Goal: Information Seeking & Learning: Compare options

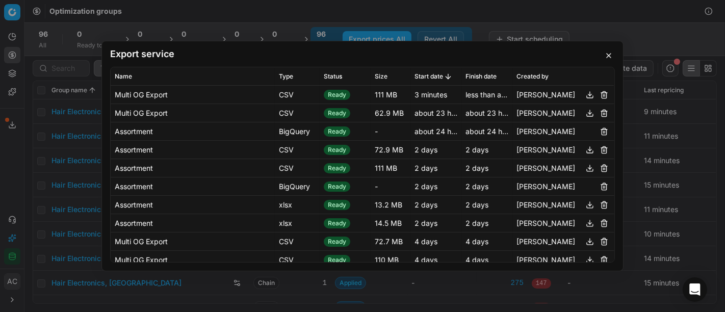
click at [67, 100] on div "Export service Name Type Status Size Start date Finish date Created by Multi OG…" at bounding box center [362, 156] width 725 height 312
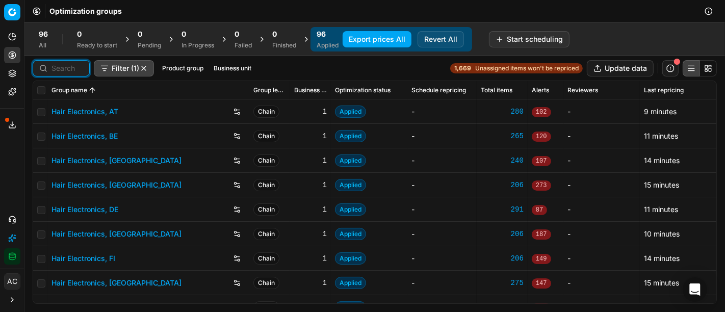
click at [65, 68] on input at bounding box center [67, 68] width 32 height 10
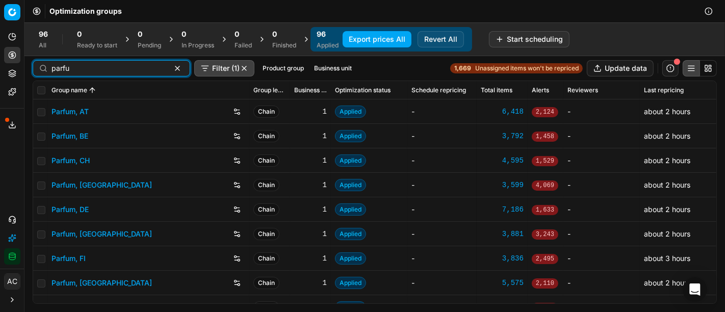
type input "parfu"
click at [75, 211] on link "Parfum, DE" at bounding box center [69, 209] width 37 height 10
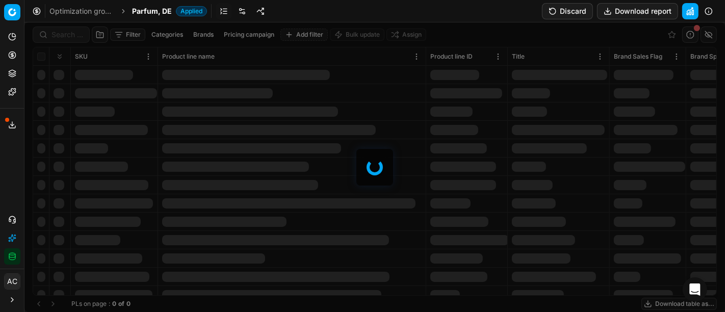
click at [74, 38] on div at bounding box center [374, 166] width 700 height 289
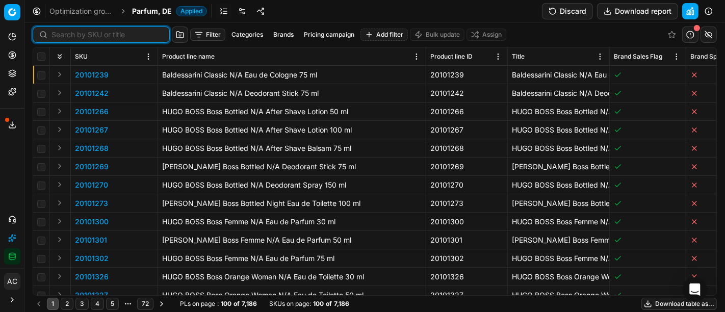
click at [74, 38] on input at bounding box center [107, 35] width 112 height 10
paste input "90018882-0029466"
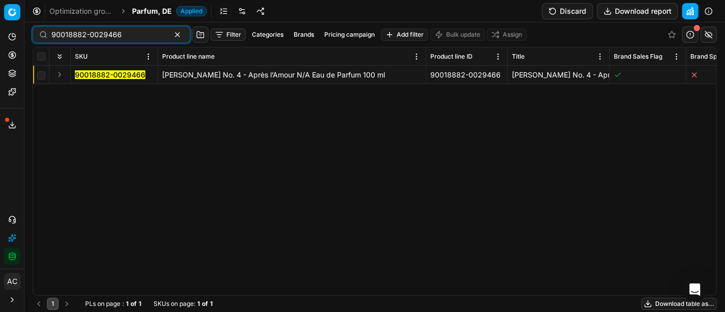
click at [58, 77] on button "Expand" at bounding box center [60, 74] width 12 height 12
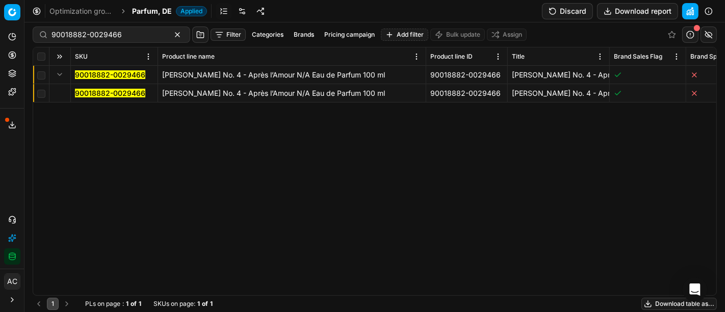
click at [86, 93] on mark "90018882-0029466" at bounding box center [110, 93] width 70 height 9
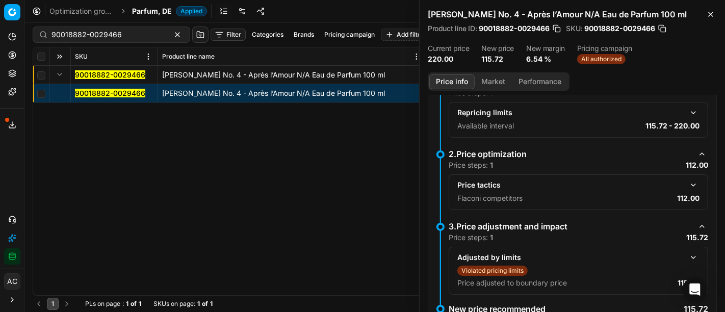
scroll to position [157, 0]
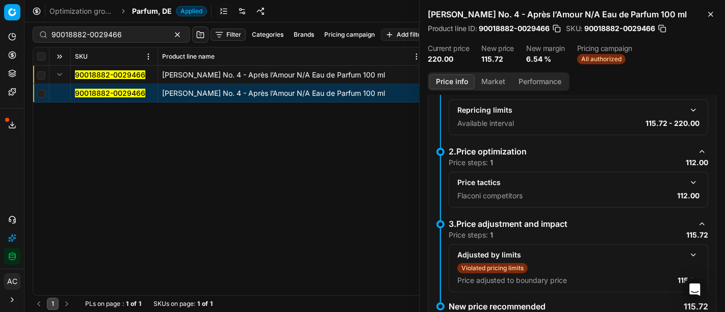
click at [687, 180] on button "button" at bounding box center [693, 182] width 12 height 12
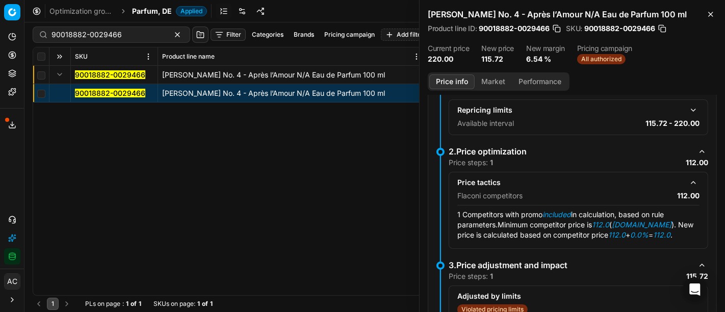
click at [494, 85] on button "Market" at bounding box center [492, 81] width 37 height 15
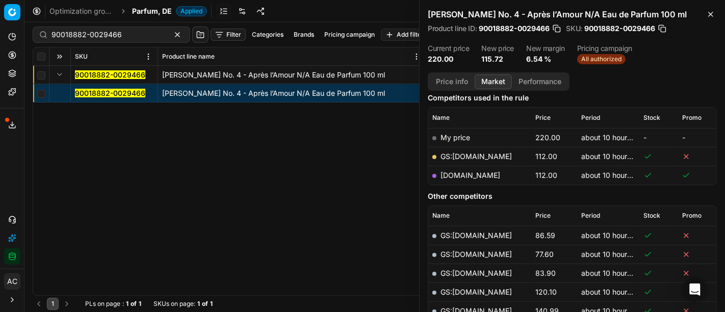
scroll to position [132, 0]
click at [464, 174] on link "[DOMAIN_NAME]" at bounding box center [470, 175] width 60 height 9
click at [116, 40] on div "90018882-0029466" at bounding box center [111, 35] width 157 height 16
paste input "80044663-90"
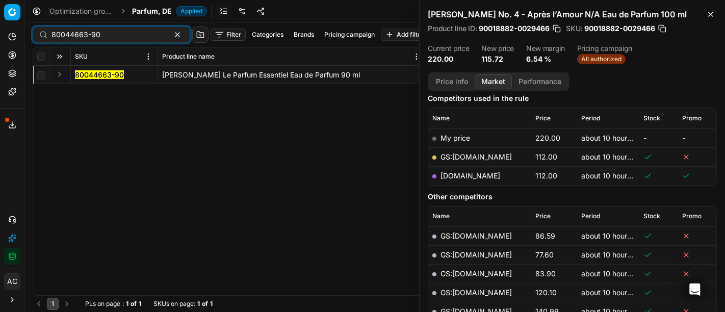
click at [59, 74] on button "Expand" at bounding box center [60, 74] width 12 height 12
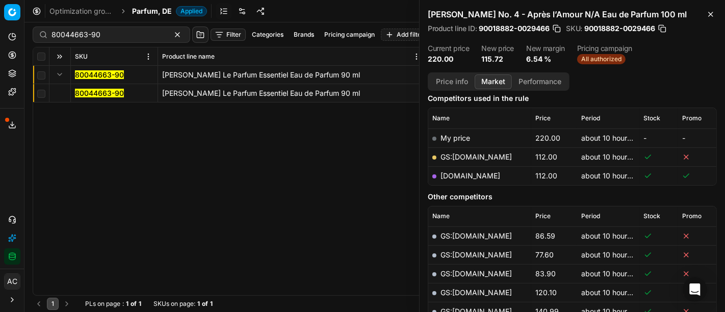
click at [97, 95] on mark "80044663-90" at bounding box center [99, 93] width 49 height 9
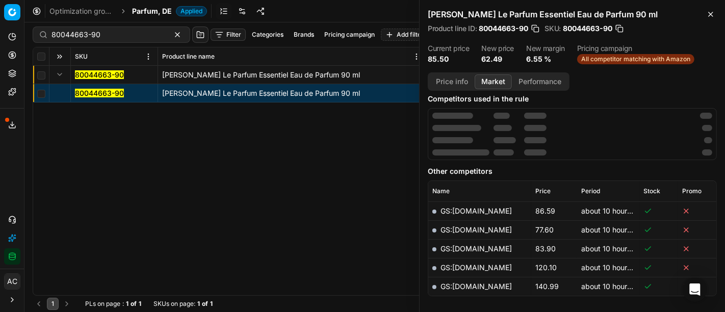
scroll to position [132, 0]
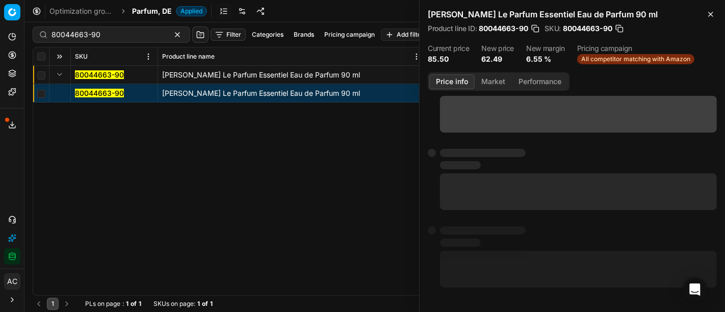
click at [452, 75] on button "Price info" at bounding box center [451, 81] width 45 height 15
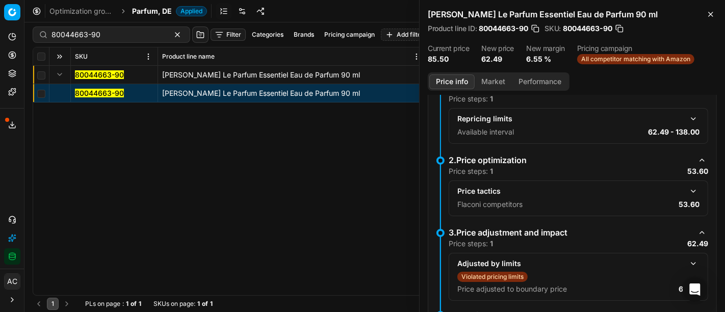
click at [687, 189] on button "button" at bounding box center [693, 191] width 12 height 12
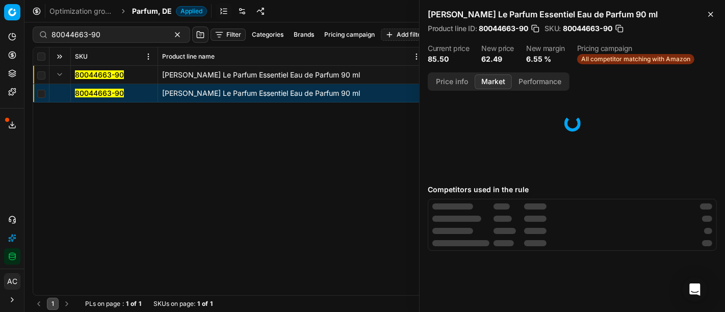
click at [499, 80] on button "Market" at bounding box center [492, 81] width 37 height 15
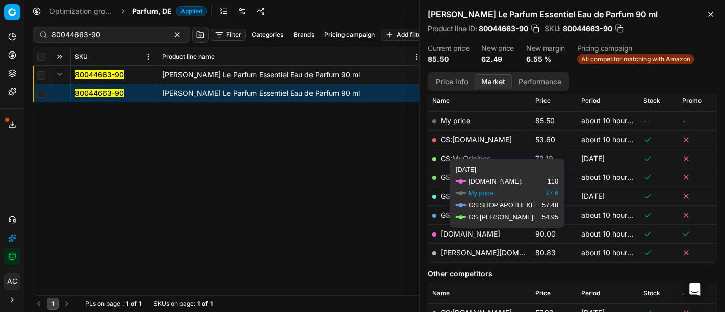
scroll to position [149, 0]
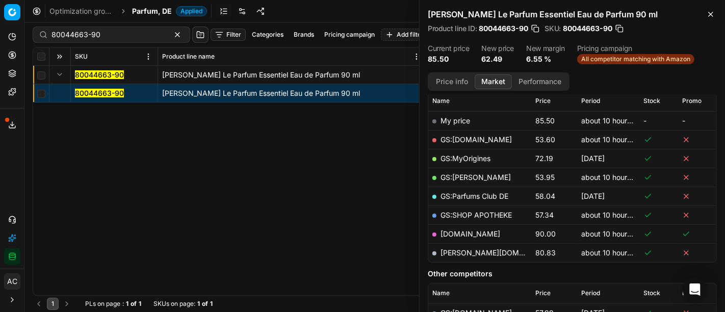
click at [474, 138] on link "GS:[DOMAIN_NAME]" at bounding box center [475, 139] width 71 height 9
click at [119, 34] on input "80044663-90" at bounding box center [107, 35] width 112 height 10
paste input "90016136-0025489"
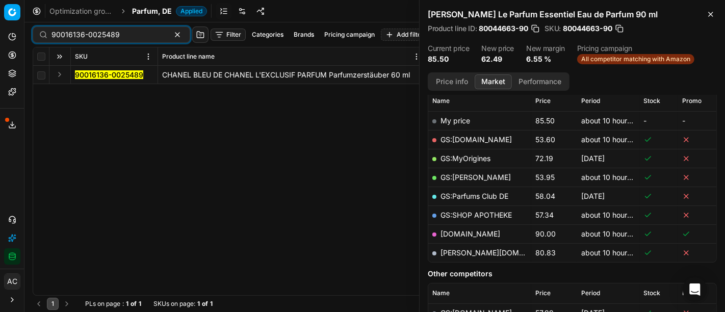
click at [59, 76] on button "Expand" at bounding box center [60, 74] width 12 height 12
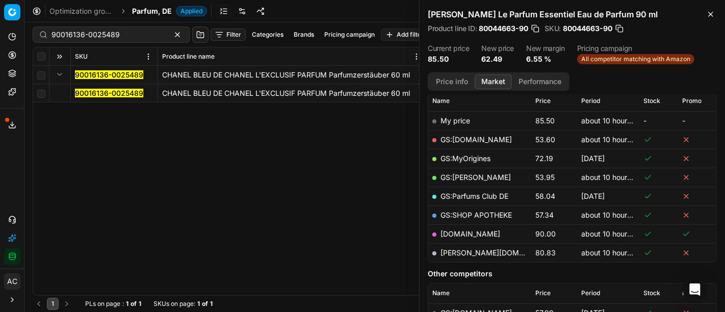
click at [87, 91] on mark "90016136-0025489" at bounding box center [109, 93] width 68 height 9
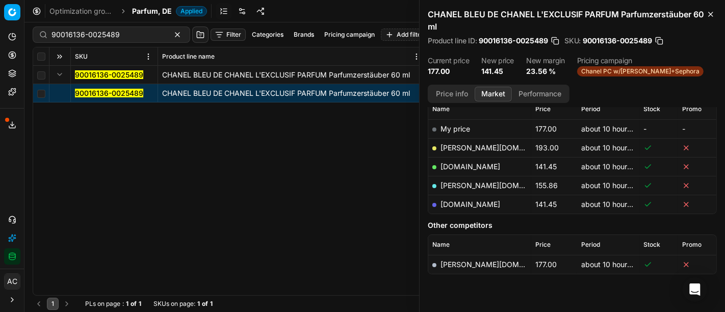
scroll to position [149, 0]
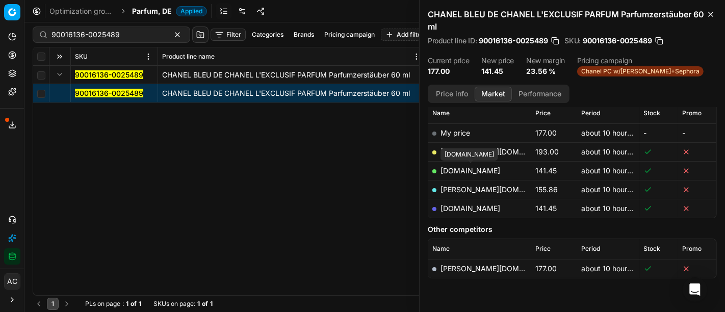
click at [487, 169] on link "[DOMAIN_NAME]" at bounding box center [470, 170] width 60 height 9
click at [113, 34] on input "90016136-0025489" at bounding box center [107, 35] width 112 height 10
paste input "01682-0002390"
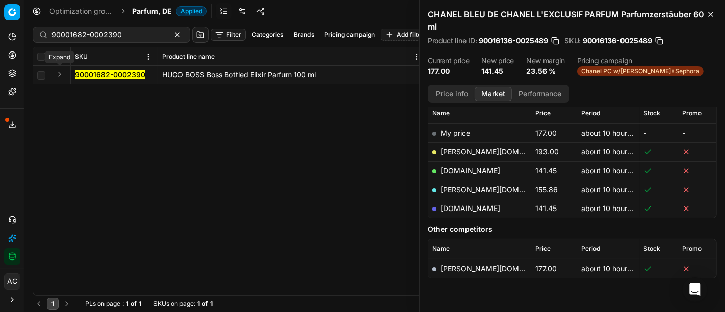
click at [59, 74] on button "Expand" at bounding box center [60, 74] width 12 height 12
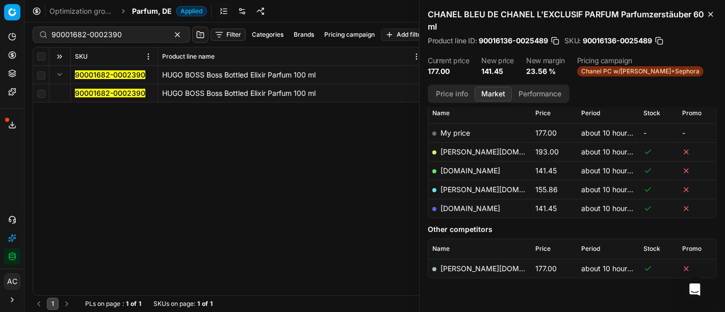
click at [87, 92] on mark "90001682-0002390" at bounding box center [110, 93] width 70 height 9
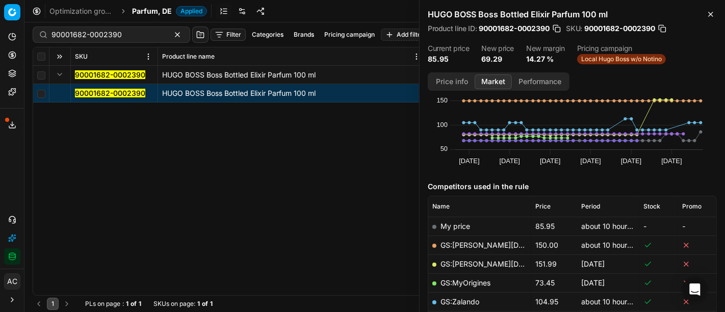
scroll to position [149, 0]
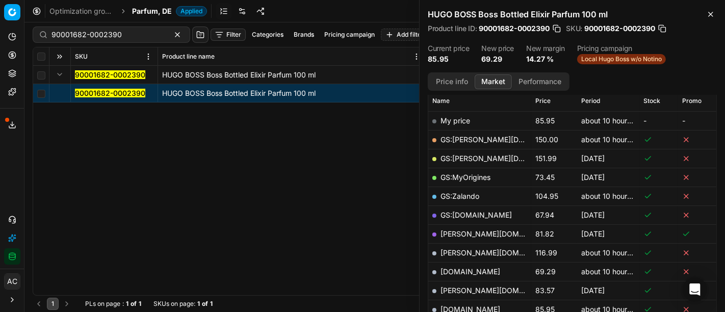
click at [457, 76] on button "Price info" at bounding box center [451, 81] width 45 height 15
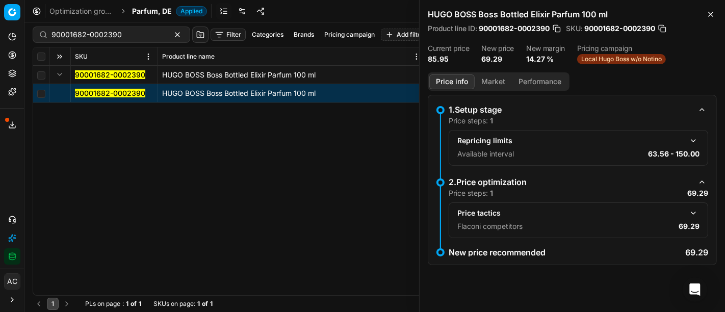
scroll to position [0, 0]
click at [697, 210] on button "button" at bounding box center [693, 213] width 12 height 12
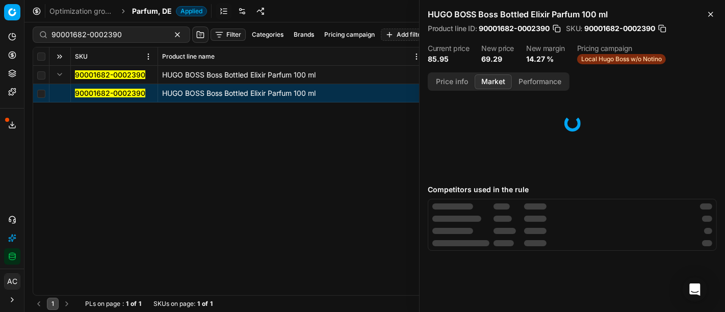
click at [492, 81] on button "Market" at bounding box center [492, 81] width 37 height 15
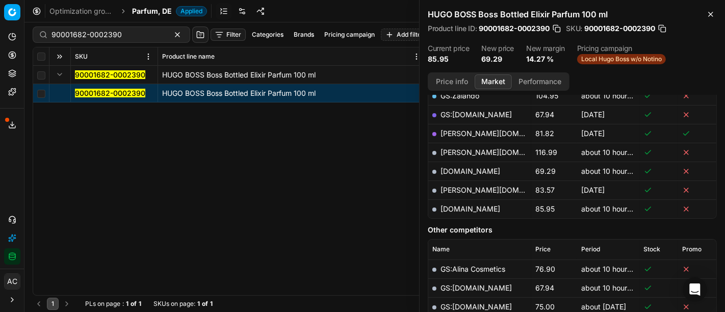
scroll to position [249, 0]
click at [489, 168] on link "[DOMAIN_NAME]" at bounding box center [470, 172] width 60 height 9
click at [122, 31] on input "90001682-0002390" at bounding box center [107, 35] width 112 height 10
paste input "80036903-6"
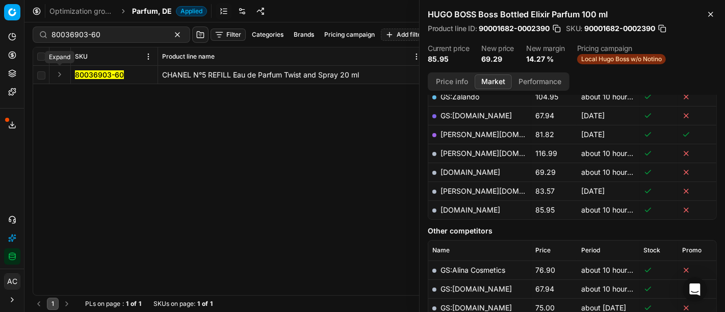
click at [58, 76] on button "Expand" at bounding box center [60, 74] width 12 height 12
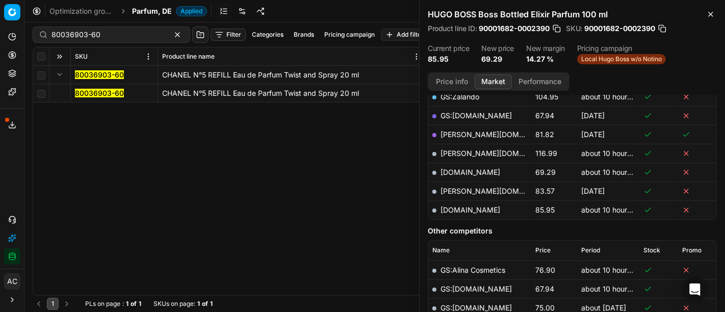
click at [93, 94] on mark "80036903-60" at bounding box center [99, 93] width 49 height 9
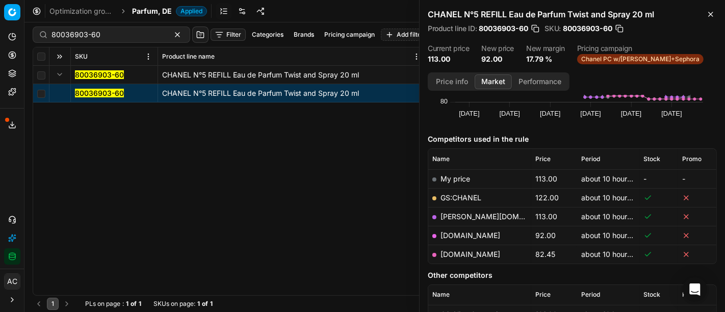
scroll to position [90, 0]
click at [484, 233] on link "[DOMAIN_NAME]" at bounding box center [470, 236] width 60 height 9
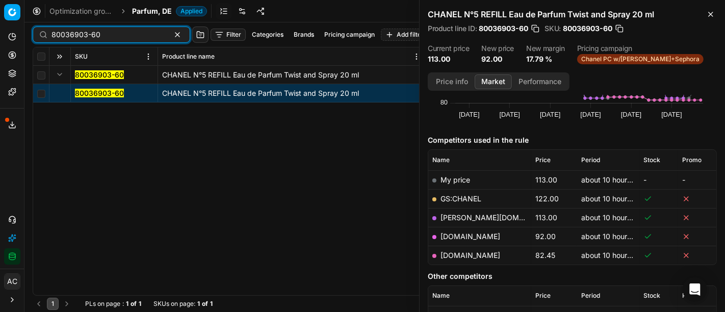
click at [132, 37] on input "80036903-60" at bounding box center [107, 35] width 112 height 10
paste input "11021-0018582"
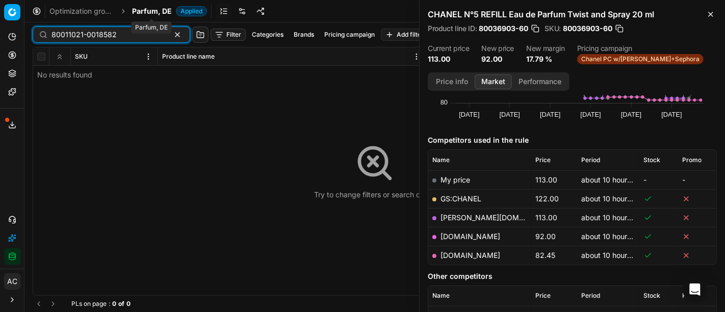
type input "80011021-0018582"
click at [145, 7] on span "Parfum, DE" at bounding box center [152, 11] width 40 height 10
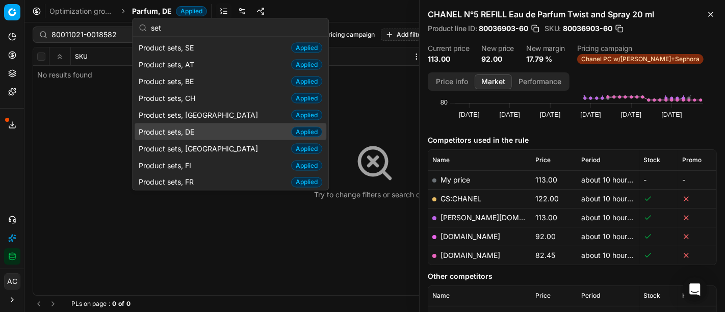
type input "set"
click at [205, 129] on div "Product sets, DE Applied" at bounding box center [231, 131] width 192 height 17
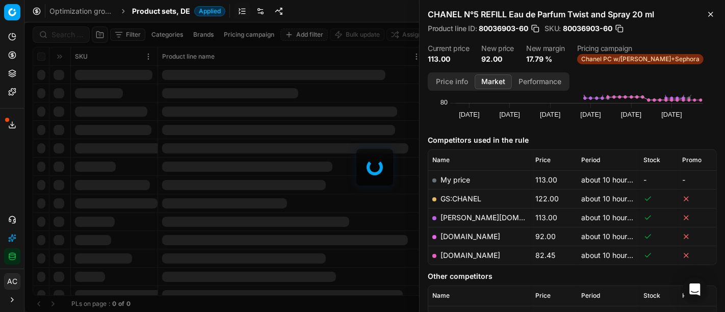
click at [67, 32] on div at bounding box center [374, 166] width 700 height 289
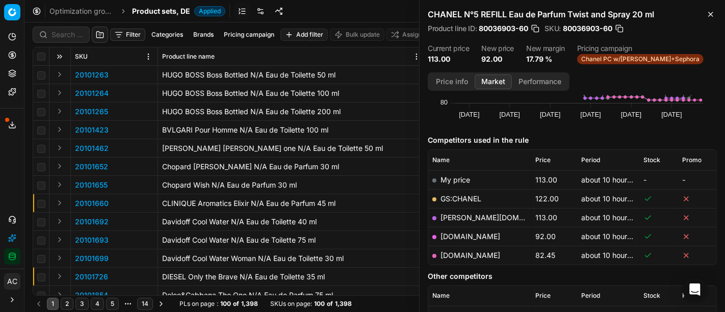
click at [67, 32] on div "Filter Categories Brands Pricing campaign Add filter Bulk update Assign SKU Pro…" at bounding box center [374, 166] width 700 height 289
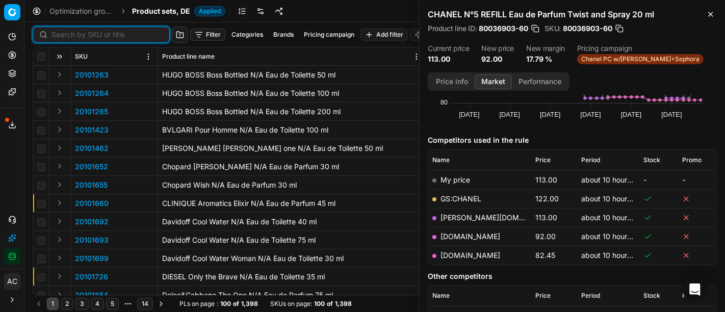
click at [67, 32] on input at bounding box center [107, 35] width 112 height 10
paste input "80011021-0018582"
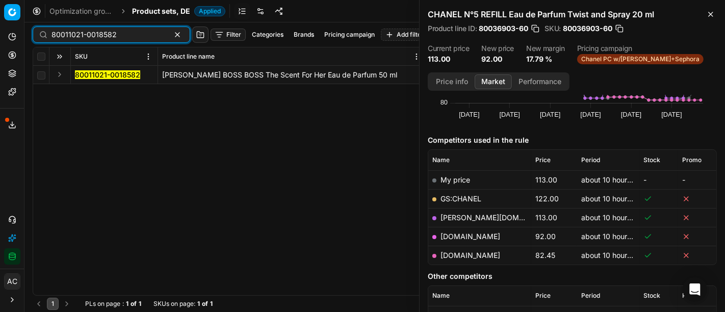
type input "80011021-0018582"
click at [55, 72] on button "Expand" at bounding box center [60, 74] width 12 height 12
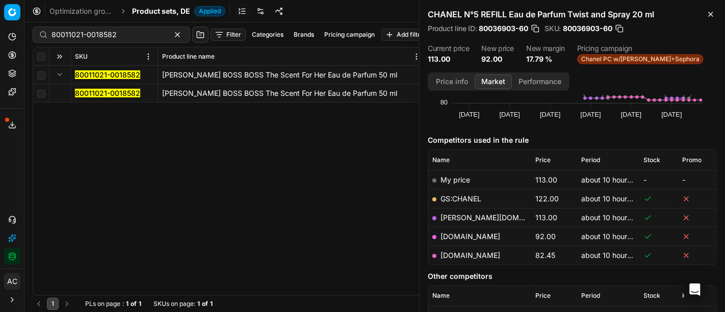
click at [108, 94] on mark "80011021-0018582" at bounding box center [107, 93] width 65 height 9
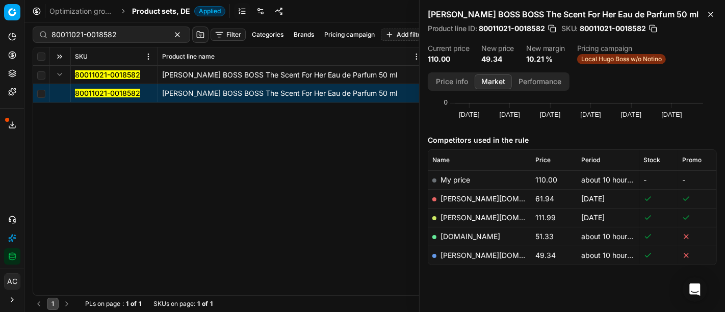
click at [464, 255] on link "[PERSON_NAME][DOMAIN_NAME]" at bounding box center [499, 255] width 118 height 9
click at [461, 233] on link "[DOMAIN_NAME]" at bounding box center [470, 236] width 60 height 9
click at [130, 11] on ol "Optimization groups Product sets, DE Applied" at bounding box center [137, 11] width 176 height 10
click at [140, 9] on span "Product sets, DE" at bounding box center [161, 11] width 58 height 10
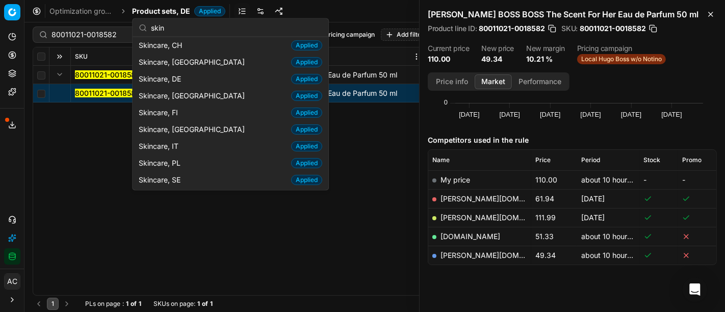
scroll to position [52, 0]
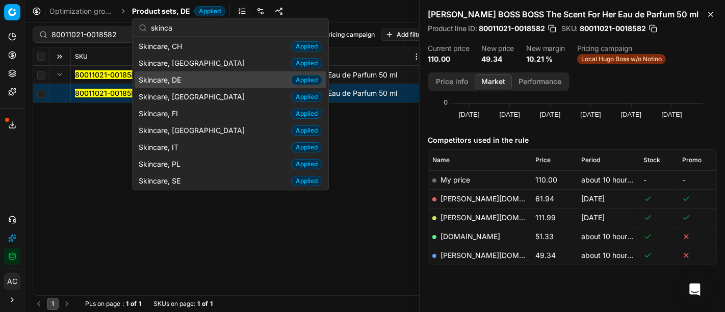
type input "skinca"
click at [180, 79] on span "Skincare, DE" at bounding box center [162, 79] width 46 height 10
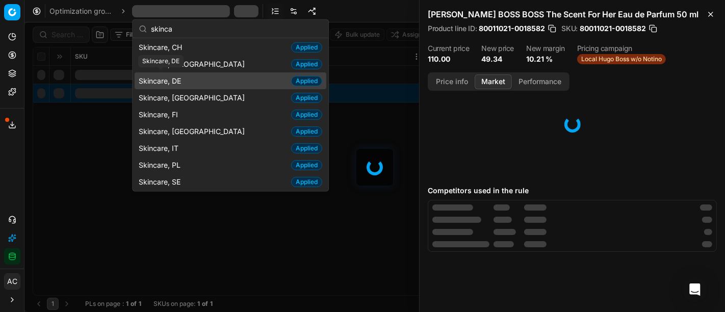
scroll to position [90, 0]
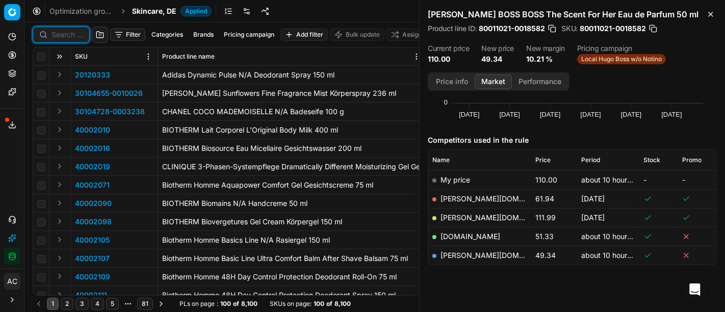
click at [81, 36] on input at bounding box center [67, 35] width 32 height 10
paste input "80056989-50"
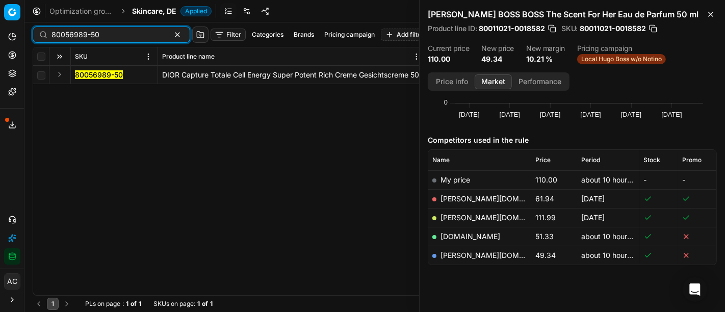
type input "80056989-50"
click at [61, 73] on button "Expand" at bounding box center [60, 74] width 12 height 12
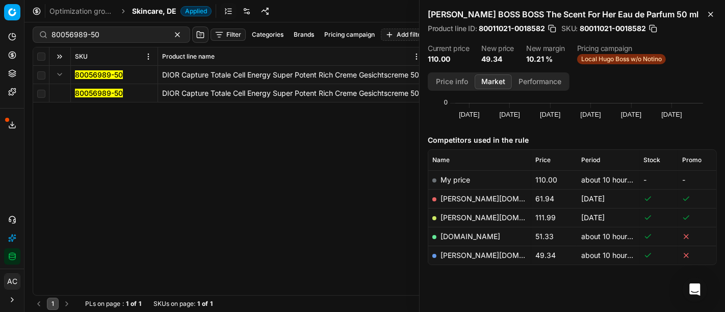
click at [91, 94] on mark "80056989-50" at bounding box center [99, 93] width 48 height 9
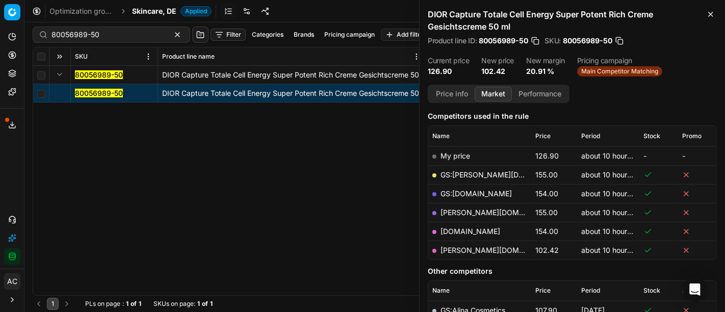
scroll to position [133, 0]
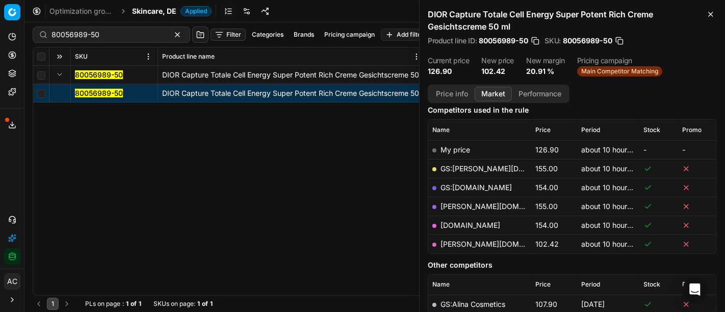
click at [464, 244] on link "[PERSON_NAME][DOMAIN_NAME]" at bounding box center [499, 244] width 118 height 9
click at [123, 37] on input "80056989-50" at bounding box center [107, 35] width 112 height 10
click at [151, 11] on span "Skincare, DE" at bounding box center [154, 11] width 44 height 10
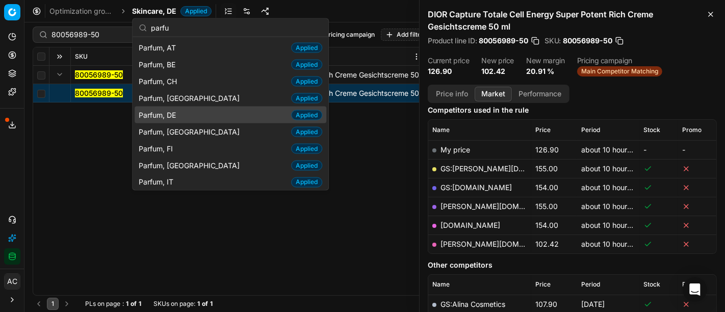
type input "parfu"
click at [192, 114] on div "Parfum, DE Applied" at bounding box center [231, 115] width 192 height 17
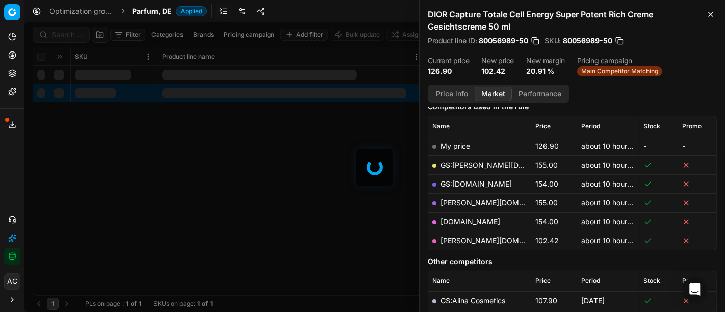
scroll to position [133, 0]
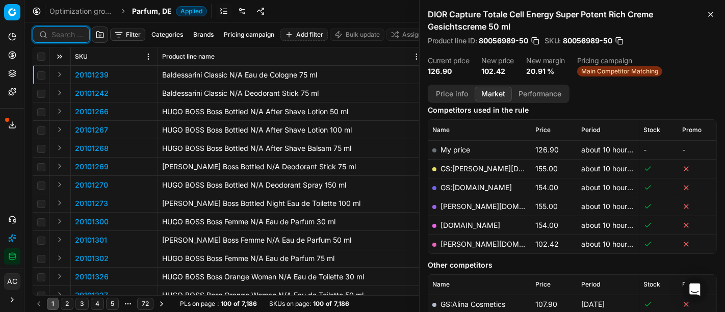
click at [76, 38] on input at bounding box center [67, 35] width 32 height 10
paste input "90011122-0017628"
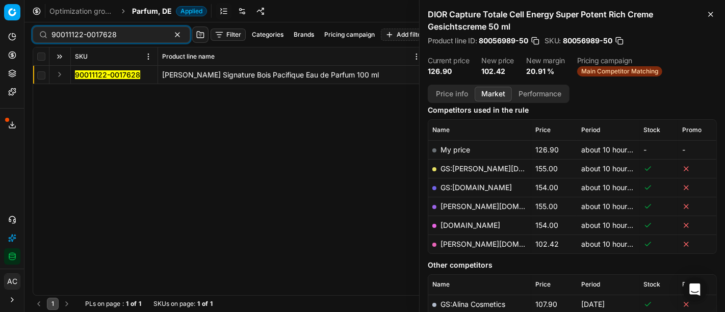
click at [59, 72] on button "Expand" at bounding box center [60, 74] width 12 height 12
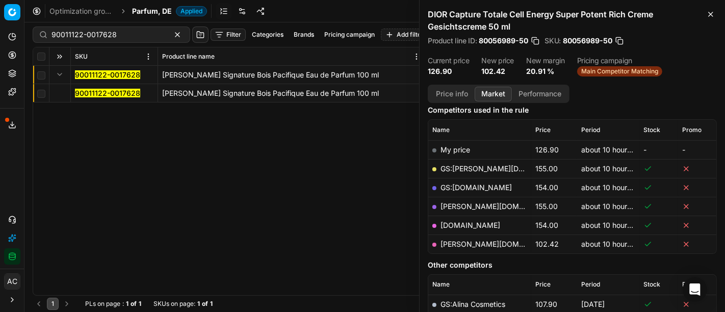
click at [85, 94] on mark "90011122-0017628" at bounding box center [107, 93] width 65 height 9
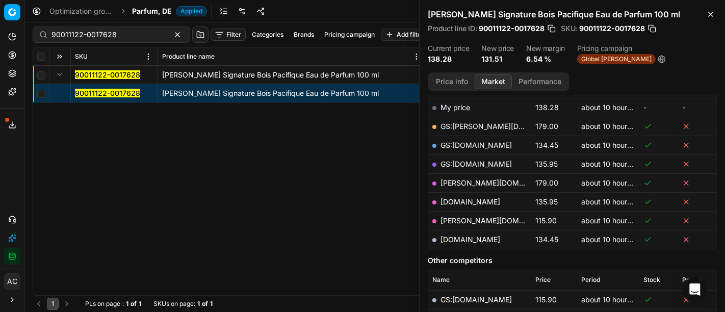
scroll to position [163, 0]
click at [454, 84] on button "Price info" at bounding box center [451, 81] width 45 height 15
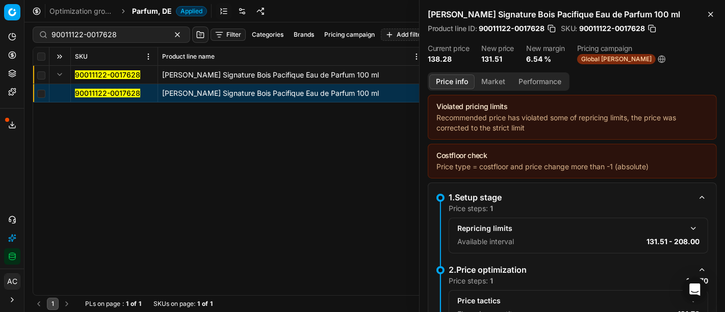
scroll to position [113, 0]
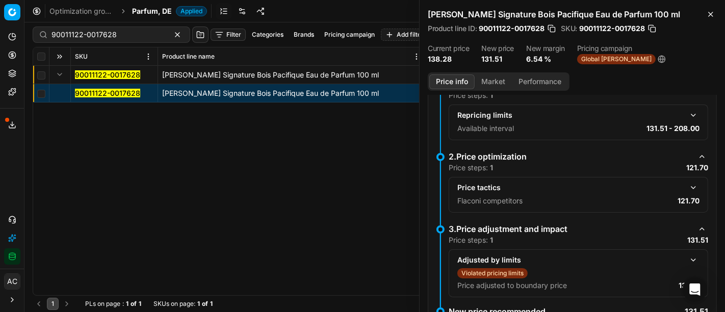
click at [687, 187] on button "button" at bounding box center [693, 187] width 12 height 12
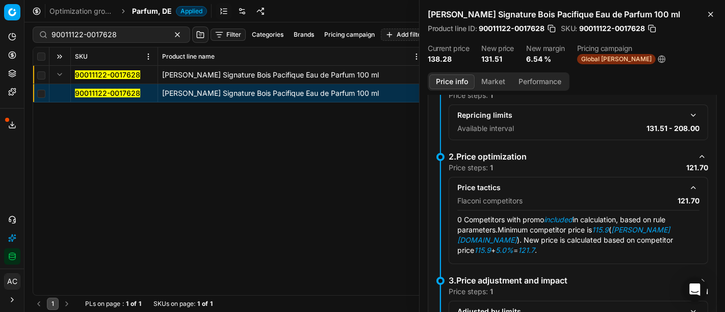
click at [499, 81] on button "Market" at bounding box center [492, 81] width 37 height 15
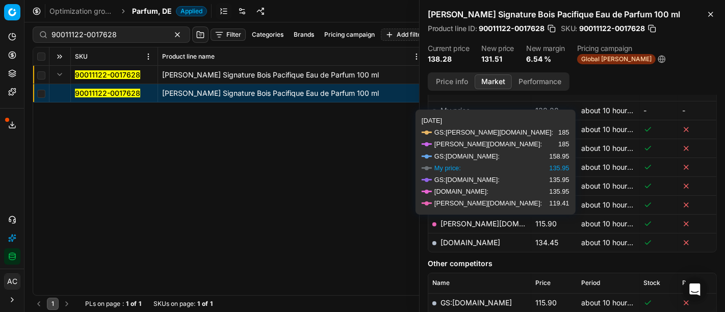
scroll to position [160, 0]
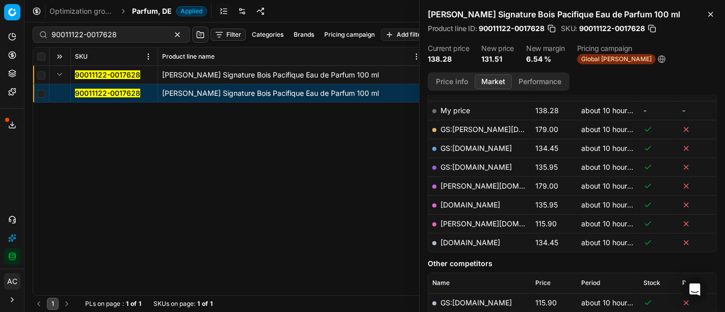
click at [465, 222] on link "[PERSON_NAME][DOMAIN_NAME]" at bounding box center [499, 223] width 118 height 9
click at [130, 38] on input "90011122-0017628" at bounding box center [107, 35] width 112 height 10
paste input "80054007-50"
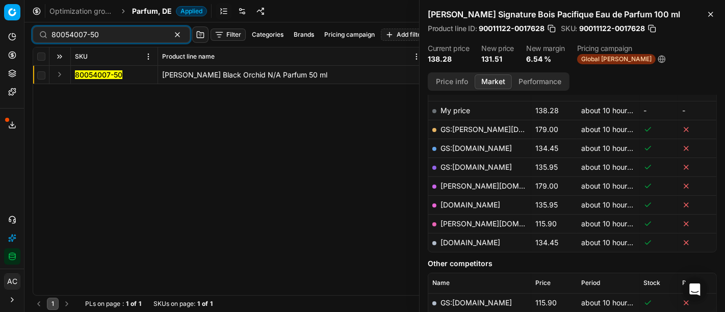
click at [61, 75] on button "Expand" at bounding box center [60, 74] width 12 height 12
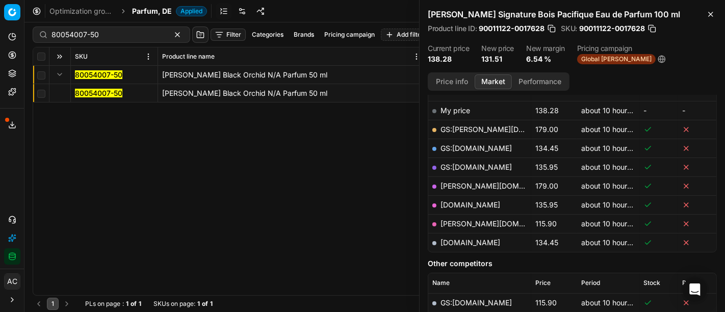
click at [107, 93] on mark "80054007-50" at bounding box center [98, 93] width 47 height 9
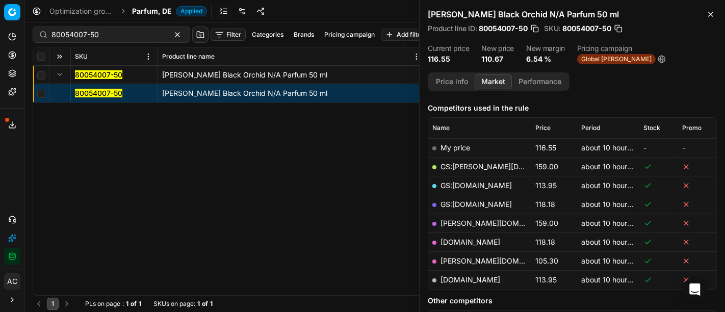
scroll to position [123, 0]
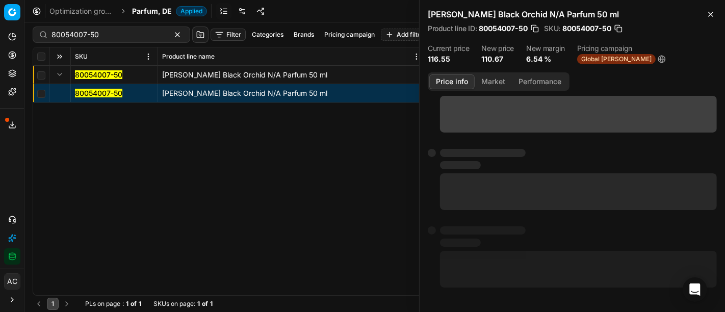
click at [459, 81] on button "Price info" at bounding box center [451, 81] width 45 height 15
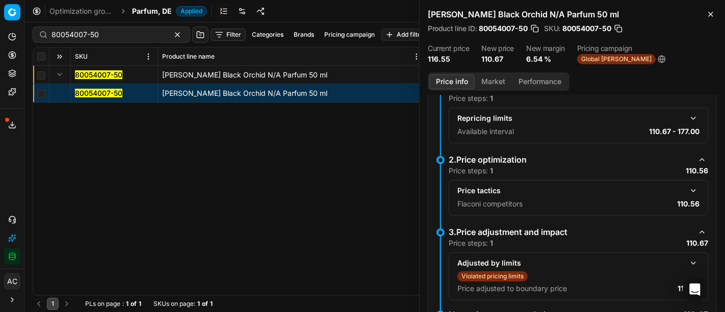
click at [687, 189] on button "button" at bounding box center [693, 190] width 12 height 12
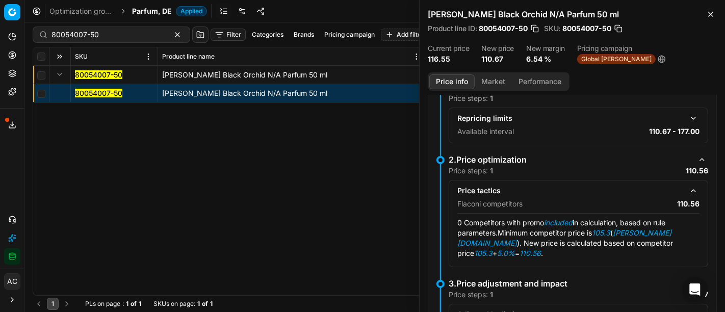
click at [486, 86] on button "Market" at bounding box center [492, 81] width 37 height 15
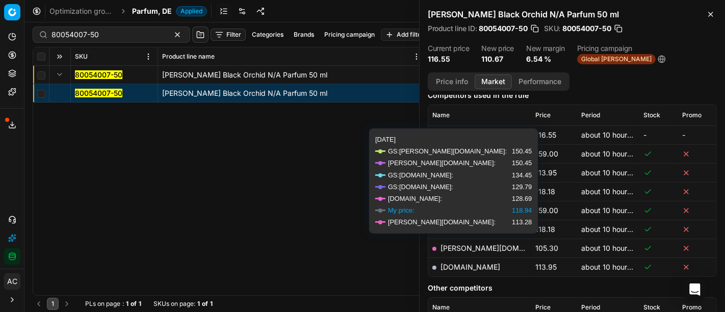
scroll to position [153, 0]
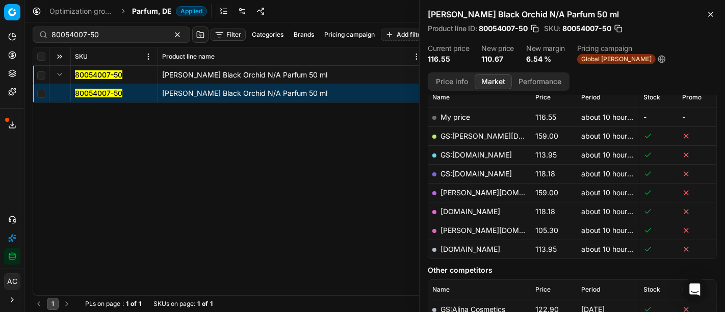
click at [453, 226] on link "[PERSON_NAME][DOMAIN_NAME]" at bounding box center [499, 230] width 118 height 9
click at [128, 34] on input "80054007-50" at bounding box center [107, 35] width 112 height 10
paste input "90001597-0002297"
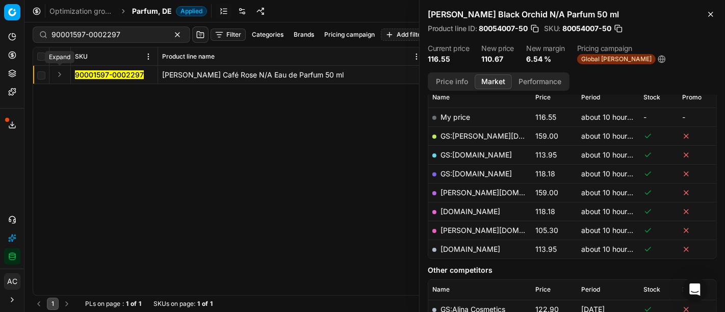
click at [59, 73] on button "Expand" at bounding box center [60, 74] width 12 height 12
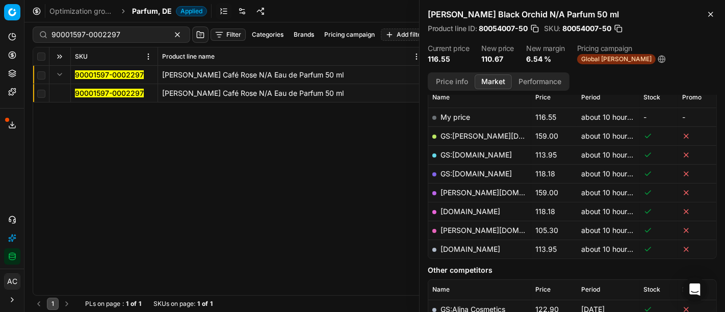
click at [95, 92] on mark "90001597-0002297" at bounding box center [109, 93] width 69 height 9
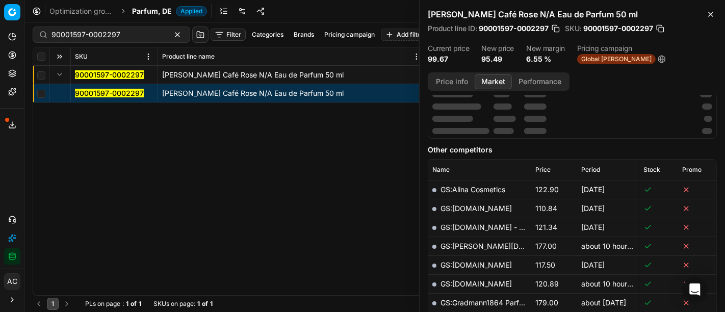
scroll to position [153, 0]
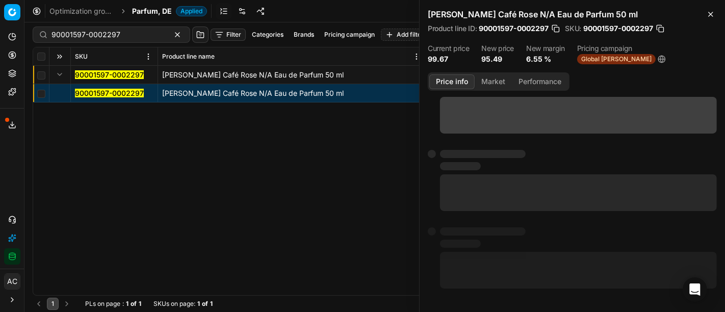
click at [451, 82] on button "Price info" at bounding box center [451, 81] width 45 height 15
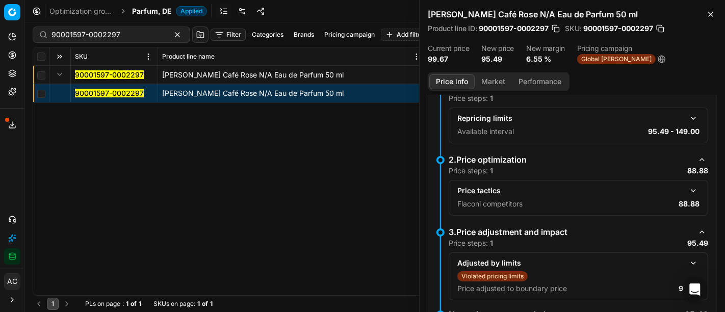
click at [687, 190] on button "button" at bounding box center [693, 190] width 12 height 12
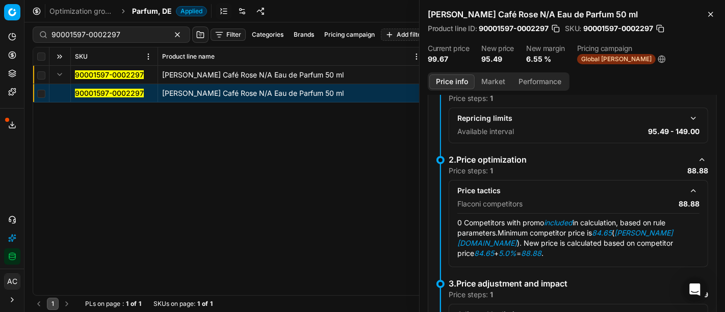
click at [497, 83] on button "Market" at bounding box center [492, 81] width 37 height 15
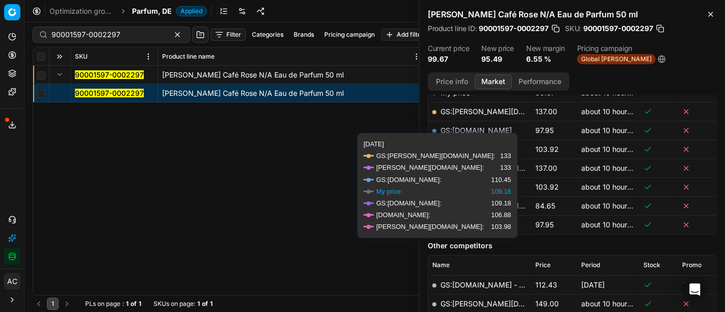
scroll to position [176, 0]
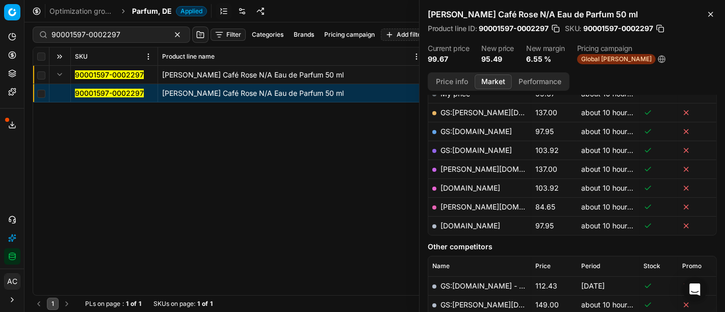
click at [459, 202] on link "[PERSON_NAME][DOMAIN_NAME]" at bounding box center [499, 206] width 118 height 9
click at [116, 34] on input "90001597-0002297" at bounding box center [107, 35] width 112 height 10
paste input "80019225-90"
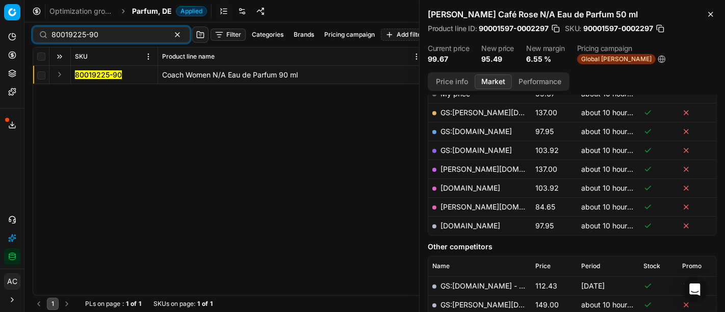
click at [60, 72] on button "Expand" at bounding box center [60, 74] width 12 height 12
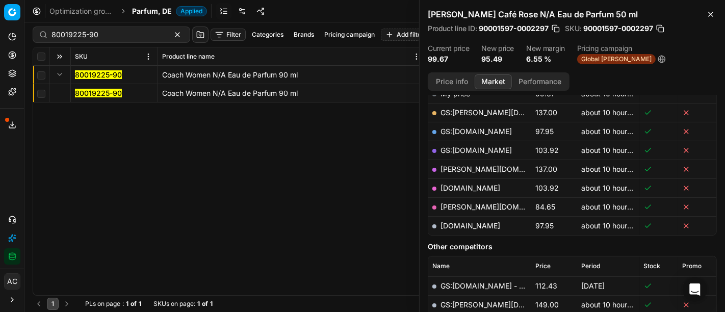
click at [90, 92] on mark "80019225-90" at bounding box center [98, 93] width 47 height 9
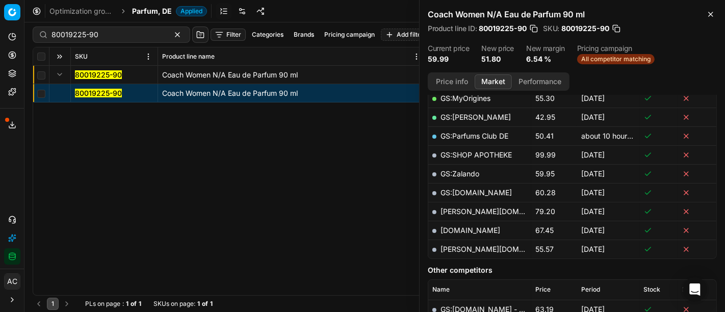
scroll to position [248, 0]
click at [453, 80] on button "Price info" at bounding box center [451, 81] width 45 height 15
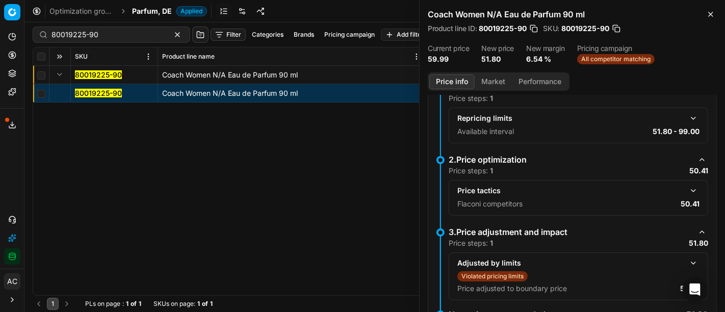
click at [687, 189] on button "button" at bounding box center [693, 190] width 12 height 12
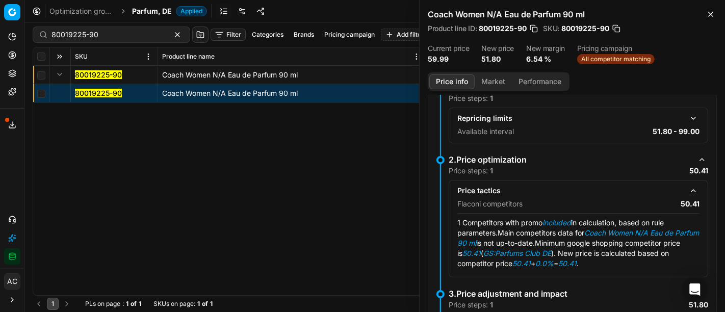
scroll to position [0, 0]
click at [493, 80] on button "Market" at bounding box center [492, 81] width 37 height 15
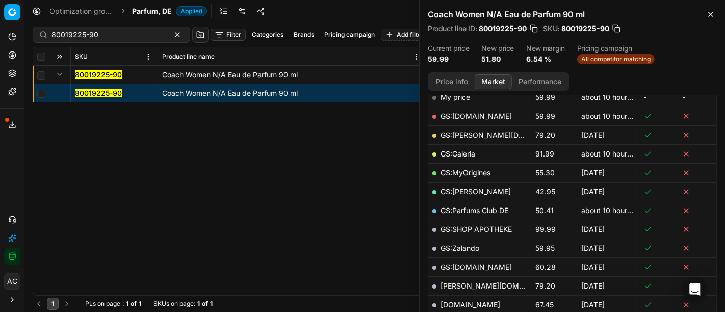
scroll to position [173, 0]
click at [498, 207] on link "GS:Parfums Club DE" at bounding box center [474, 209] width 68 height 9
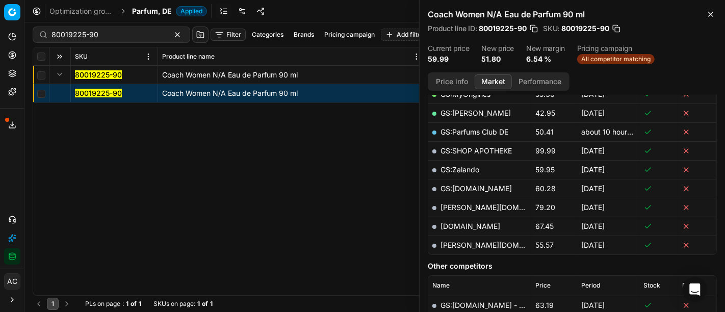
scroll to position [251, 0]
click at [468, 206] on link "[PERSON_NAME][DOMAIN_NAME]" at bounding box center [499, 207] width 118 height 9
click at [138, 32] on input "80019225-90" at bounding box center [107, 35] width 112 height 10
paste input "34657-10"
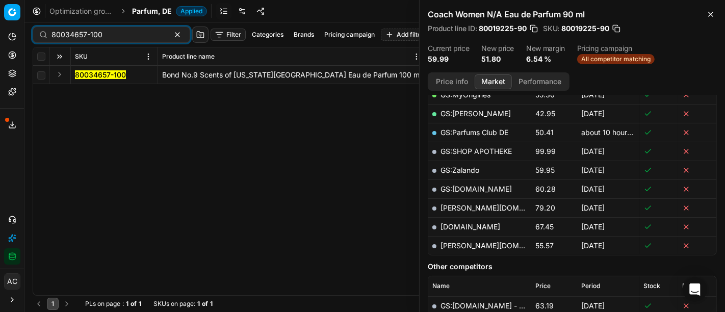
click at [55, 76] on button "Expand" at bounding box center [60, 74] width 12 height 12
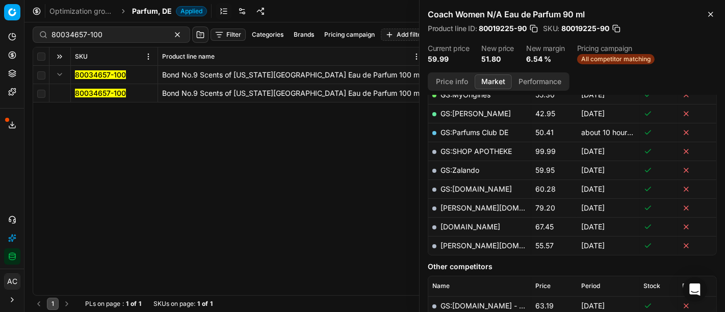
click at [84, 90] on mark "80034657-100" at bounding box center [100, 93] width 51 height 9
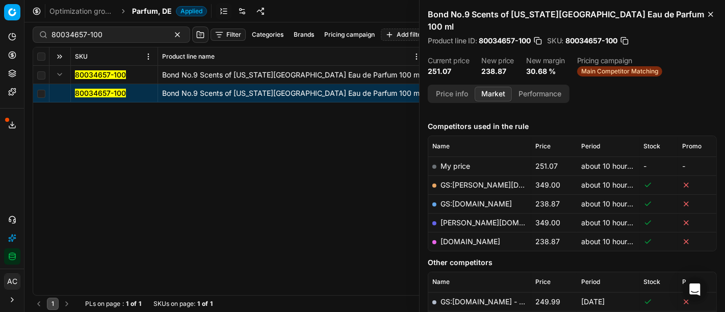
scroll to position [117, 0]
click at [486, 236] on link "[DOMAIN_NAME]" at bounding box center [470, 240] width 60 height 9
click at [122, 31] on input "80034657-100" at bounding box center [107, 35] width 112 height 10
paste input "40515-15"
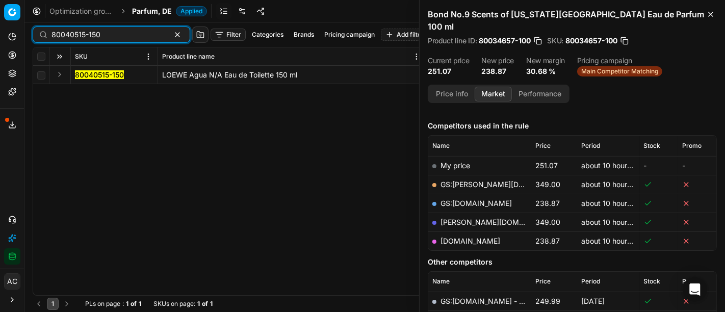
type input "80040515-150"
click at [57, 72] on button "Expand" at bounding box center [60, 74] width 12 height 12
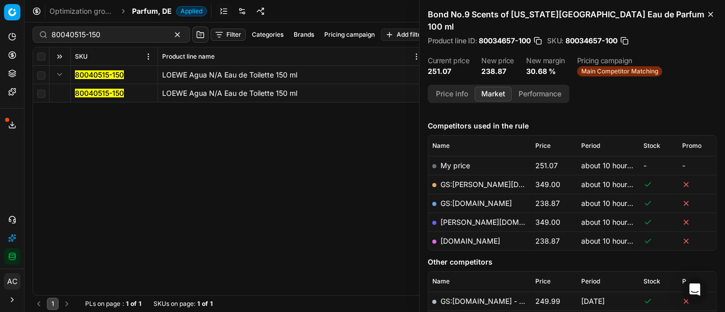
click at [99, 95] on mark "80040515-150" at bounding box center [99, 93] width 49 height 9
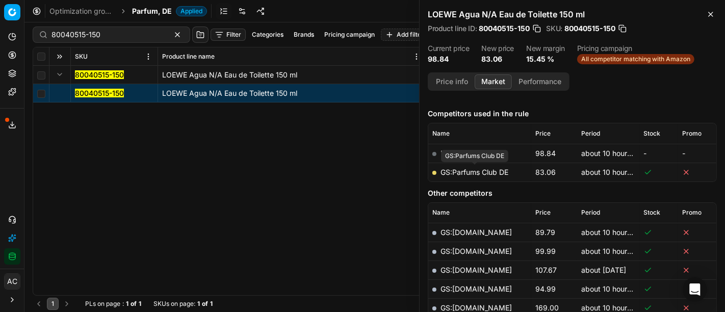
click at [477, 168] on link "GS:Parfums Club DE" at bounding box center [474, 172] width 68 height 9
click at [163, 8] on span "Parfum, DE" at bounding box center [152, 11] width 40 height 10
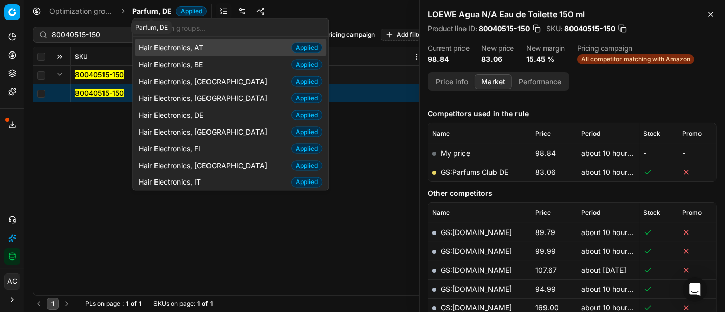
type input "p"
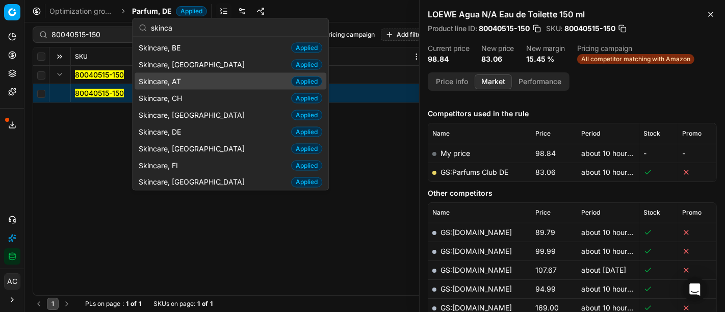
type input "skinca"
click at [195, 76] on div "Skincare, AT Applied" at bounding box center [231, 81] width 192 height 17
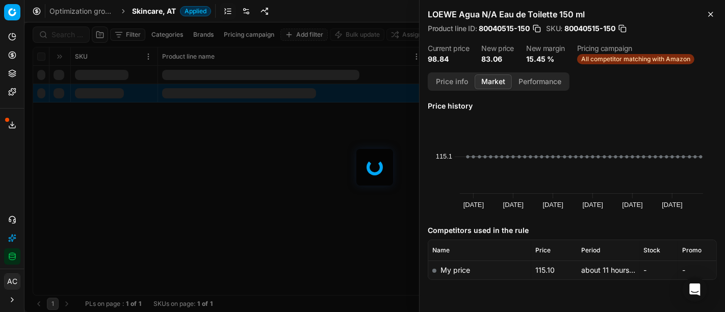
click at [60, 34] on div at bounding box center [374, 166] width 700 height 289
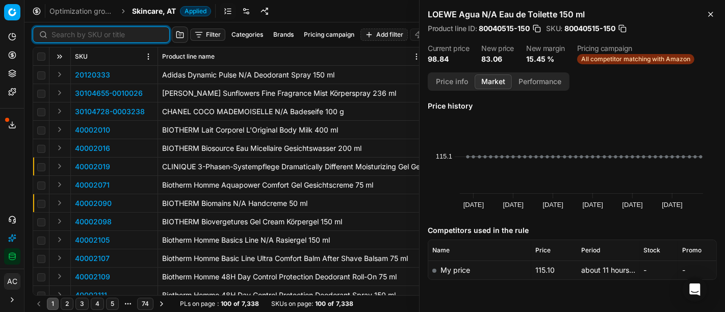
click at [60, 34] on input at bounding box center [107, 35] width 112 height 10
paste input "80058844-30"
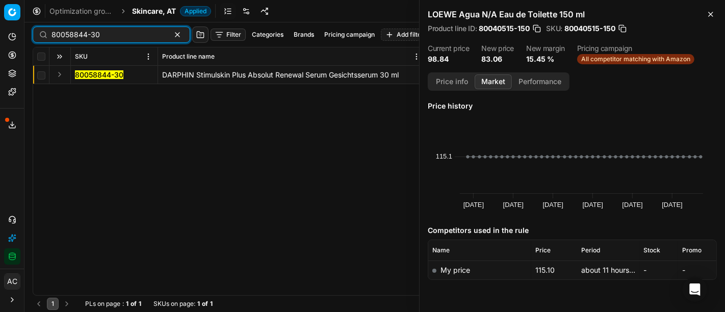
type input "80058844-30"
click at [57, 73] on button "Expand" at bounding box center [60, 74] width 12 height 12
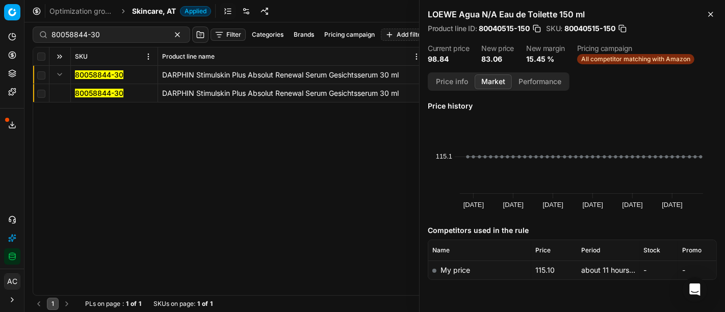
click at [87, 90] on mark "80058844-30" at bounding box center [99, 93] width 48 height 9
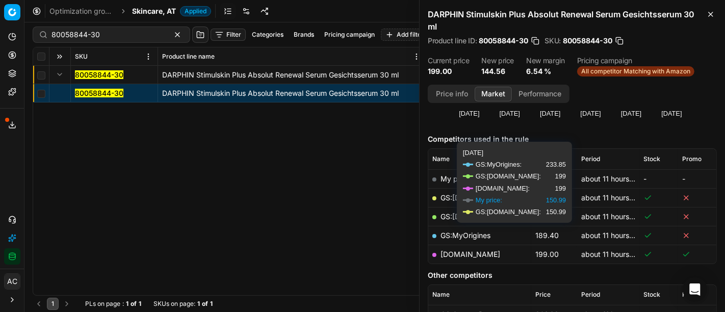
scroll to position [103, 0]
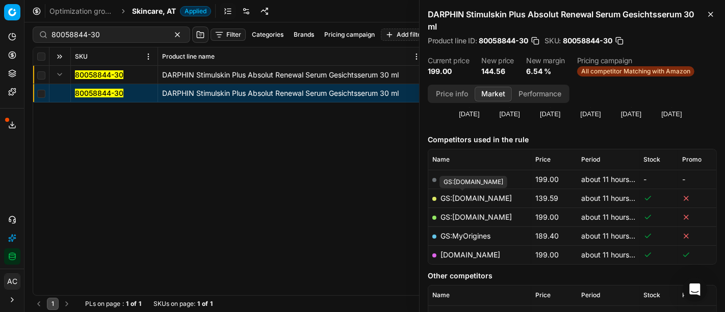
click at [475, 195] on link "GS:[DOMAIN_NAME]" at bounding box center [475, 198] width 71 height 9
click at [150, 10] on span "Skincare, AT" at bounding box center [154, 11] width 44 height 10
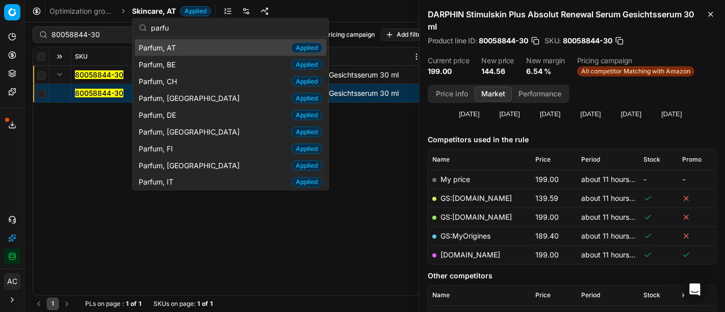
type input "parfu"
click at [180, 47] on div "Parfum, AT Applied" at bounding box center [231, 47] width 192 height 17
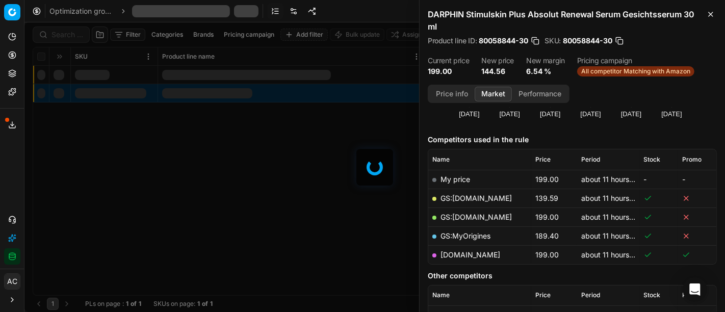
click at [74, 35] on div at bounding box center [374, 166] width 700 height 289
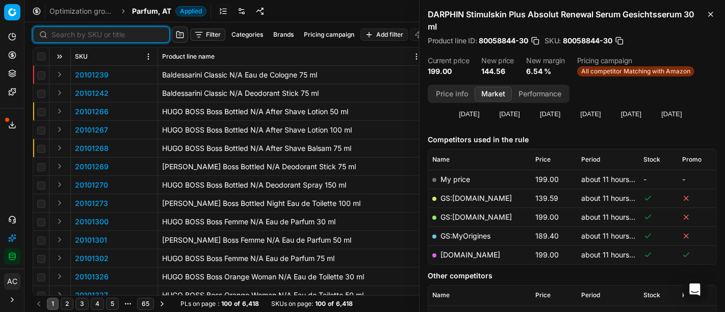
click at [74, 35] on input at bounding box center [107, 35] width 112 height 10
paste input "90018882-0029466"
click at [74, 35] on input at bounding box center [107, 35] width 112 height 10
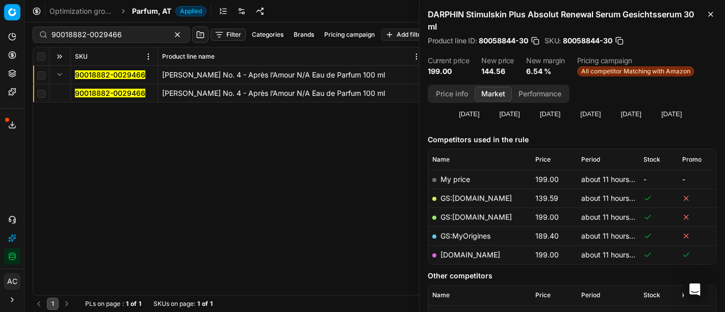
click at [61, 75] on button "Expand" at bounding box center [60, 74] width 12 height 12
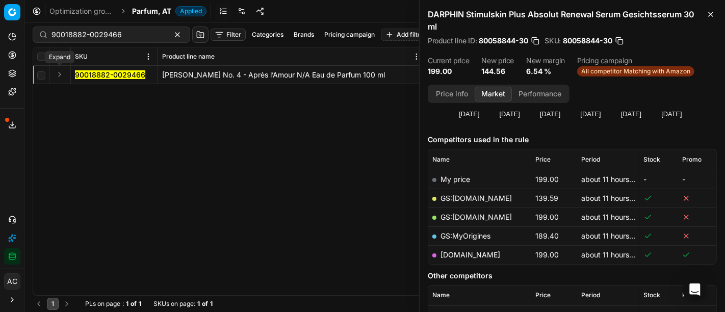
click at [61, 75] on button "Expand" at bounding box center [60, 74] width 12 height 12
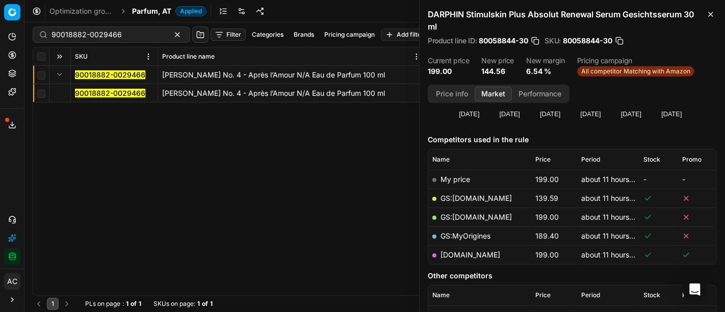
click at [97, 93] on mark "90018882-0029466" at bounding box center [110, 93] width 70 height 9
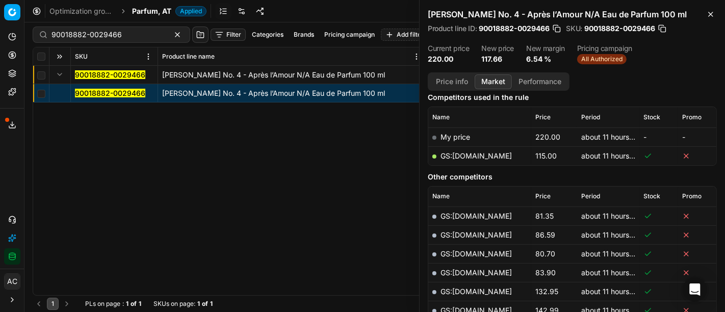
scroll to position [133, 0]
click at [470, 153] on link "GS:[DOMAIN_NAME]" at bounding box center [475, 156] width 71 height 9
click at [135, 31] on input "90018882-0029466" at bounding box center [107, 35] width 112 height 10
paste input "80076220-80"
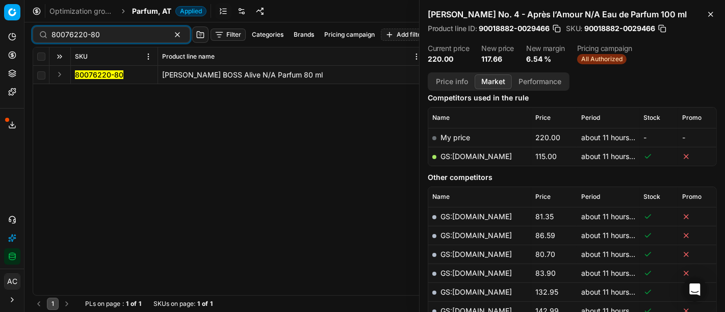
click at [61, 75] on button "Expand" at bounding box center [60, 74] width 12 height 12
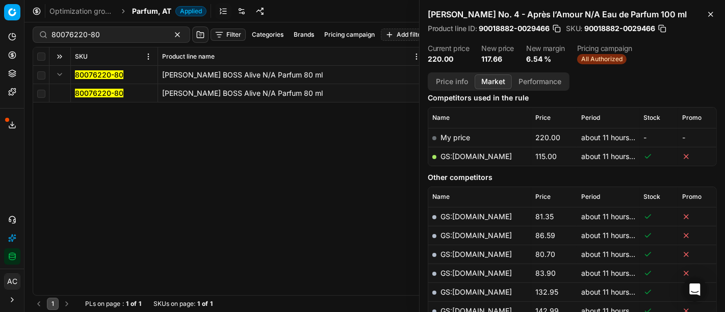
click at [76, 91] on mark "80076220-80" at bounding box center [99, 93] width 48 height 9
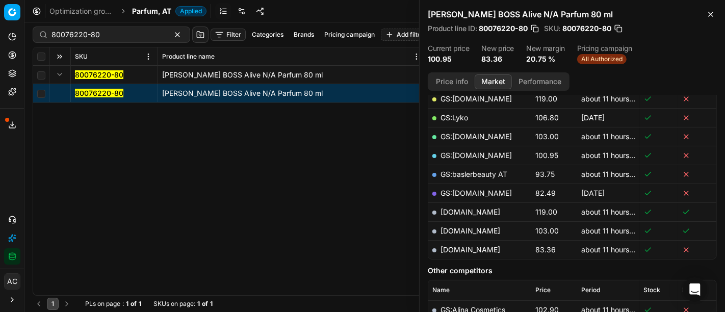
scroll to position [200, 0]
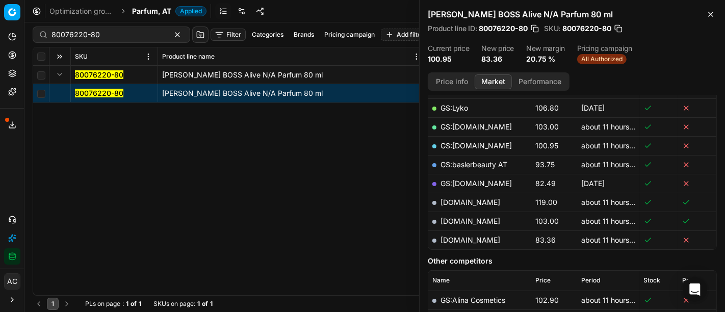
click at [478, 239] on link "[DOMAIN_NAME]" at bounding box center [470, 239] width 60 height 9
click at [135, 31] on input "80076220-80" at bounding box center [107, 35] width 112 height 10
paste input "90007240-0010994"
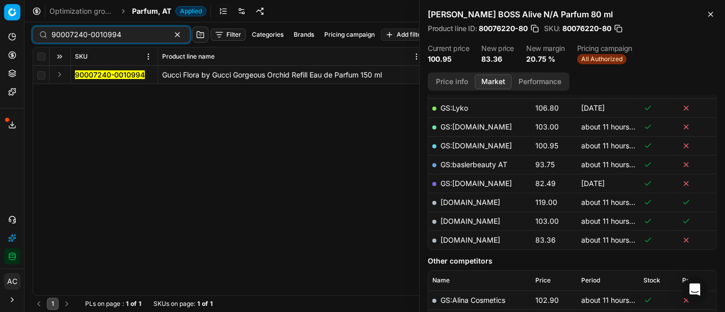
click at [59, 76] on button "Expand" at bounding box center [60, 74] width 12 height 12
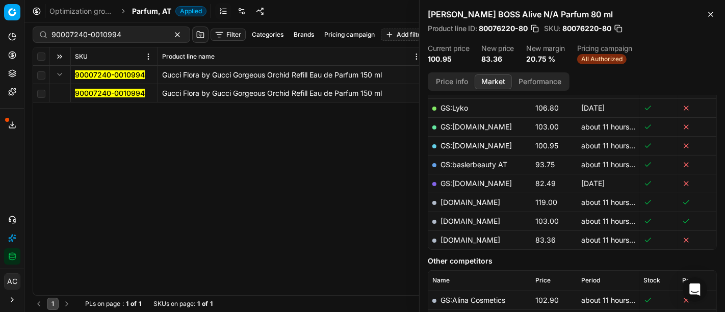
click at [82, 92] on mark "90007240-0010994" at bounding box center [110, 93] width 70 height 9
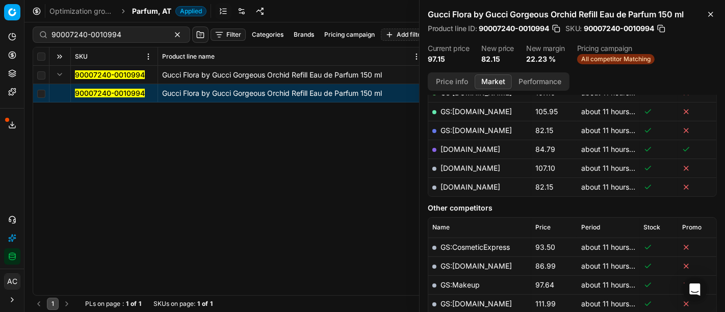
scroll to position [230, 0]
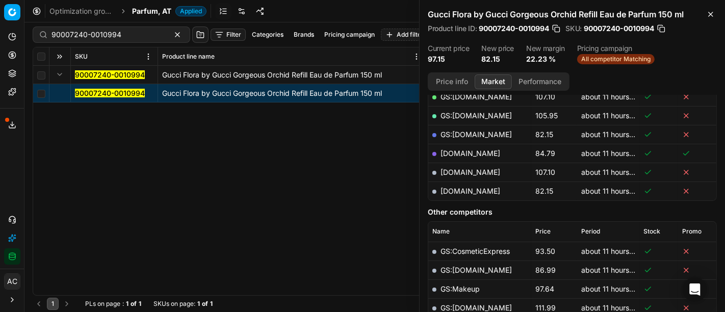
click at [483, 188] on link "[DOMAIN_NAME]" at bounding box center [470, 191] width 60 height 9
click at [126, 36] on input "90007240-0010994" at bounding box center [107, 35] width 112 height 10
paste input "0814-0001035"
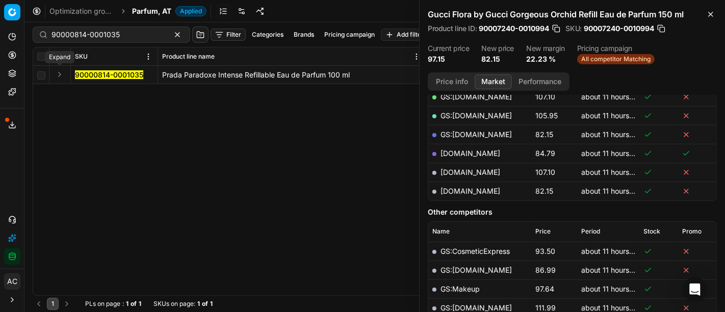
click at [57, 77] on button "Expand" at bounding box center [60, 74] width 12 height 12
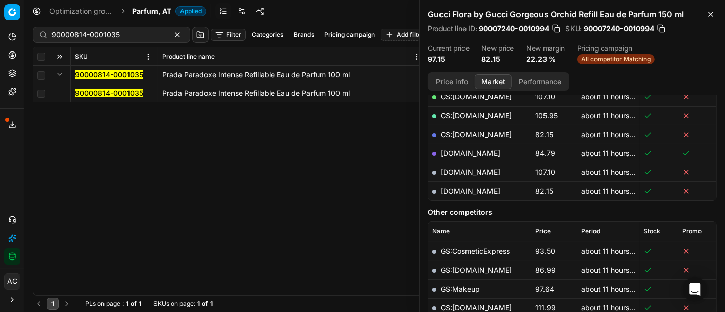
click at [82, 95] on mark "90000814-0001035" at bounding box center [109, 93] width 68 height 9
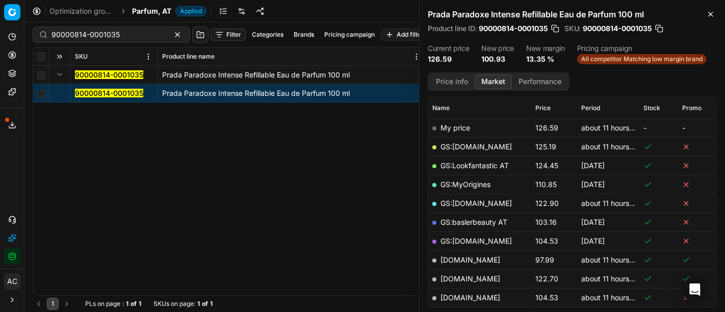
scroll to position [140, 0]
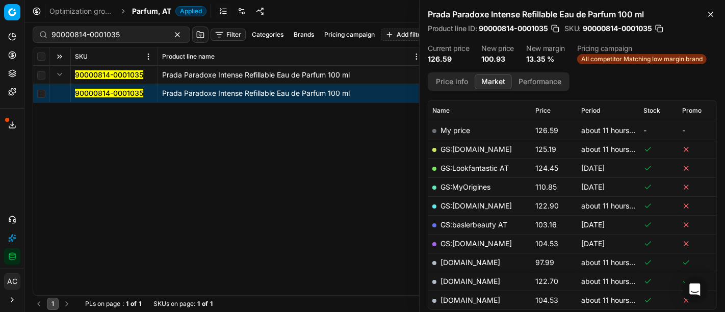
click at [453, 81] on button "Price info" at bounding box center [451, 81] width 45 height 15
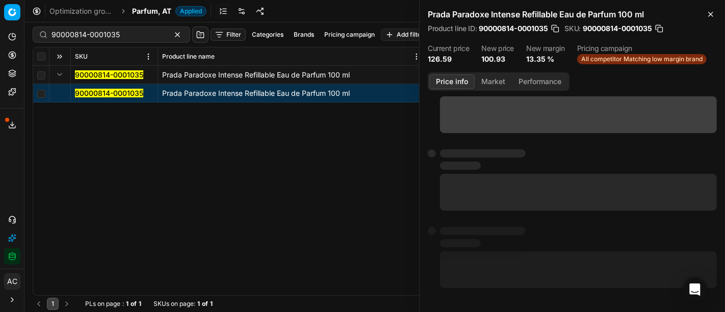
scroll to position [0, 0]
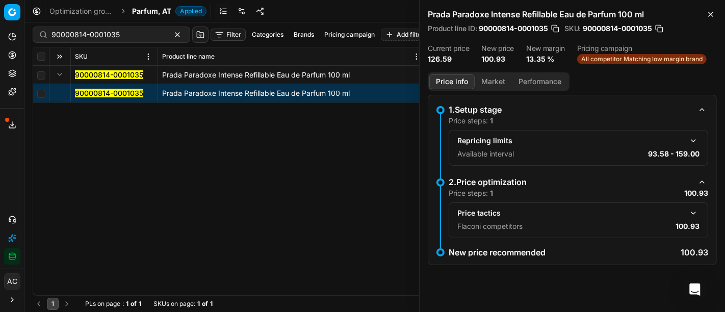
click at [696, 213] on button "button" at bounding box center [693, 213] width 12 height 12
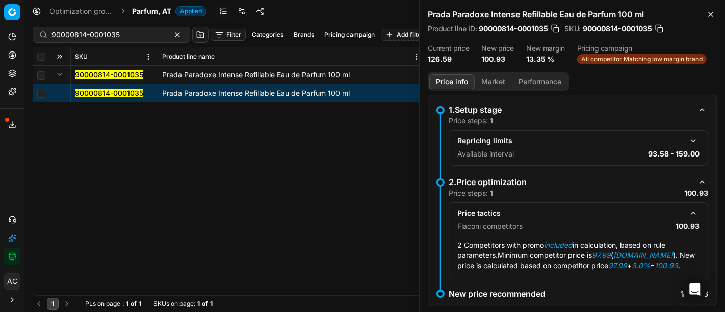
click at [494, 78] on button "Market" at bounding box center [492, 81] width 37 height 15
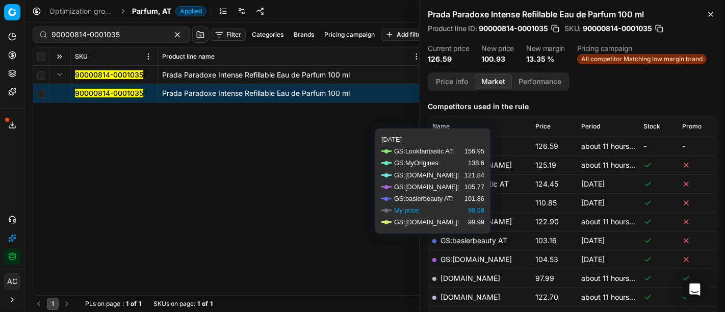
scroll to position [123, 0]
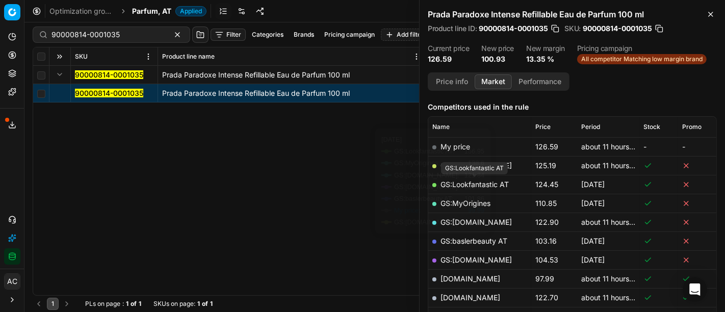
click at [497, 188] on link "GS:Lookfantastic AT" at bounding box center [474, 184] width 68 height 9
click at [465, 275] on link "[DOMAIN_NAME]" at bounding box center [470, 278] width 60 height 9
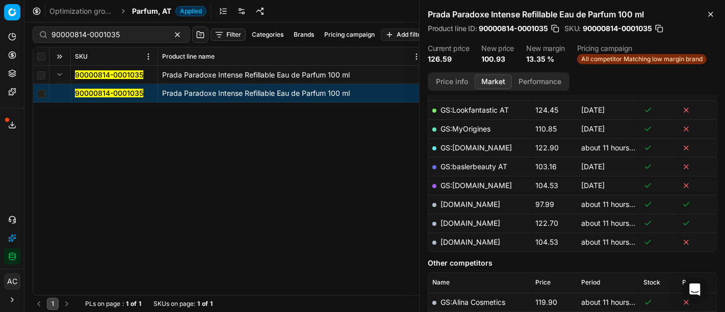
scroll to position [198, 0]
click at [488, 239] on link "[DOMAIN_NAME]" at bounding box center [470, 241] width 60 height 9
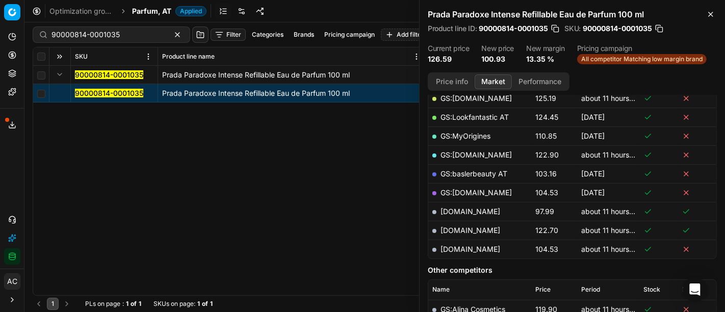
scroll to position [192, 0]
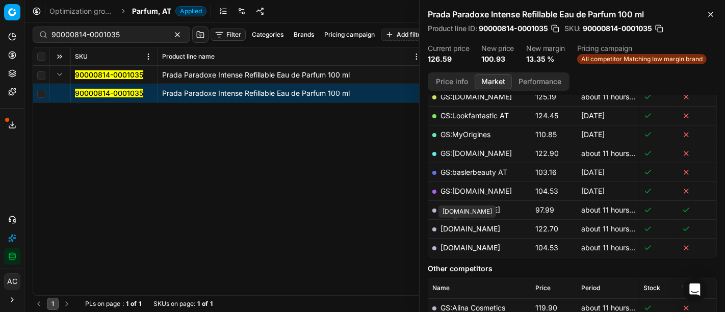
click at [462, 226] on link "[DOMAIN_NAME]" at bounding box center [470, 228] width 60 height 9
click at [118, 37] on input "90000814-0001035" at bounding box center [107, 35] width 112 height 10
paste input "80008548-150"
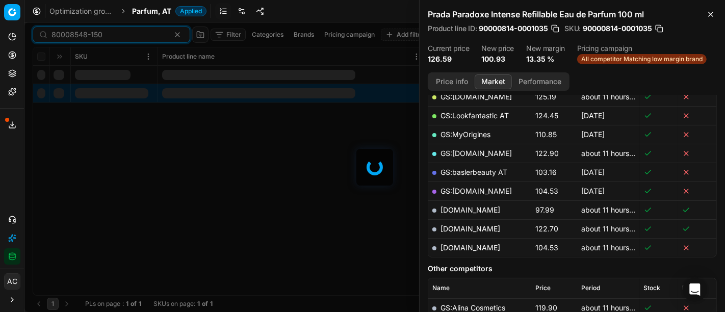
type input "80008548-150"
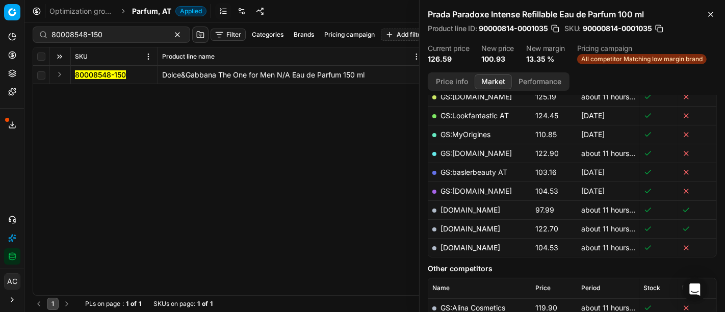
click at [59, 75] on button "Expand" at bounding box center [60, 74] width 12 height 12
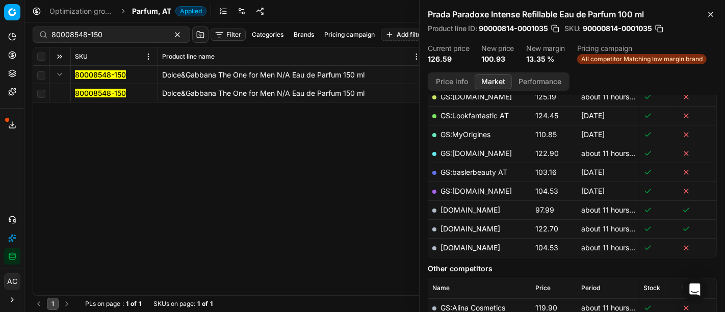
click at [103, 94] on mark "80008548-150" at bounding box center [100, 93] width 51 height 9
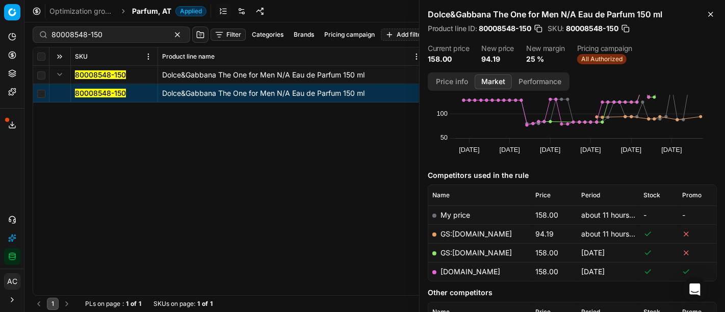
scroll to position [55, 0]
click at [472, 234] on link "GS:[DOMAIN_NAME]" at bounding box center [475, 233] width 71 height 9
click at [152, 10] on span "Parfum, AT" at bounding box center [151, 11] width 39 height 10
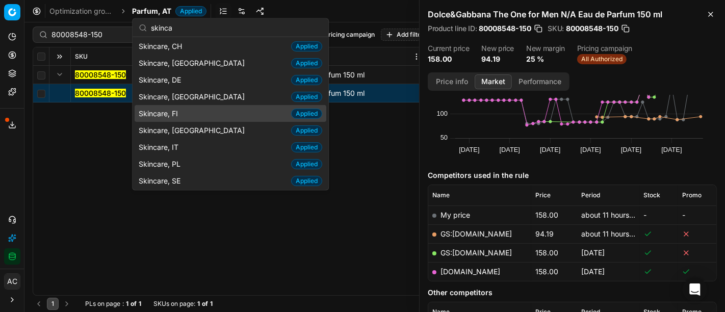
scroll to position [0, 0]
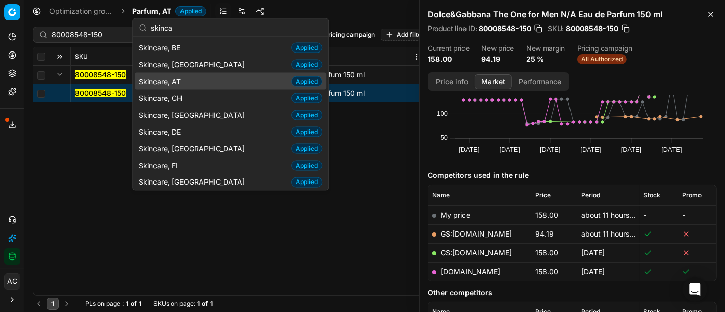
type input "skinca"
click at [198, 74] on div "Skincare, AT Applied" at bounding box center [231, 81] width 192 height 17
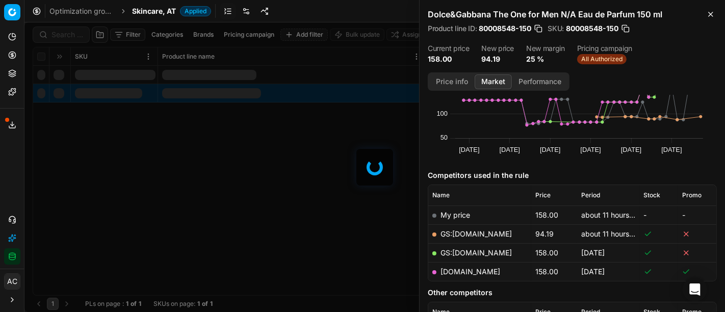
click at [60, 37] on div at bounding box center [374, 166] width 700 height 289
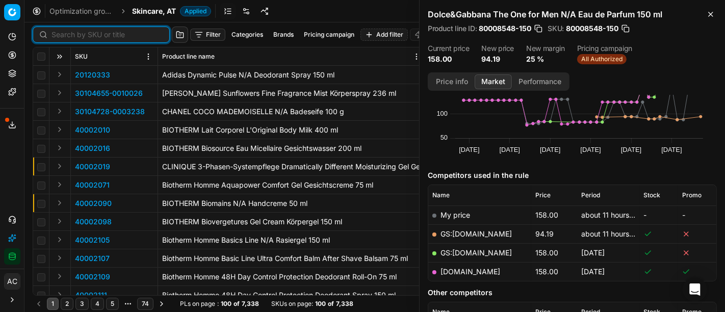
click at [60, 37] on input at bounding box center [107, 35] width 112 height 10
paste input "90008816-0013678"
click at [60, 37] on input at bounding box center [107, 35] width 112 height 10
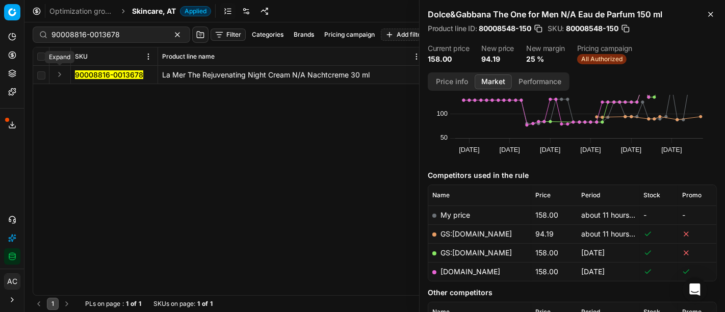
click at [61, 72] on button "Expand" at bounding box center [60, 74] width 12 height 12
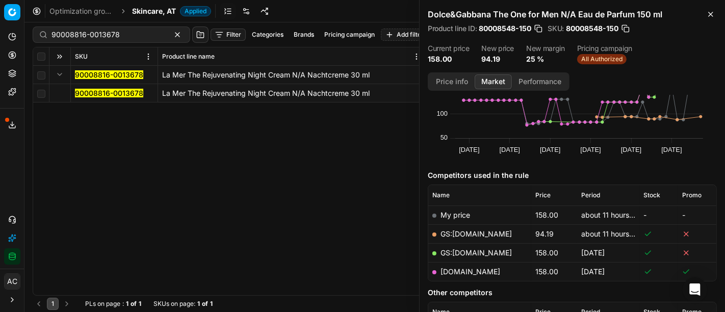
click at [87, 90] on mark "90008816-0013678" at bounding box center [109, 93] width 68 height 9
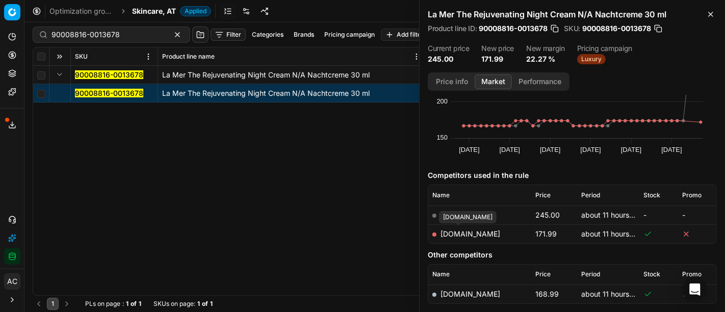
click at [462, 235] on link "[DOMAIN_NAME]" at bounding box center [470, 233] width 60 height 9
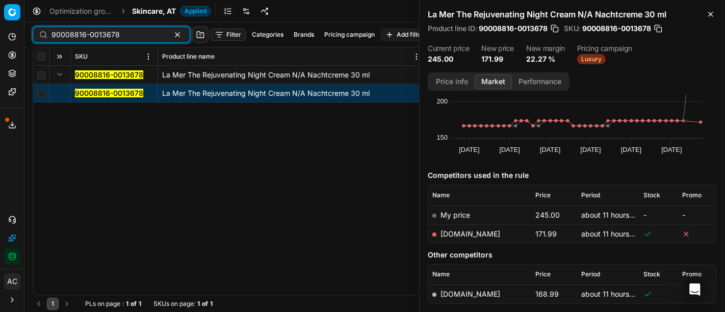
click at [127, 33] on input "90008816-0013678" at bounding box center [107, 35] width 112 height 10
paste input "80004647-40"
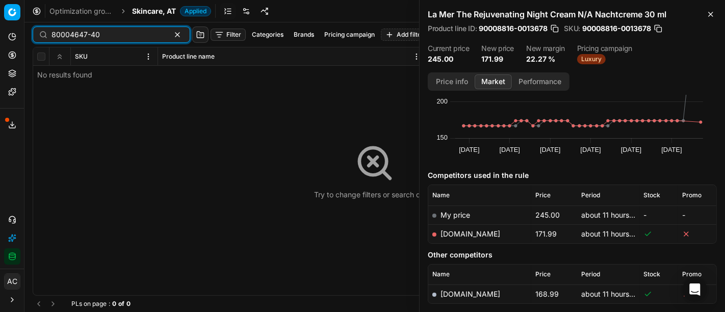
type input "80004647-40"
click at [140, 12] on span "Skincare, AT" at bounding box center [154, 11] width 44 height 10
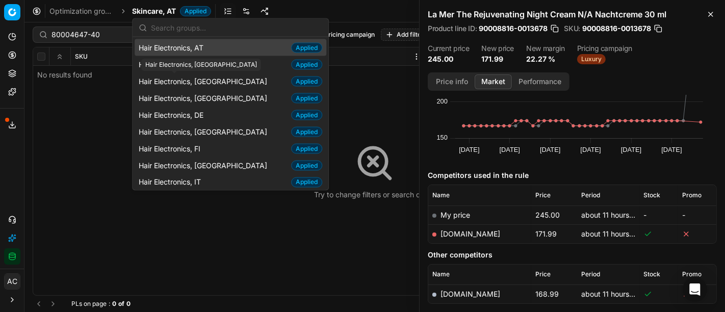
click at [186, 30] on input "text" at bounding box center [236, 27] width 171 height 20
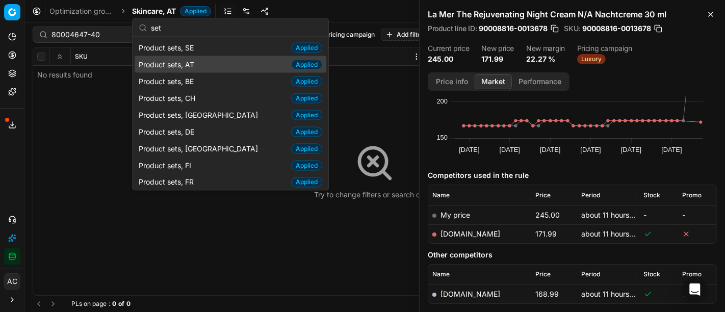
type input "set"
click at [210, 58] on div "Product sets, AT Applied" at bounding box center [231, 64] width 192 height 17
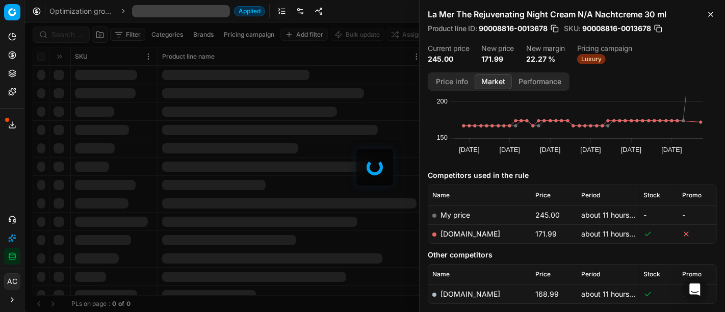
click at [61, 39] on div at bounding box center [374, 166] width 700 height 289
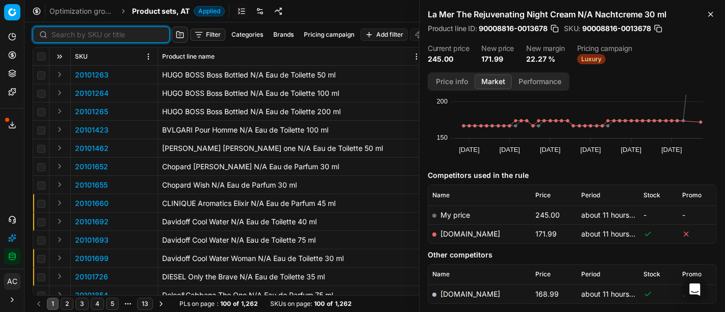
click at [62, 35] on input at bounding box center [107, 35] width 112 height 10
paste input "80004647-40"
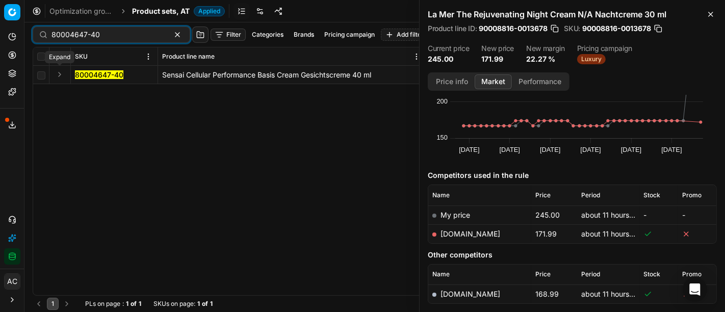
click at [55, 76] on button "Expand" at bounding box center [60, 74] width 12 height 12
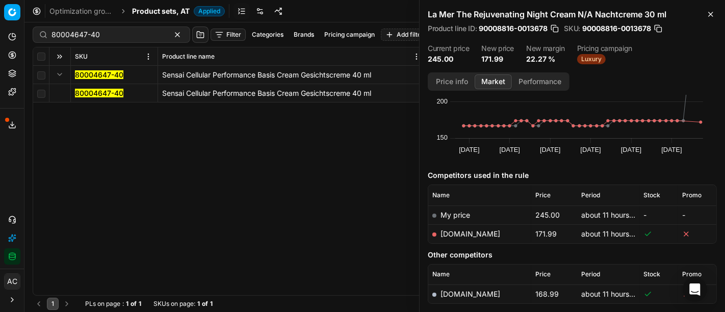
click at [87, 89] on mark "80004647-40" at bounding box center [99, 93] width 48 height 9
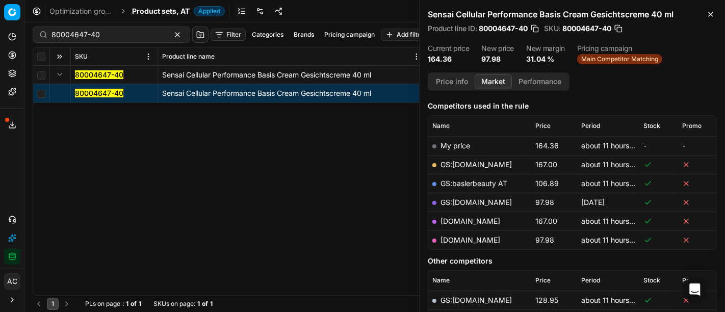
scroll to position [125, 0]
click at [481, 238] on link "[DOMAIN_NAME]" at bounding box center [470, 239] width 60 height 9
click at [135, 32] on input "80004647-40" at bounding box center [107, 35] width 112 height 10
paste input "11267-0009202"
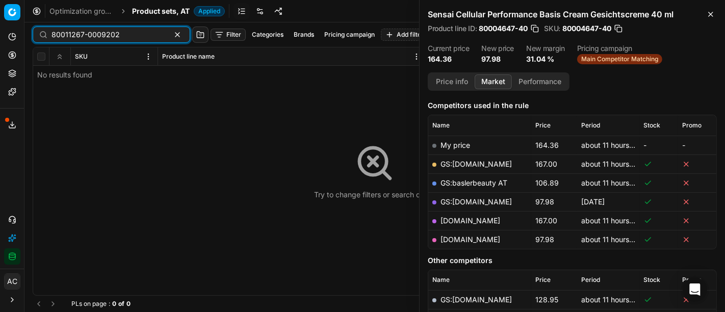
type input "80011267-0009202"
click at [154, 11] on span "Product sets, AT" at bounding box center [161, 11] width 58 height 10
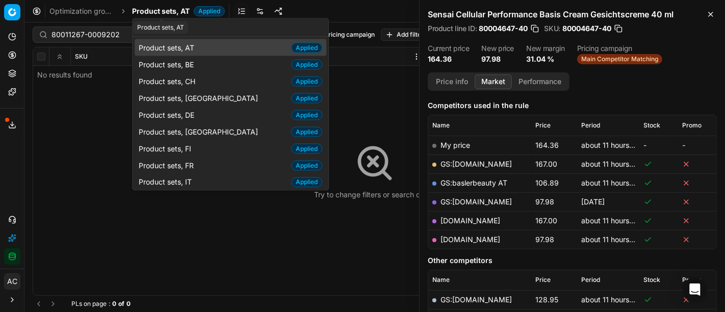
scroll to position [144, 0]
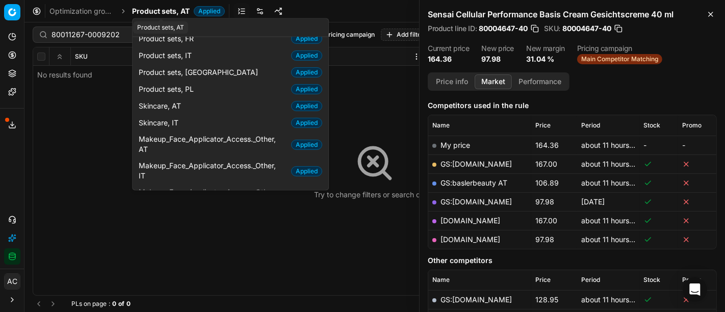
type input "s"
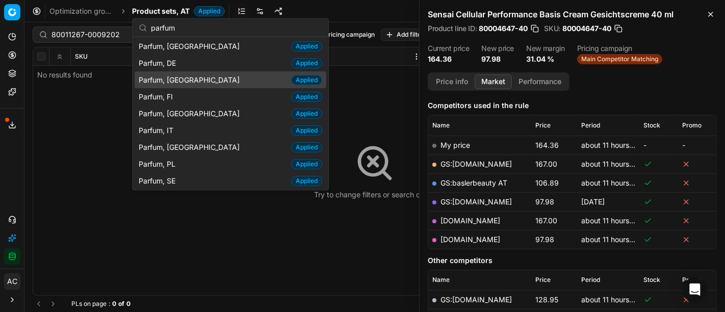
scroll to position [0, 0]
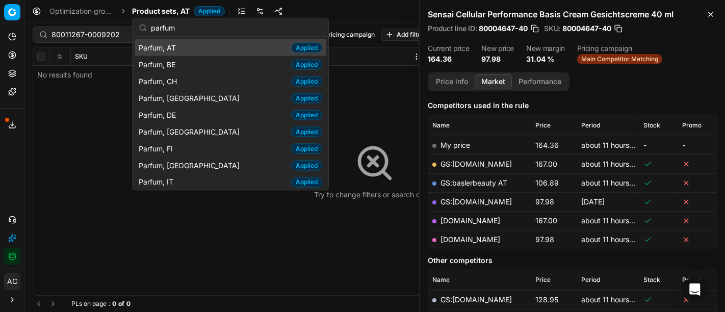
type input "parfum"
click at [173, 45] on span "Parfum, AT" at bounding box center [159, 47] width 41 height 10
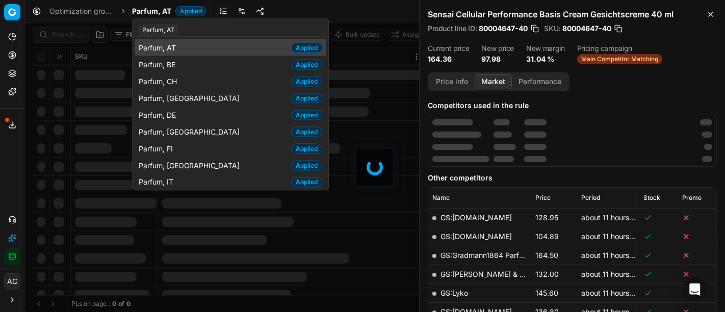
scroll to position [125, 0]
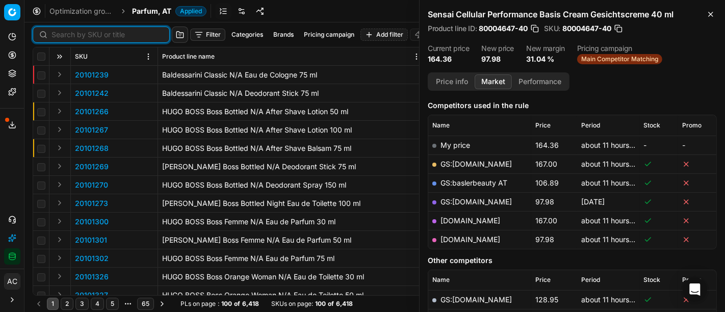
click at [66, 38] on input at bounding box center [107, 35] width 112 height 10
paste input "80011267-0009202"
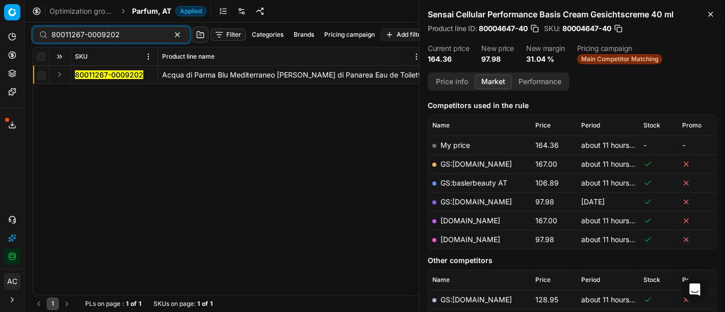
click at [60, 73] on button "Expand" at bounding box center [60, 74] width 12 height 12
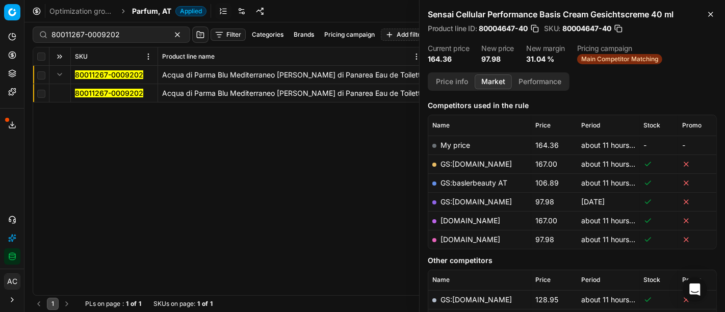
click at [90, 90] on mark "80011267-0009202" at bounding box center [109, 93] width 68 height 9
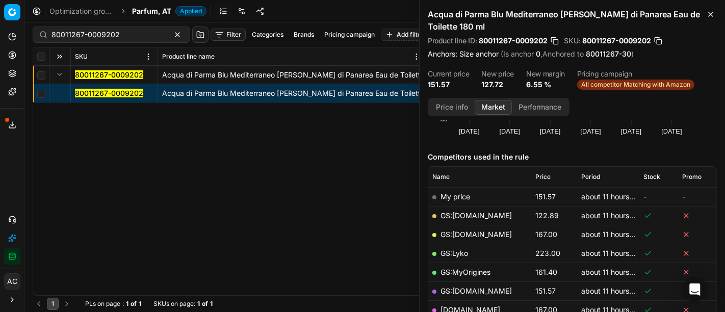
scroll to position [86, 0]
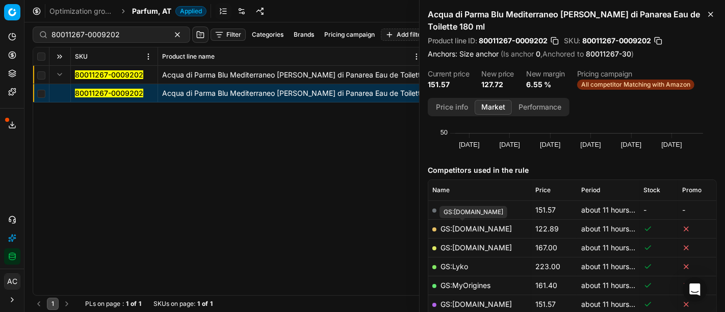
click at [475, 226] on link "GS:[DOMAIN_NAME]" at bounding box center [475, 228] width 71 height 9
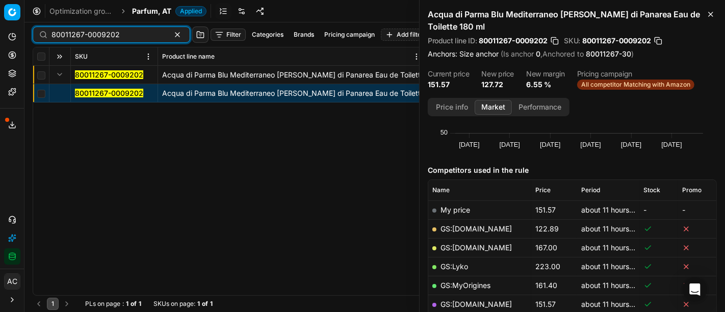
click at [122, 32] on input "80011267-0009202" at bounding box center [107, 35] width 112 height 10
paste input "90001449-0002099"
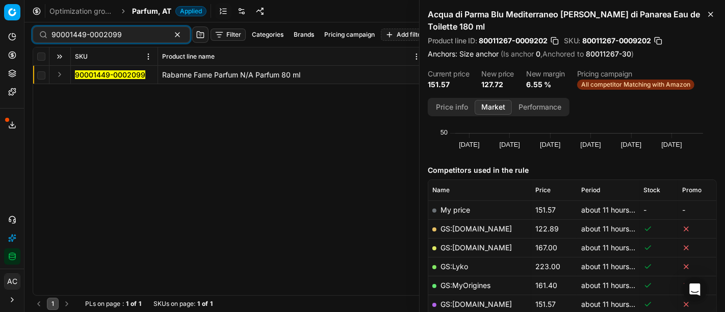
click at [58, 74] on button "Expand" at bounding box center [60, 74] width 12 height 12
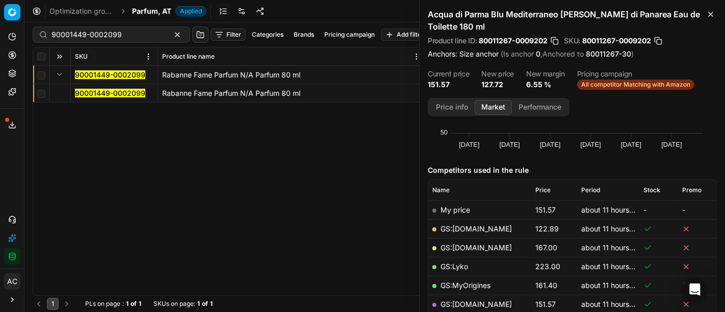
click at [89, 94] on mark "90001449-0002099" at bounding box center [110, 93] width 70 height 9
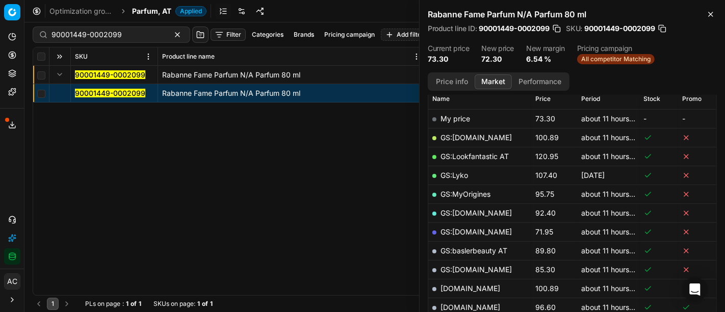
scroll to position [151, 0]
click at [449, 84] on button "Price info" at bounding box center [451, 81] width 45 height 15
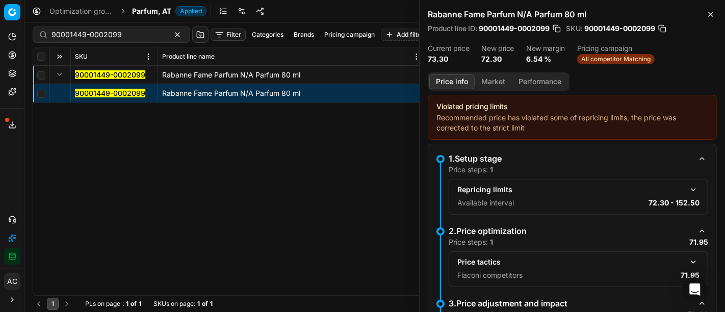
click at [687, 262] on button "button" at bounding box center [693, 262] width 12 height 12
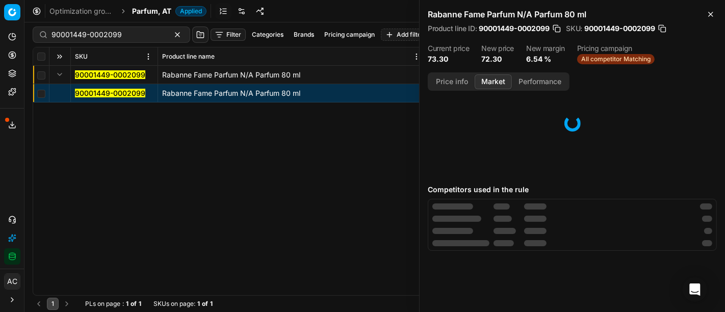
scroll to position [0, 0]
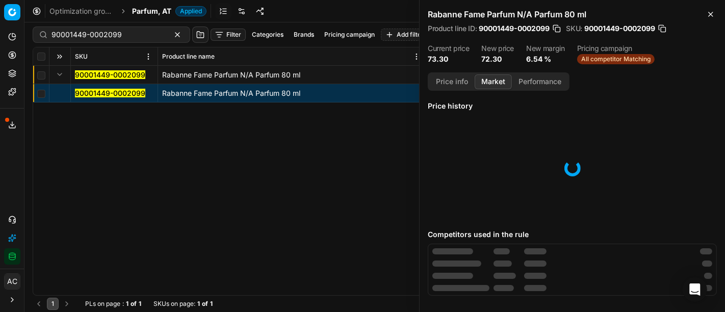
click at [502, 81] on button "Market" at bounding box center [492, 81] width 37 height 15
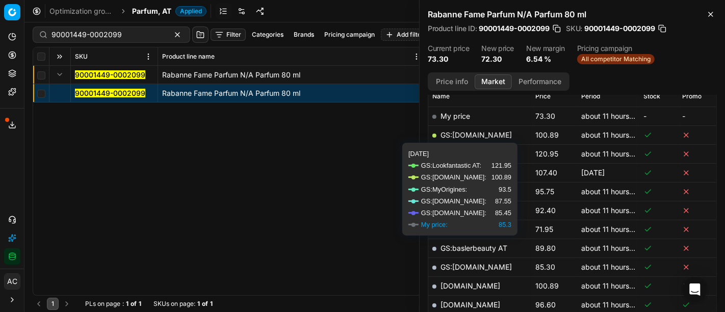
scroll to position [156, 0]
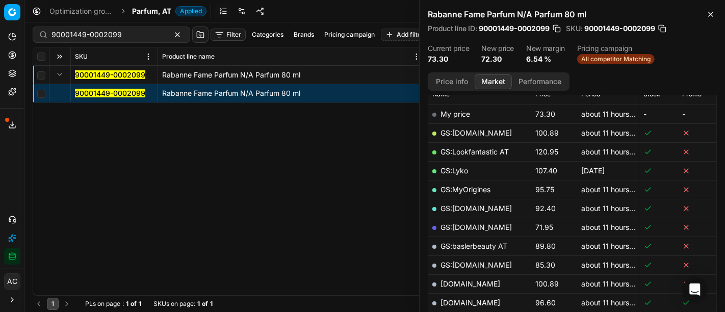
click at [479, 226] on link "GS:[DOMAIN_NAME]" at bounding box center [475, 227] width 71 height 9
click at [130, 34] on input "90001449-0002099" at bounding box center [107, 35] width 112 height 10
paste input "4692-0007064"
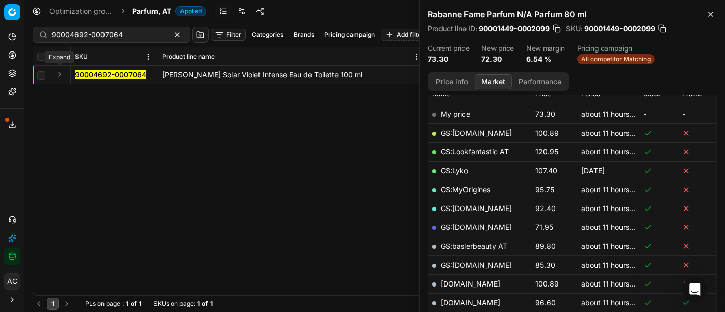
click at [59, 70] on button "Expand" at bounding box center [60, 74] width 12 height 12
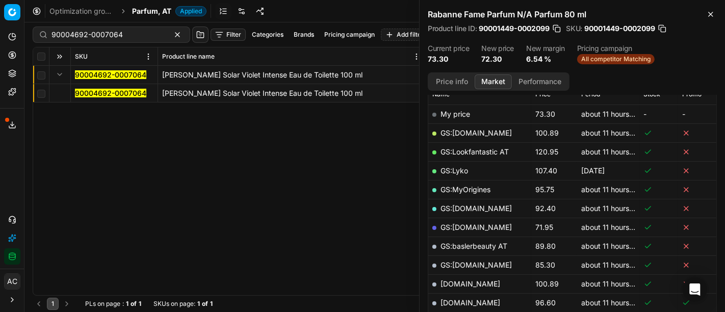
click at [96, 93] on mark "90004692-0007064" at bounding box center [110, 93] width 71 height 9
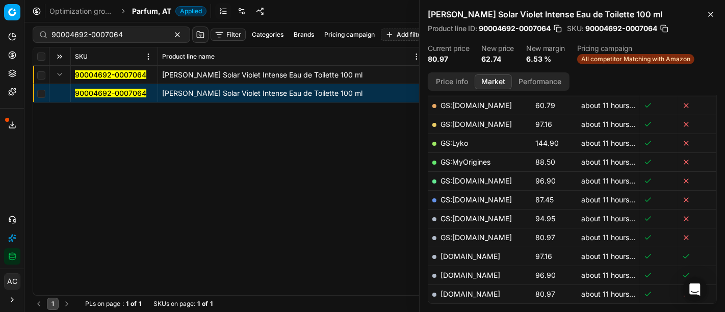
scroll to position [183, 0]
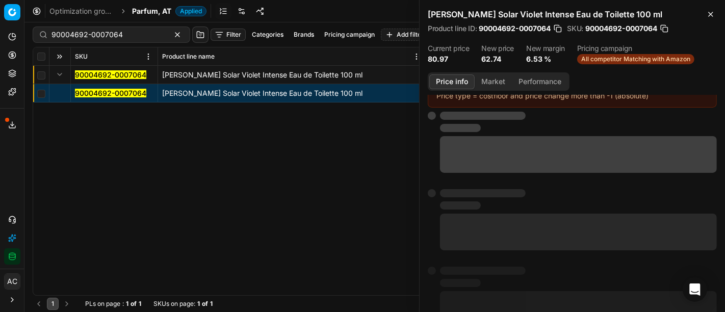
click at [447, 79] on button "Price info" at bounding box center [451, 81] width 45 height 15
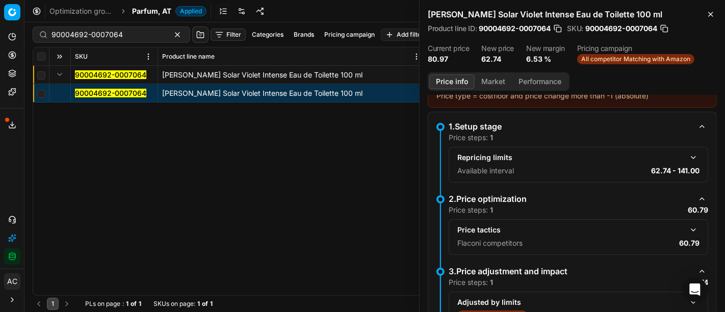
click at [687, 228] on button "button" at bounding box center [693, 230] width 12 height 12
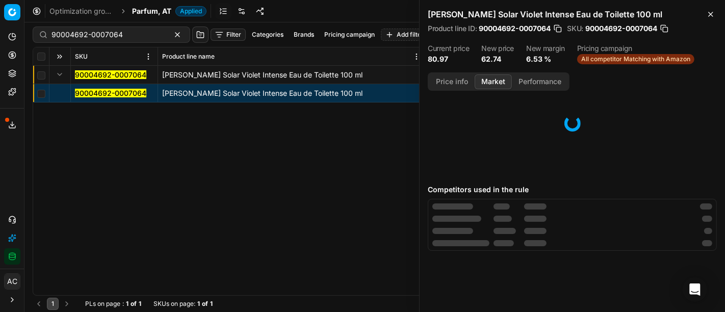
scroll to position [0, 0]
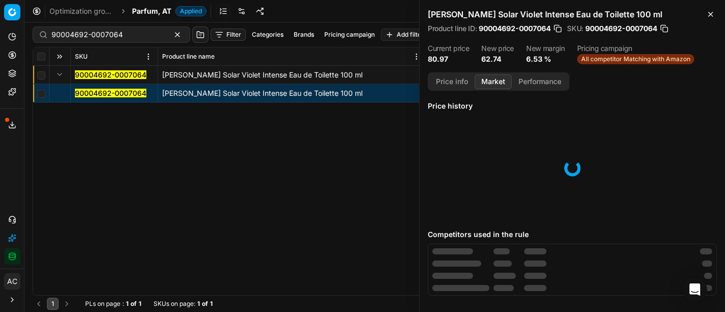
click at [494, 80] on button "Market" at bounding box center [492, 81] width 37 height 15
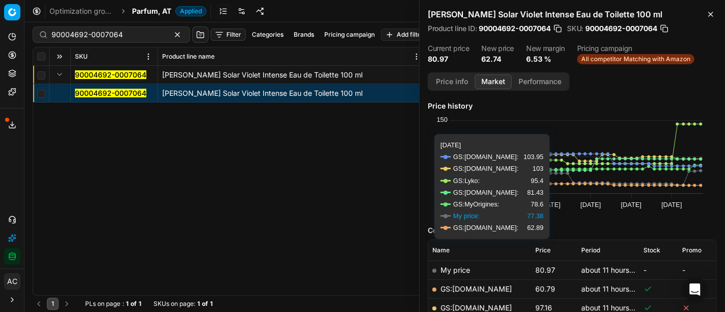
scroll to position [23, 0]
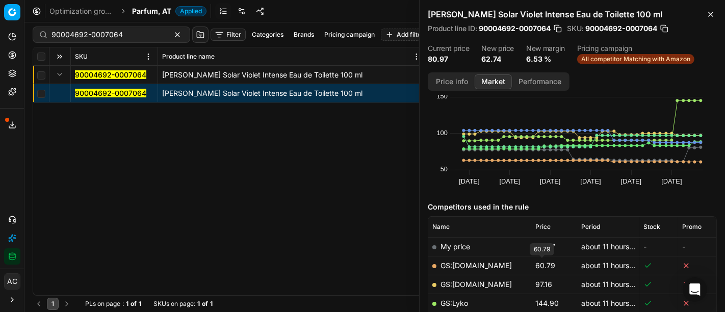
click at [545, 262] on span "60.79" at bounding box center [545, 265] width 20 height 9
click at [473, 262] on link "GS:[DOMAIN_NAME]" at bounding box center [475, 265] width 71 height 9
click at [130, 34] on input "90004692-0007064" at bounding box center [107, 35] width 112 height 10
paste input "80011532-100"
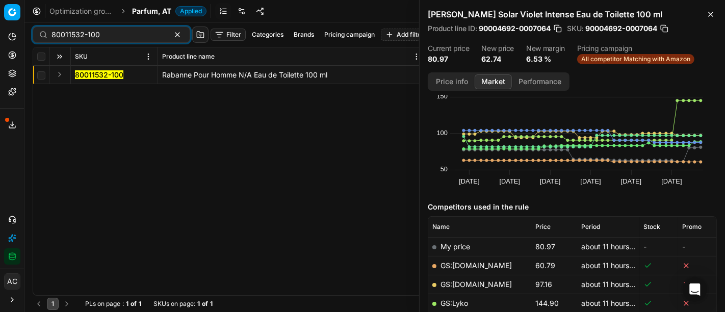
click at [58, 75] on button "Expand" at bounding box center [60, 74] width 12 height 12
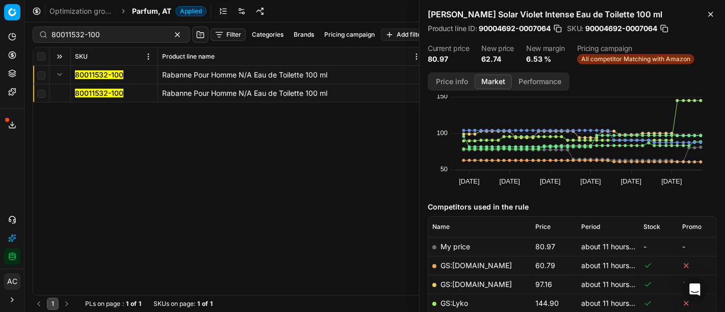
click at [84, 91] on mark "80011532-100" at bounding box center [99, 93] width 48 height 9
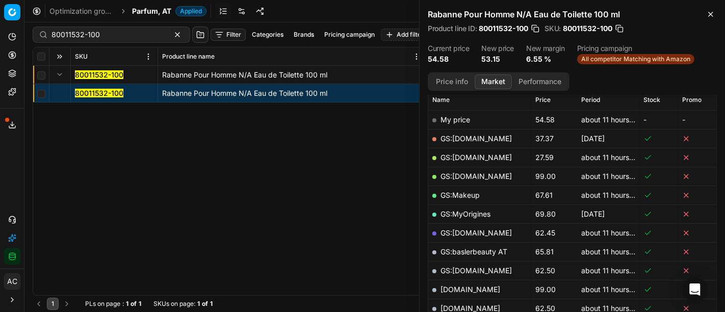
scroll to position [181, 0]
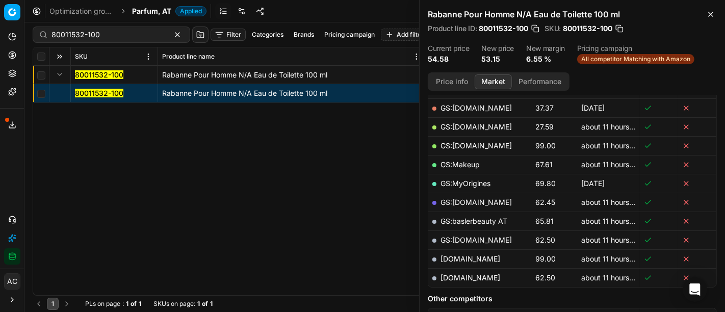
click at [456, 79] on button "Price info" at bounding box center [451, 81] width 45 height 15
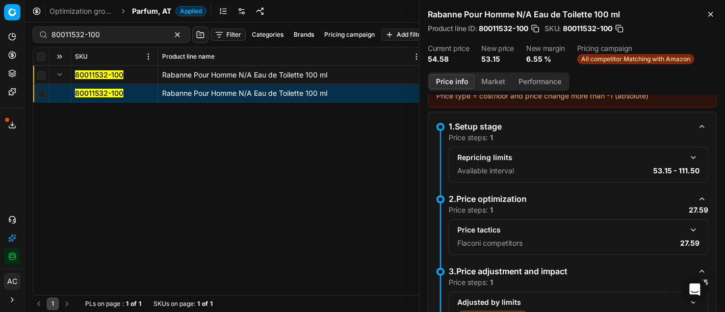
click at [493, 85] on button "Market" at bounding box center [492, 81] width 37 height 15
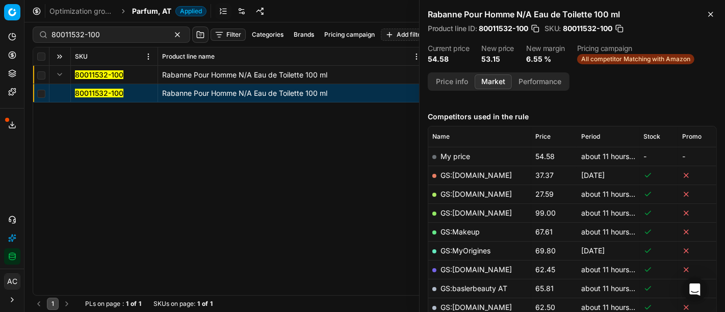
scroll to position [122, 0]
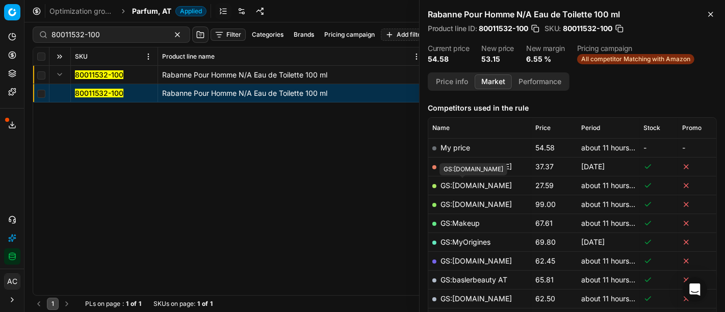
click at [470, 182] on link "GS:[DOMAIN_NAME]" at bounding box center [475, 185] width 71 height 9
click at [352, 207] on div "80011532-100 Rabanne Pour Homme N/A Eau de Toilette 100 ml 80011532-100 Rabanne…" at bounding box center [374, 180] width 683 height 229
click at [129, 36] on input "80011532-100" at bounding box center [107, 35] width 112 height 10
paste input "20103542"
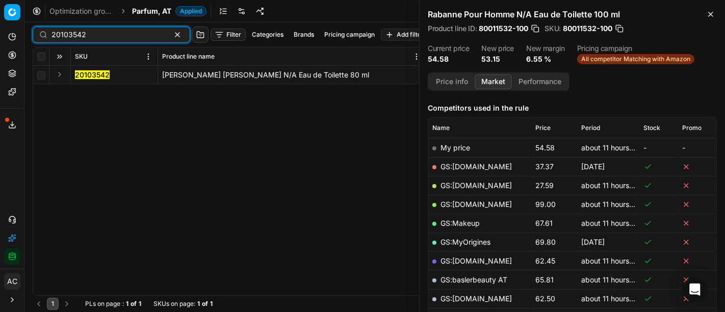
type input "20103542"
click at [62, 73] on button "Expand" at bounding box center [60, 74] width 12 height 12
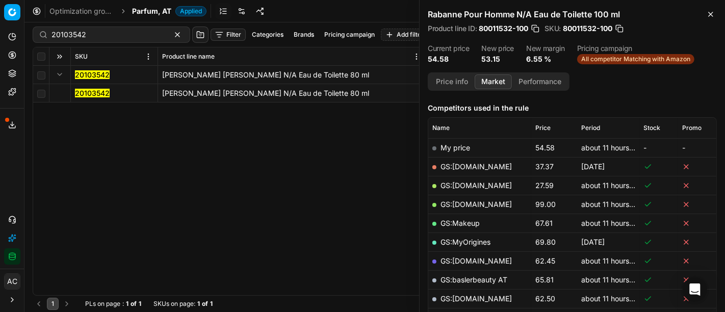
click at [84, 92] on mark "20103542" at bounding box center [92, 93] width 35 height 9
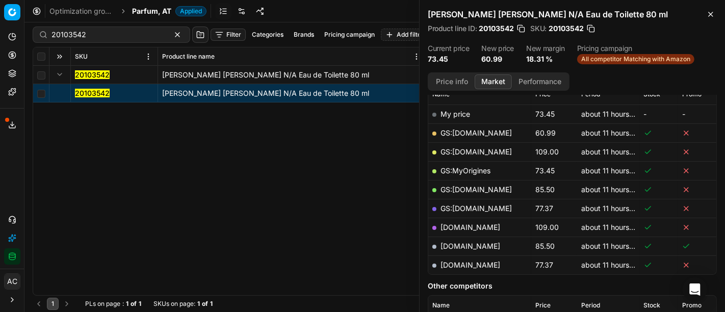
scroll to position [155, 0]
click at [467, 131] on link "GS:[DOMAIN_NAME]" at bounding box center [475, 133] width 71 height 9
click at [151, 10] on span "Parfum, AT" at bounding box center [151, 11] width 39 height 10
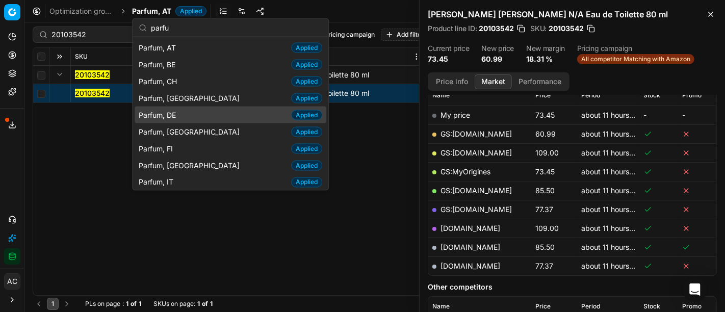
scroll to position [52, 0]
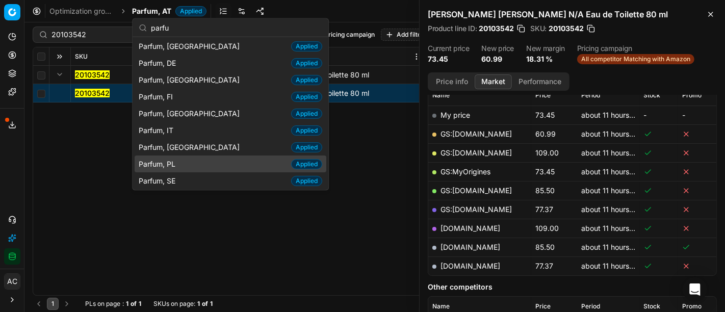
type input "parfu"
click at [184, 158] on div "Parfum, PL Applied" at bounding box center [231, 163] width 192 height 17
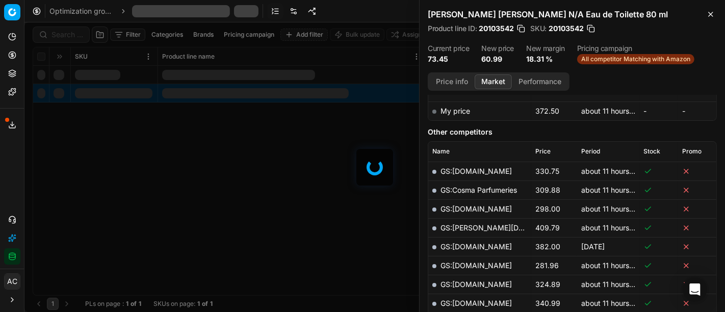
scroll to position [155, 0]
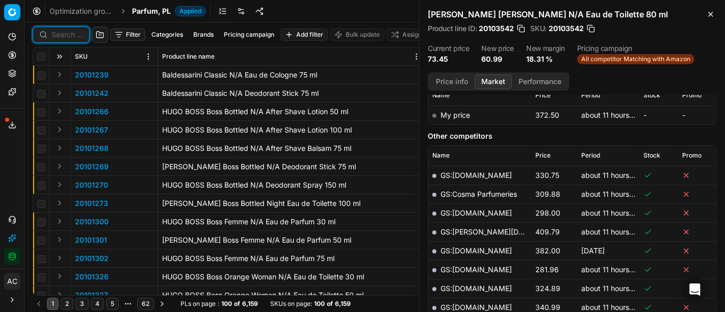
click at [64, 33] on input at bounding box center [67, 35] width 32 height 10
paste input "80075650-100"
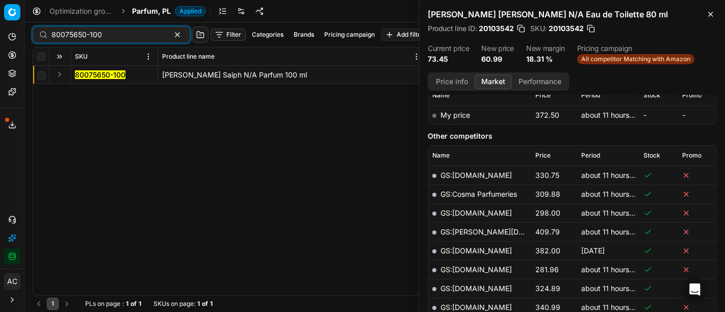
click at [57, 75] on button "Expand" at bounding box center [60, 74] width 12 height 12
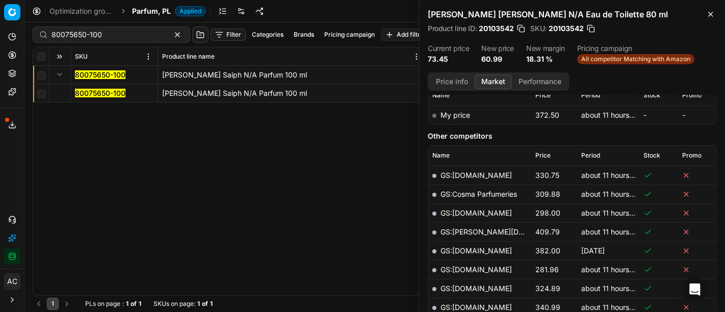
click at [107, 96] on mark "80075650-100" at bounding box center [100, 93] width 50 height 9
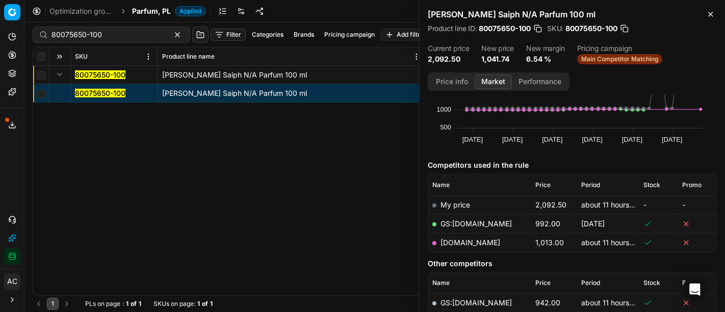
scroll to position [65, 0]
click at [474, 238] on link "[DOMAIN_NAME]" at bounding box center [470, 242] width 60 height 9
click at [128, 36] on input "80075650-100" at bounding box center [107, 35] width 112 height 10
paste input "0415-125"
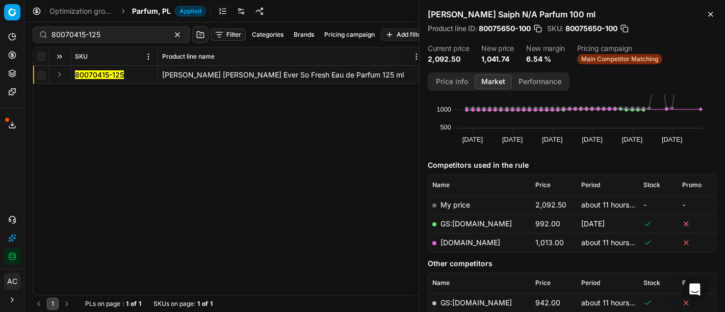
click at [55, 77] on button "Expand" at bounding box center [60, 74] width 12 height 12
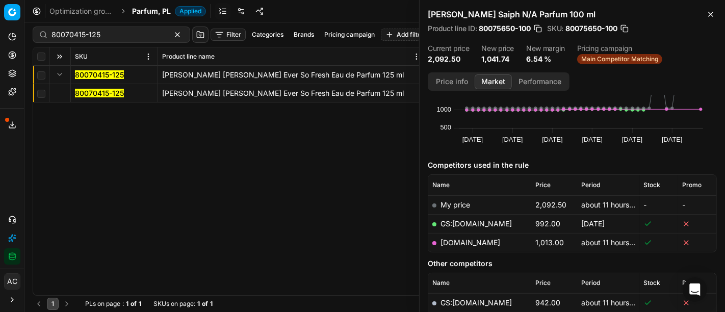
click at [83, 89] on mark "80070415-125" at bounding box center [99, 93] width 49 height 9
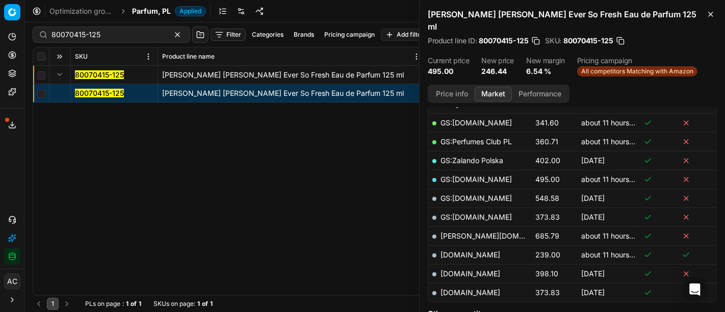
scroll to position [216, 0]
click at [456, 87] on button "Price info" at bounding box center [451, 94] width 45 height 15
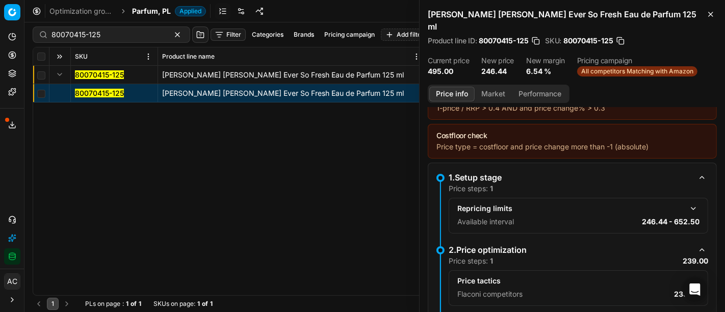
click at [687, 275] on button "button" at bounding box center [693, 281] width 12 height 12
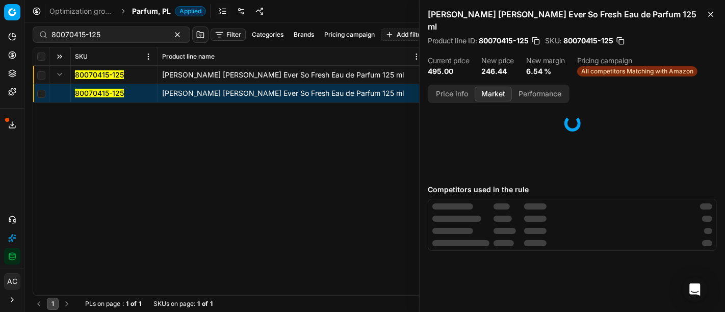
scroll to position [0, 0]
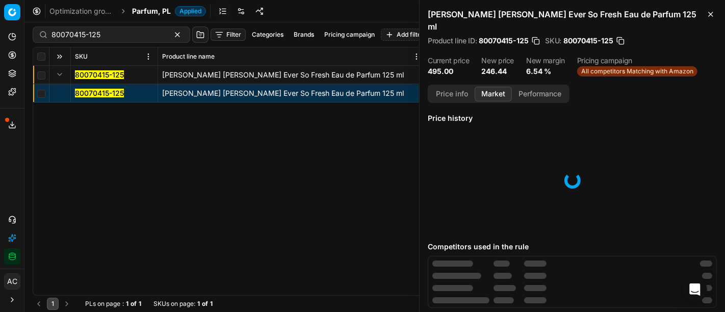
click at [493, 87] on button "Market" at bounding box center [492, 94] width 37 height 15
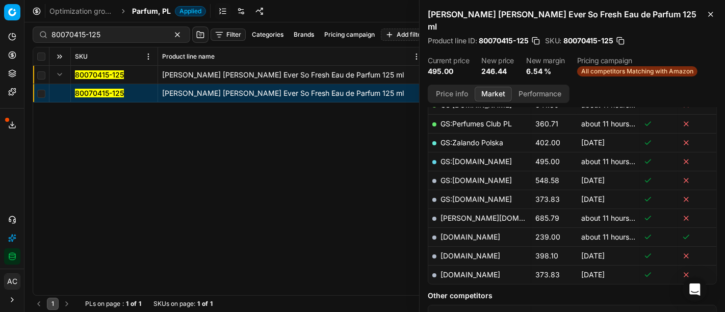
scroll to position [233, 0]
click at [475, 228] on td "[DOMAIN_NAME]" at bounding box center [479, 237] width 103 height 19
click at [469, 233] on link "[DOMAIN_NAME]" at bounding box center [470, 237] width 60 height 9
click at [136, 39] on input "80070415-125" at bounding box center [107, 35] width 112 height 10
paste input "66923-100"
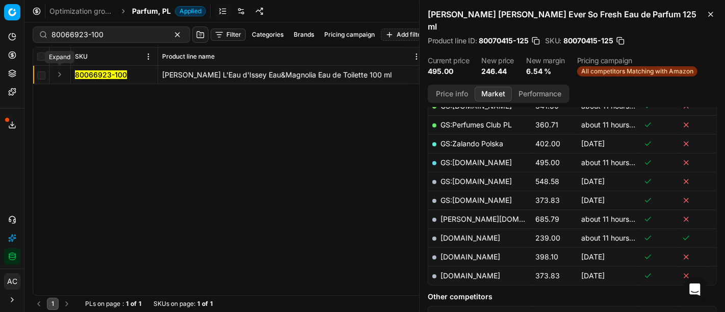
click at [57, 76] on button "Expand" at bounding box center [60, 74] width 12 height 12
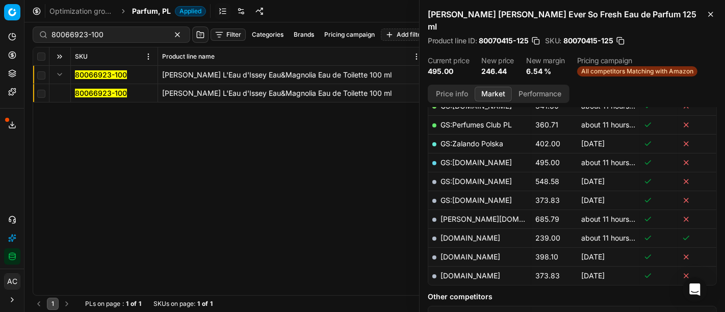
click at [98, 95] on mark "80066923-100" at bounding box center [101, 93] width 52 height 9
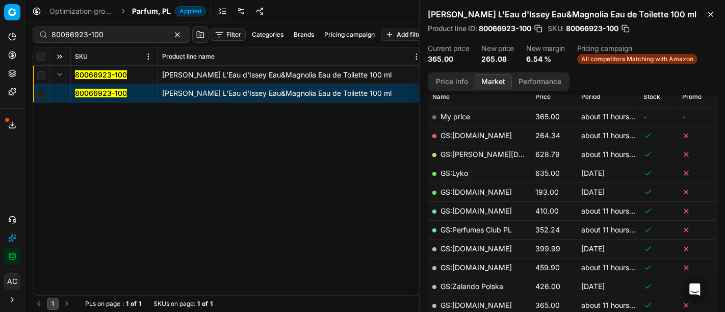
scroll to position [133, 0]
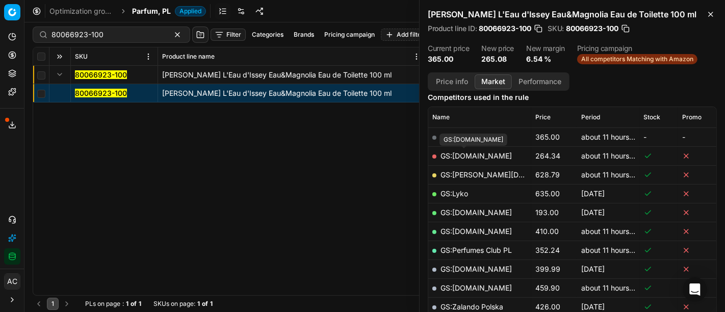
click at [473, 157] on link "GS:[DOMAIN_NAME]" at bounding box center [475, 155] width 71 height 9
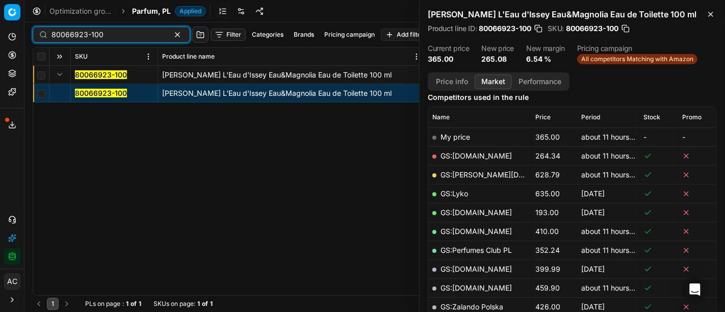
click at [129, 33] on input "80066923-100" at bounding box center [107, 35] width 112 height 10
paste input "0009"
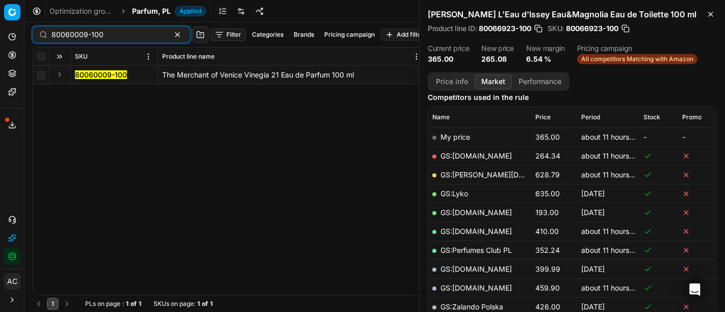
click at [58, 74] on button "Expand" at bounding box center [60, 74] width 12 height 12
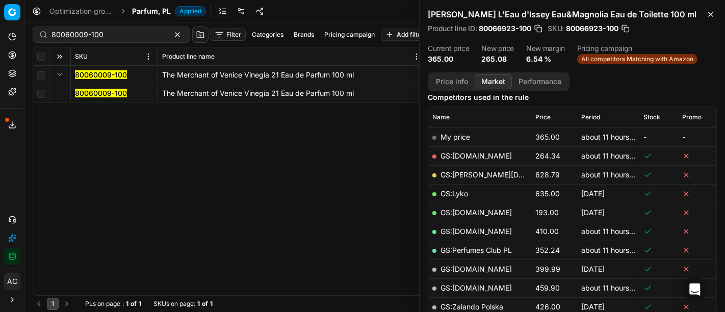
click at [94, 91] on mark "80060009-100" at bounding box center [101, 93] width 52 height 9
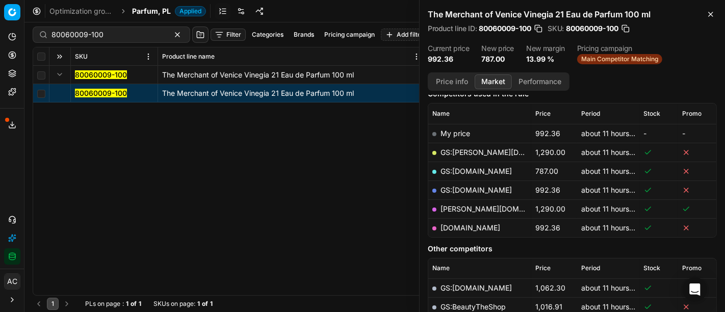
scroll to position [133, 0]
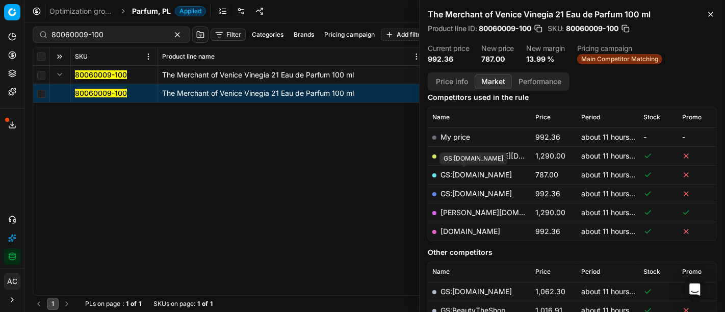
click at [481, 177] on link "GS:[DOMAIN_NAME]" at bounding box center [475, 174] width 71 height 9
click at [134, 33] on input "80060009-100" at bounding box center [107, 35] width 112 height 10
paste input "48061"
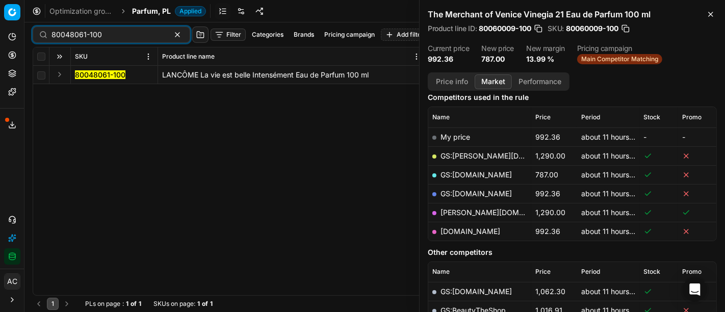
click at [58, 76] on button "Expand" at bounding box center [60, 74] width 12 height 12
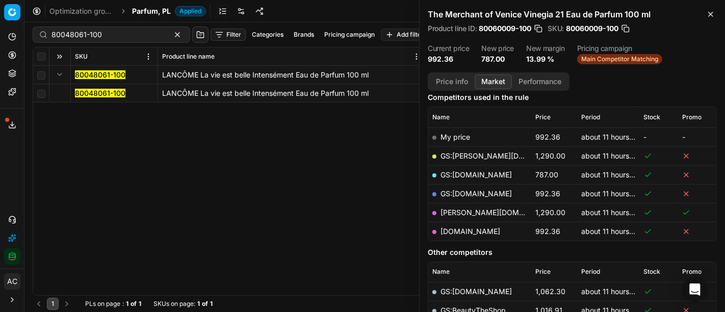
click at [90, 93] on mark "80048061-100" at bounding box center [100, 93] width 50 height 9
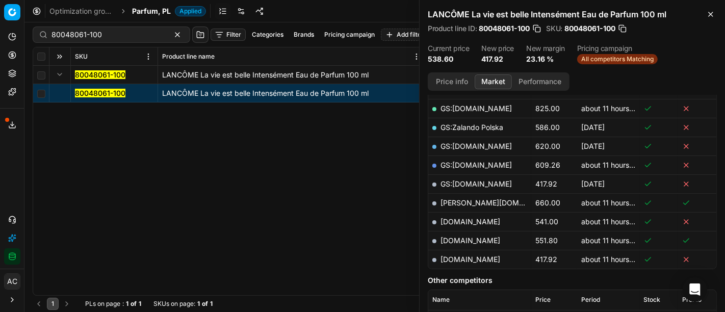
scroll to position [218, 0]
click at [468, 258] on link "[DOMAIN_NAME]" at bounding box center [470, 259] width 60 height 9
click at [110, 34] on input "80048061-100" at bounding box center [107, 35] width 112 height 10
paste input "90015799-0024633"
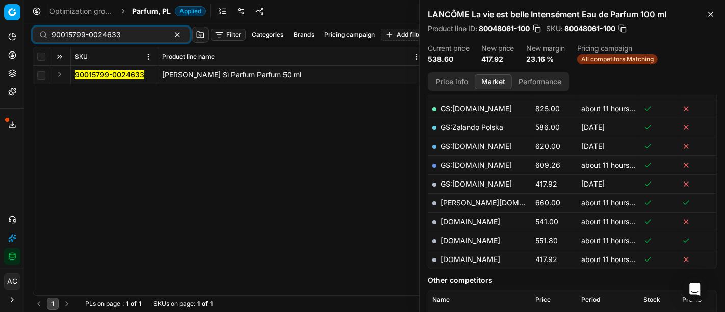
click at [62, 72] on button "Expand" at bounding box center [60, 74] width 12 height 12
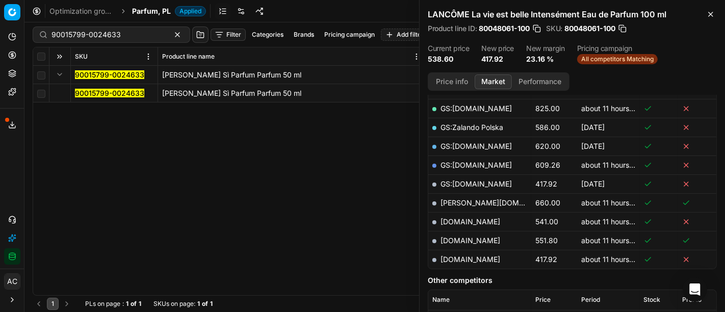
click at [84, 95] on mark "90015799-0024633" at bounding box center [109, 93] width 69 height 9
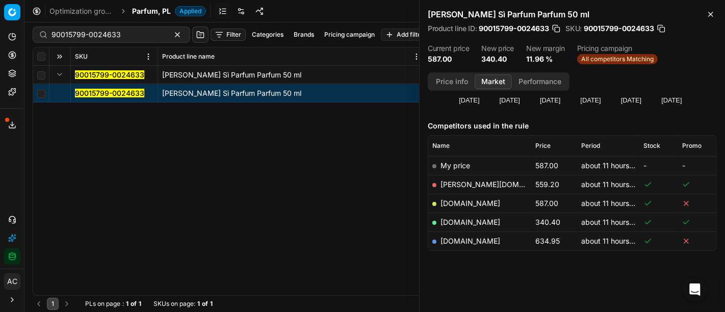
scroll to position [103, 0]
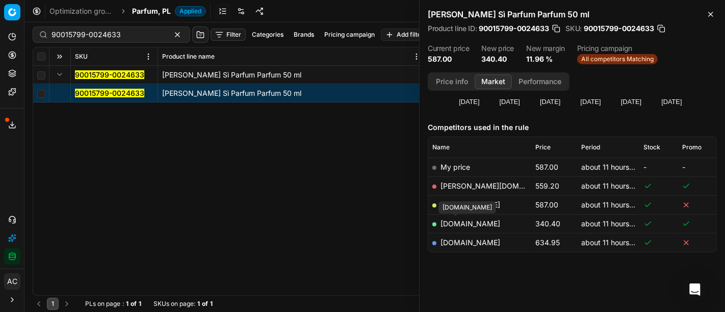
click at [460, 224] on link "[DOMAIN_NAME]" at bounding box center [470, 223] width 60 height 9
click at [129, 41] on div "90015799-0024633" at bounding box center [111, 35] width 157 height 16
paste input "80072822-100"
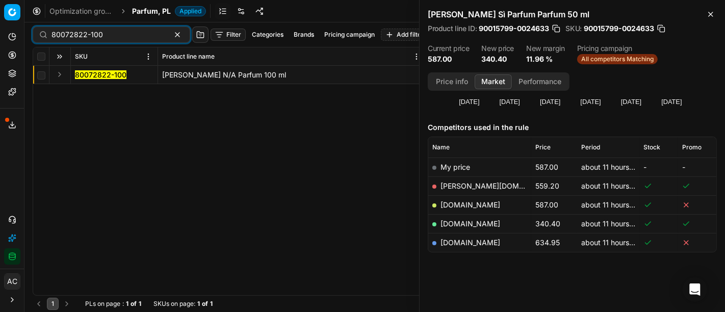
click at [62, 73] on button "Expand" at bounding box center [60, 74] width 12 height 12
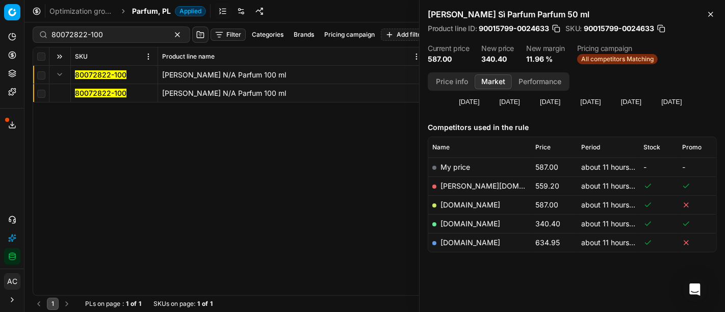
click at [108, 94] on mark "80072822-100" at bounding box center [100, 93] width 51 height 9
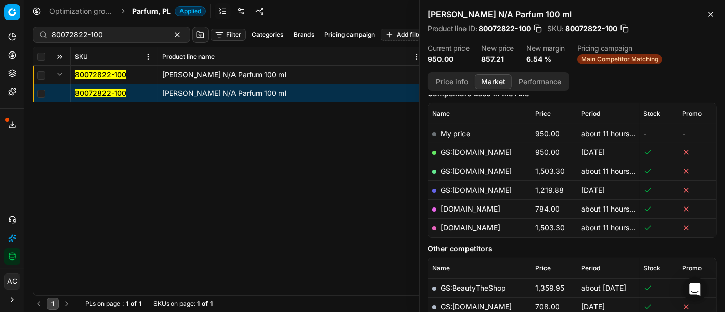
scroll to position [137, 0]
click at [470, 206] on link "[DOMAIN_NAME]" at bounding box center [470, 208] width 60 height 9
click at [109, 34] on input "80072822-100" at bounding box center [107, 35] width 112 height 10
paste input "42438"
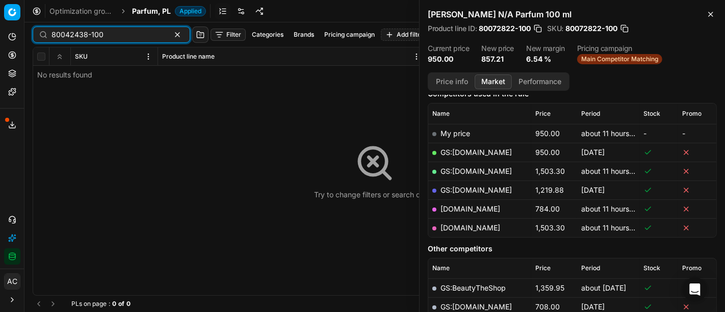
click at [135, 30] on input "80042438-100" at bounding box center [107, 35] width 112 height 10
paste input "72823-5"
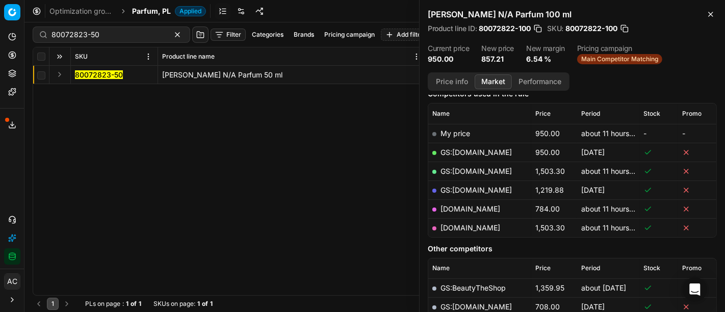
click at [61, 73] on button "Expand" at bounding box center [60, 74] width 12 height 12
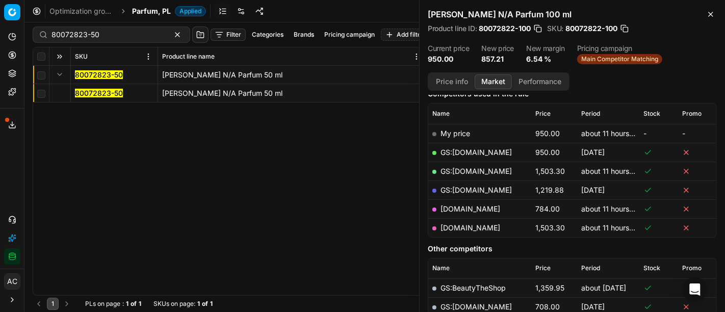
click at [83, 94] on mark "80072823-50" at bounding box center [99, 93] width 48 height 9
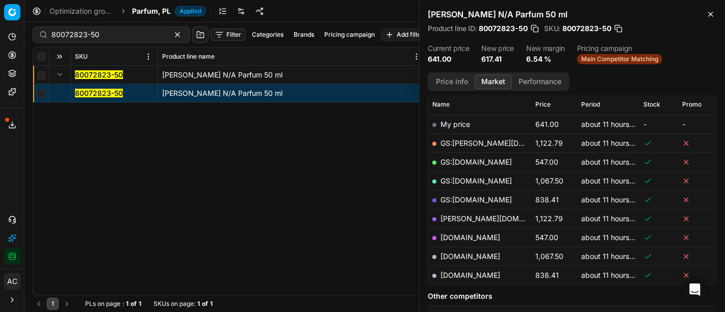
scroll to position [146, 0]
click at [470, 233] on link "[DOMAIN_NAME]" at bounding box center [470, 236] width 60 height 9
click at [113, 34] on input "80072823-50" at bounding box center [107, 35] width 112 height 10
paste input "09977-20"
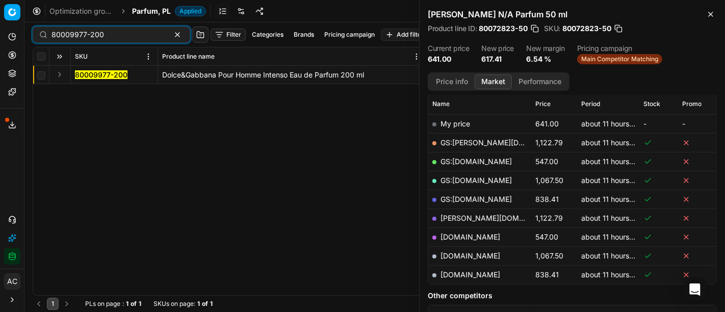
click at [61, 74] on button "Expand" at bounding box center [60, 74] width 12 height 12
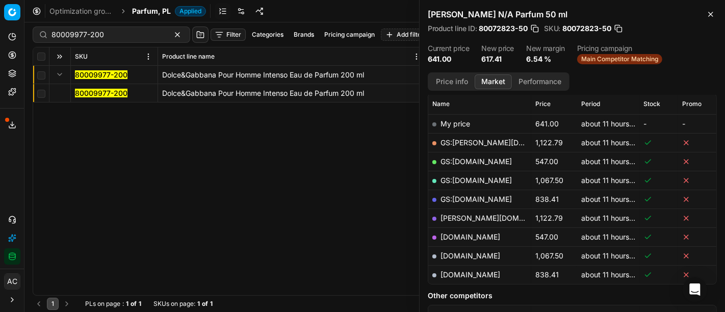
click at [84, 94] on mark "80009977-200" at bounding box center [101, 93] width 52 height 9
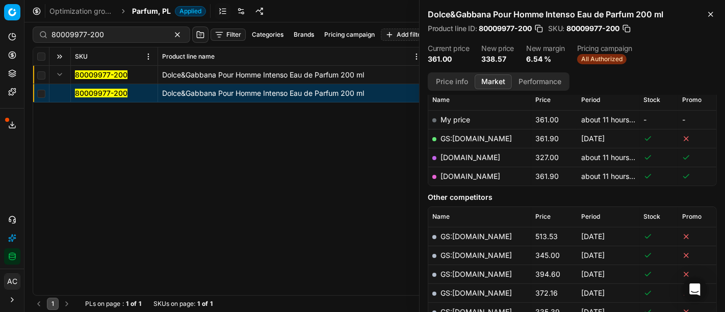
scroll to position [146, 0]
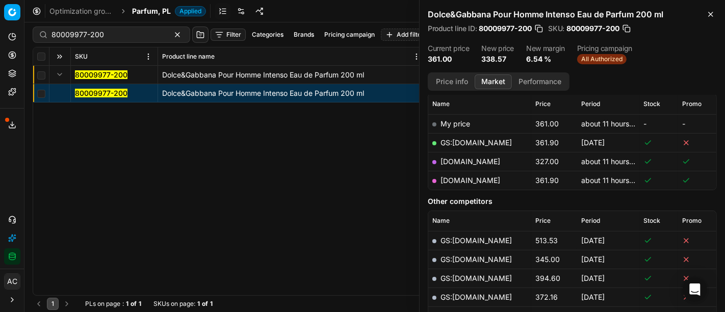
click at [457, 161] on link "[DOMAIN_NAME]" at bounding box center [470, 161] width 60 height 9
click at [129, 31] on input "80009977-200" at bounding box center [107, 35] width 112 height 10
paste input "29104"
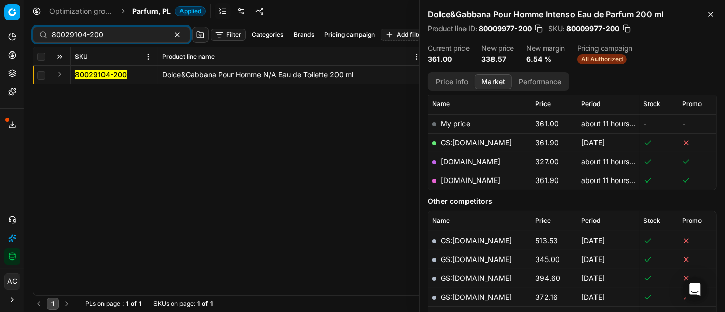
click at [64, 77] on button "Expand" at bounding box center [60, 74] width 12 height 12
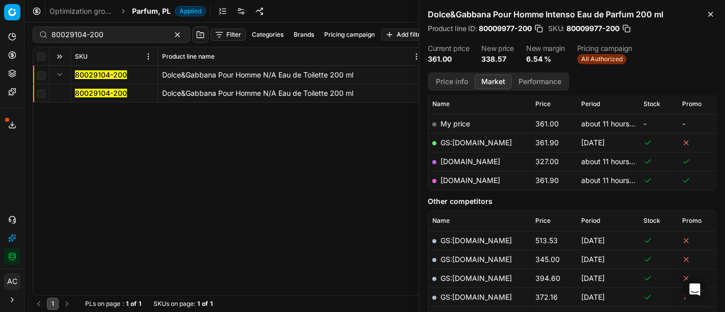
click at [94, 94] on mark "80029104-200" at bounding box center [101, 93] width 52 height 9
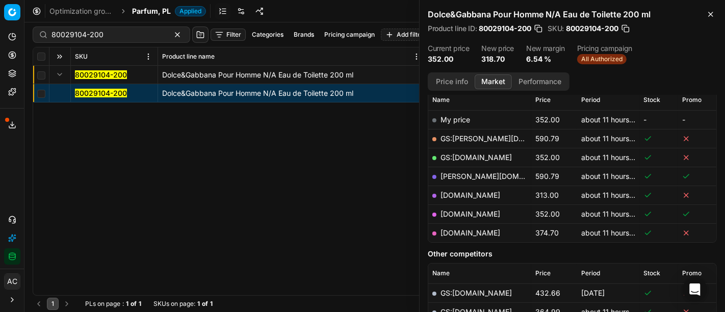
scroll to position [146, 0]
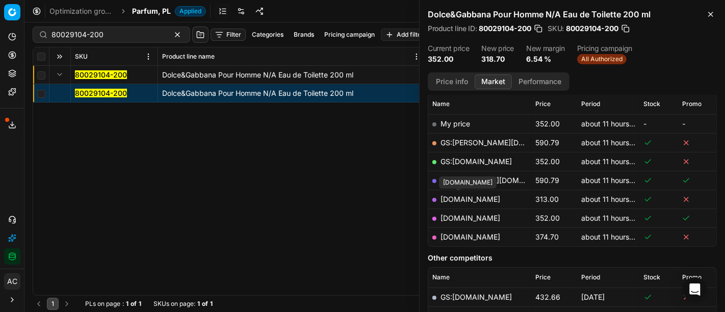
click at [465, 197] on link "[DOMAIN_NAME]" at bounding box center [470, 199] width 60 height 9
click at [118, 35] on input "80029104-200" at bounding box center [107, 35] width 112 height 10
paste input "02133-5"
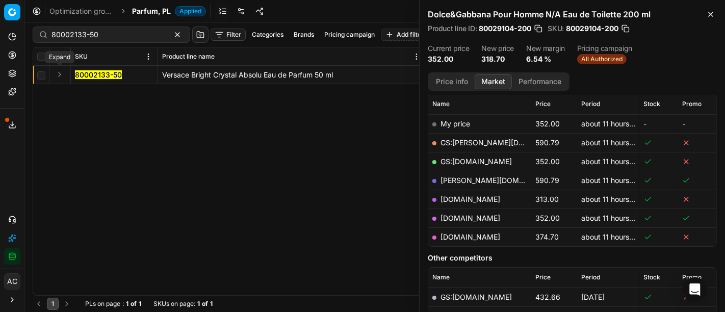
click at [60, 74] on button "Expand" at bounding box center [60, 74] width 12 height 12
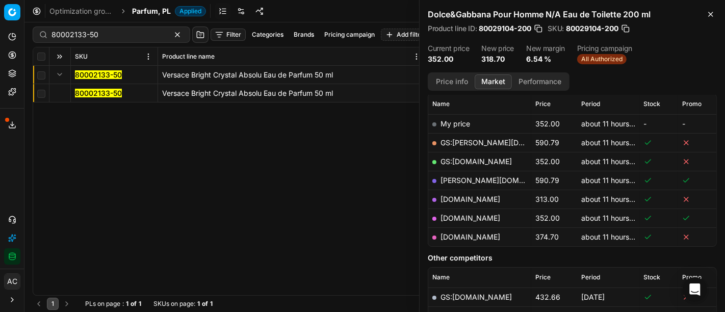
click at [99, 94] on mark "80002133-50" at bounding box center [98, 93] width 47 height 9
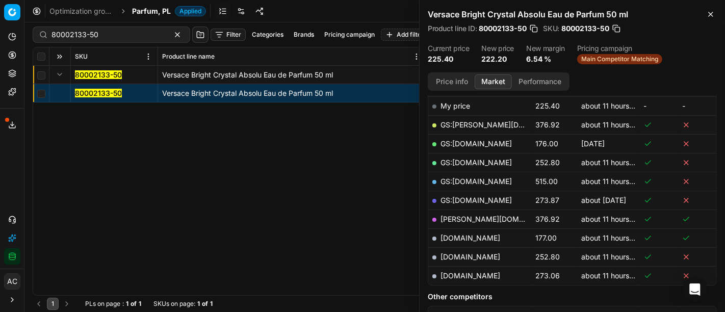
scroll to position [155, 0]
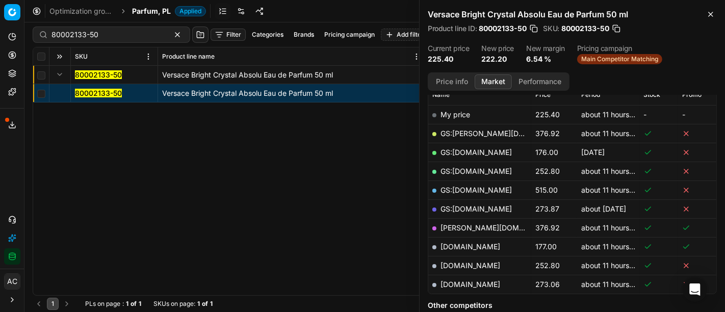
click at [452, 81] on button "Price info" at bounding box center [451, 81] width 45 height 15
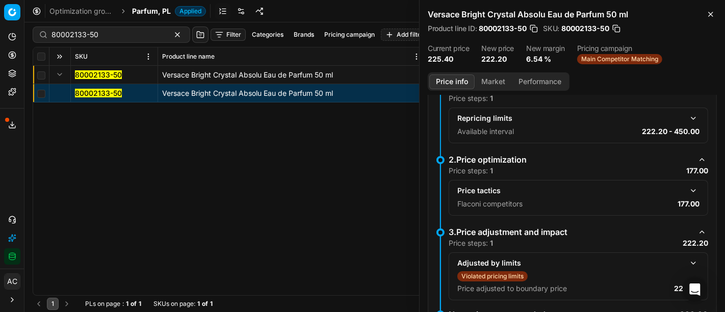
click at [687, 186] on button "button" at bounding box center [693, 190] width 12 height 12
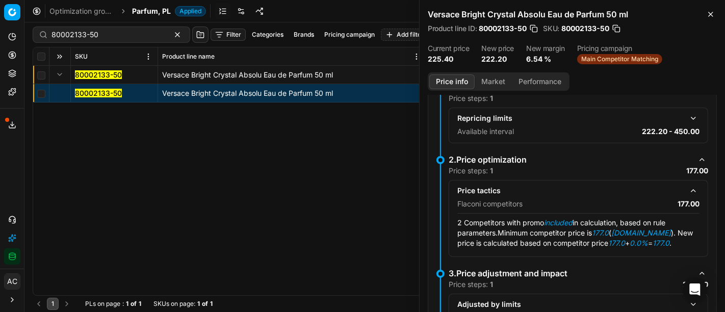
click at [491, 81] on button "Market" at bounding box center [492, 81] width 37 height 15
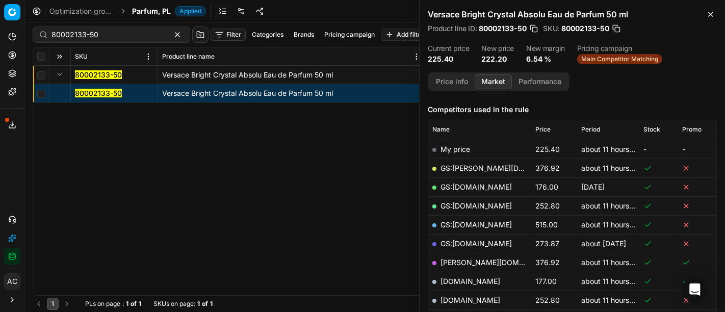
scroll to position [153, 0]
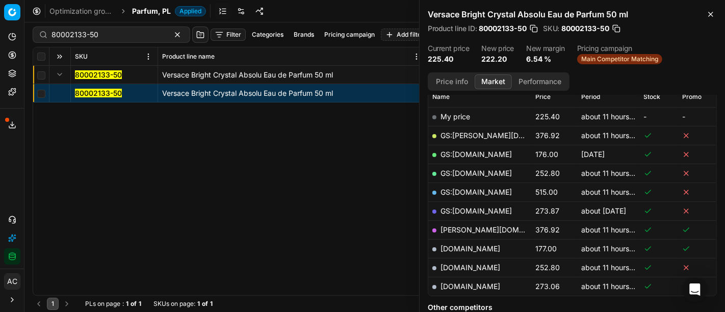
click at [456, 248] on link "[DOMAIN_NAME]" at bounding box center [470, 248] width 60 height 9
click at [135, 31] on input "80002133-50" at bounding box center [107, 35] width 112 height 10
paste input "30594-10"
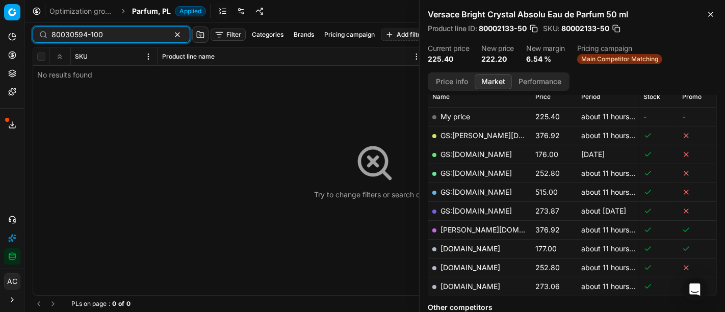
click at [112, 36] on input "80030594-100" at bounding box center [107, 35] width 112 height 10
paste input "90015417-0024019"
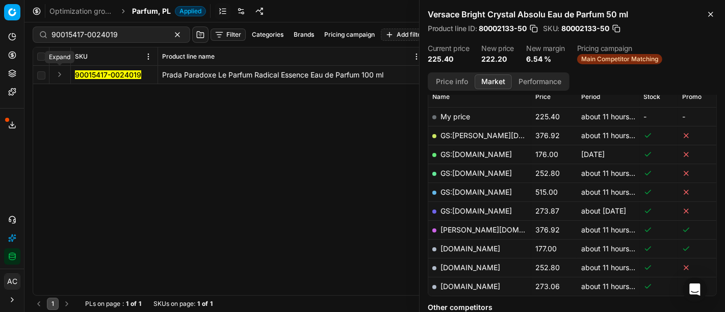
click at [58, 73] on button "Expand" at bounding box center [60, 74] width 12 height 12
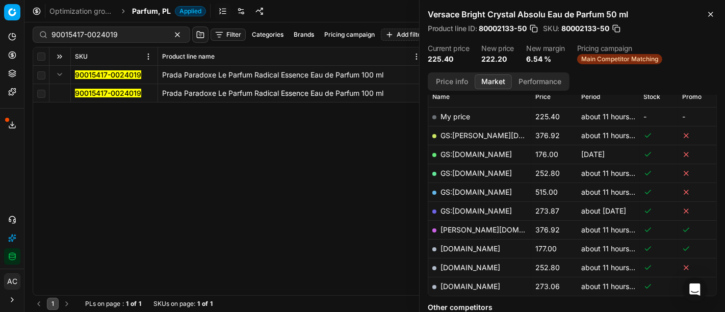
click at [90, 93] on mark "90015417-0024019" at bounding box center [108, 93] width 66 height 9
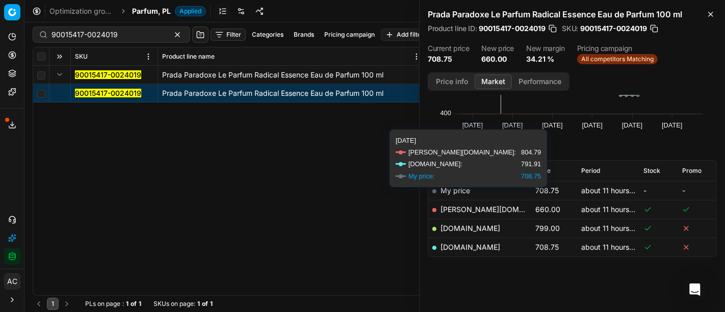
scroll to position [80, 0]
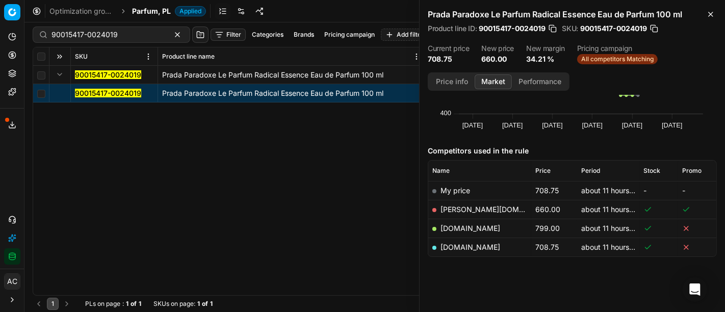
click at [460, 211] on link "[PERSON_NAME][DOMAIN_NAME]" at bounding box center [499, 209] width 118 height 9
click at [112, 33] on input "90015417-0024019" at bounding box center [107, 35] width 112 height 10
paste input "6834-0026466"
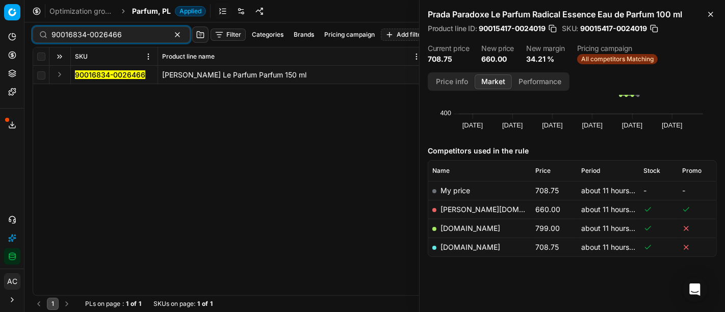
click at [60, 75] on button "Expand" at bounding box center [60, 74] width 12 height 12
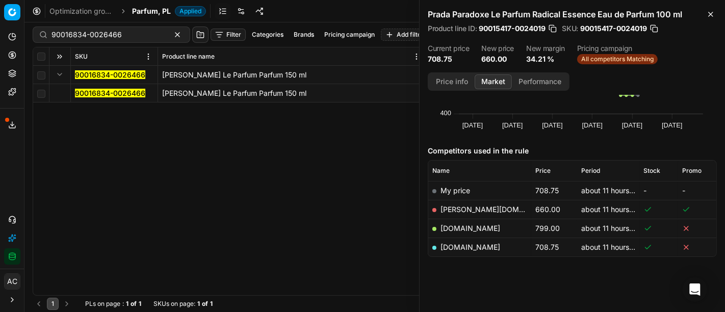
click at [94, 95] on mark "90016834-0026466" at bounding box center [110, 93] width 70 height 9
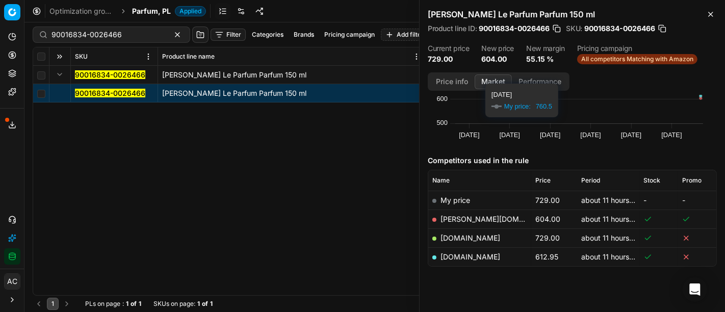
scroll to position [69, 0]
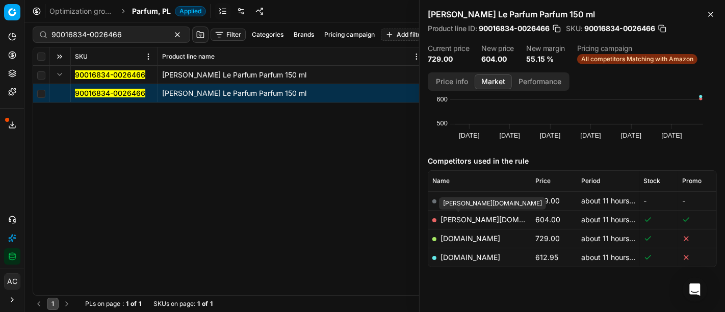
click at [458, 220] on link "[PERSON_NAME][DOMAIN_NAME]" at bounding box center [499, 219] width 118 height 9
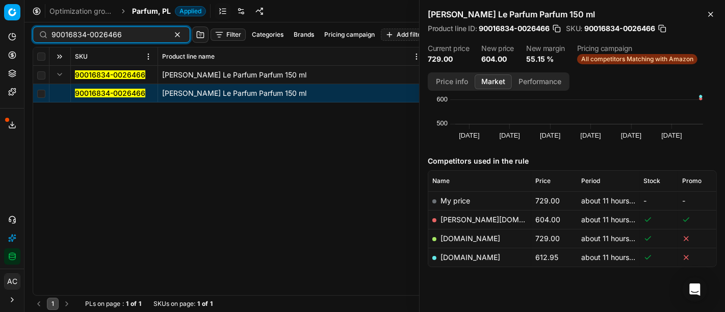
click at [117, 31] on input "90016834-0026466" at bounding box center [107, 35] width 112 height 10
paste input "00514-0000665"
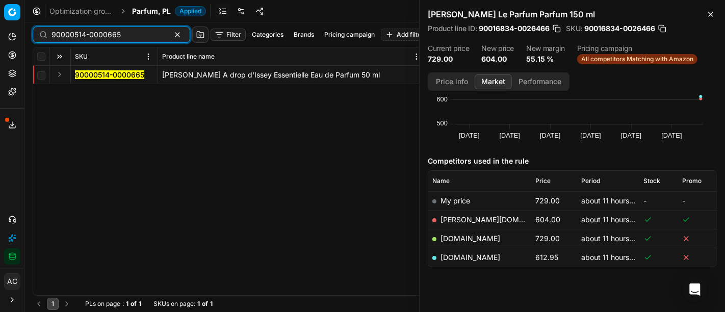
type input "90000514-0000665"
click at [61, 74] on button "Expand" at bounding box center [60, 74] width 12 height 12
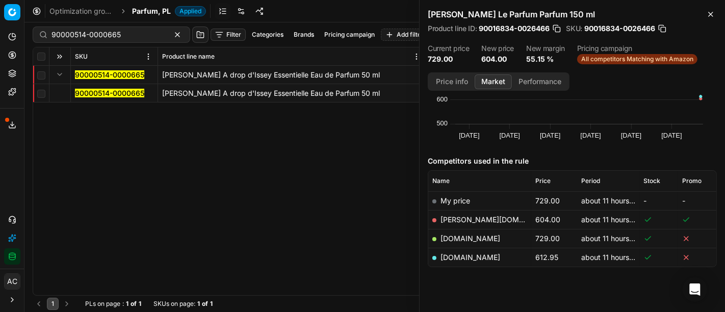
click at [94, 95] on mark "90000514-0000665" at bounding box center [109, 93] width 69 height 9
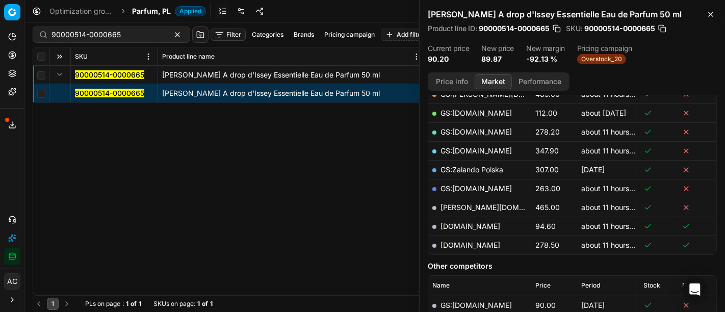
scroll to position [197, 0]
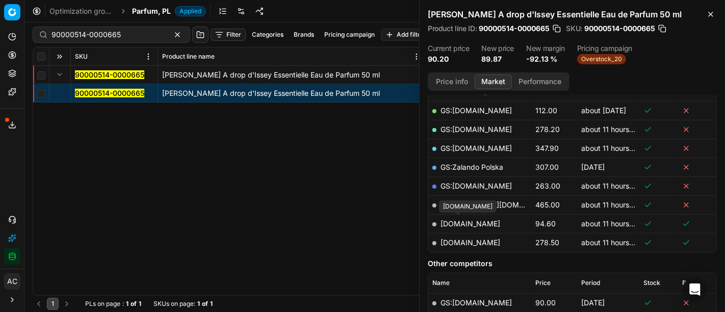
click at [469, 219] on link "[DOMAIN_NAME]" at bounding box center [470, 223] width 60 height 9
click at [122, 40] on div "90000514-0000665" at bounding box center [111, 35] width 157 height 16
click at [151, 14] on span "Parfum, PL" at bounding box center [151, 11] width 39 height 10
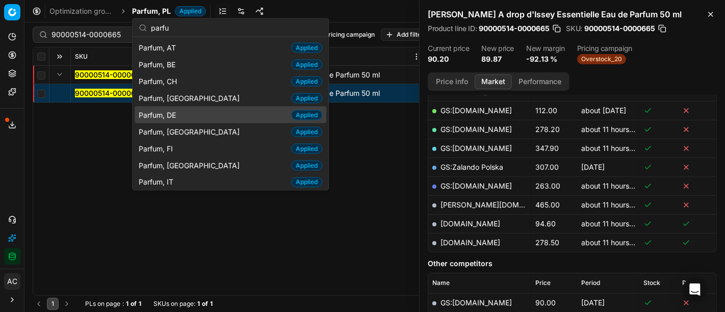
type input "parfu"
click at [201, 118] on div "Parfum, DE Applied" at bounding box center [231, 115] width 192 height 17
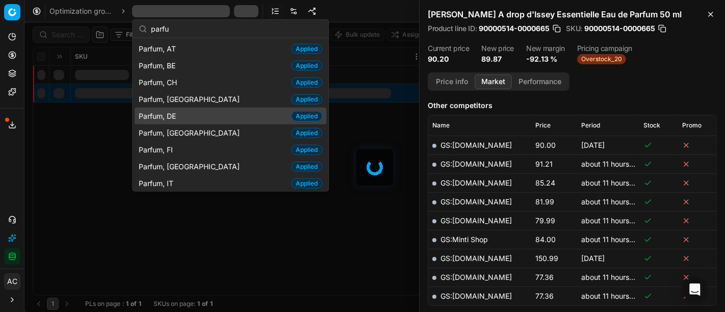
scroll to position [197, 0]
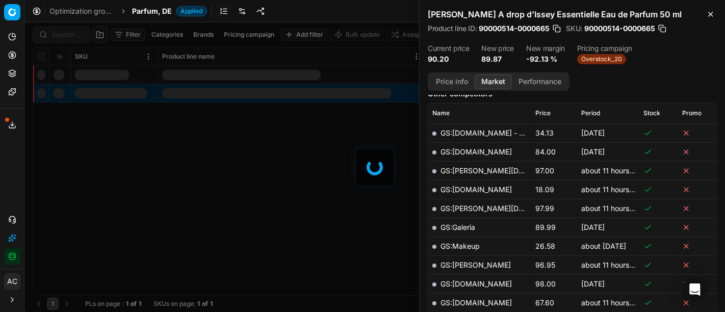
click at [75, 35] on div at bounding box center [374, 166] width 700 height 289
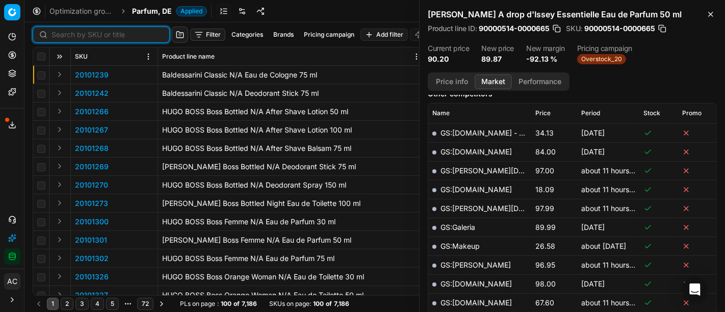
click at [75, 35] on input at bounding box center [107, 35] width 112 height 10
paste input "90018882-0029466"
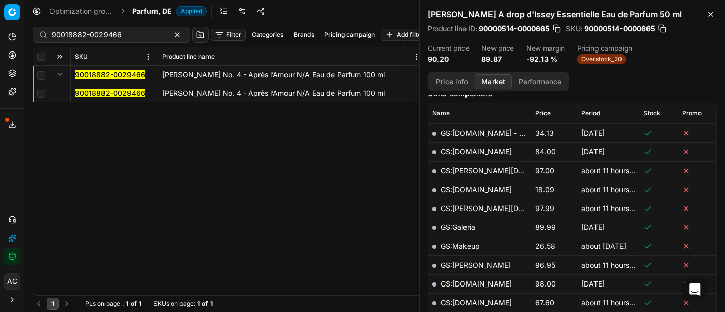
click at [102, 94] on mark "90018882-0029466" at bounding box center [110, 93] width 70 height 9
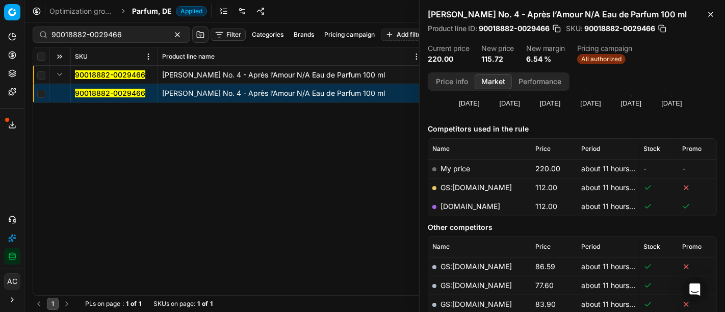
scroll to position [102, 0]
click at [460, 205] on link "[DOMAIN_NAME]" at bounding box center [470, 205] width 60 height 9
click at [151, 33] on div "90018882-0029466" at bounding box center [111, 35] width 157 height 16
paste input "80024760-150"
type input "80024760-150"
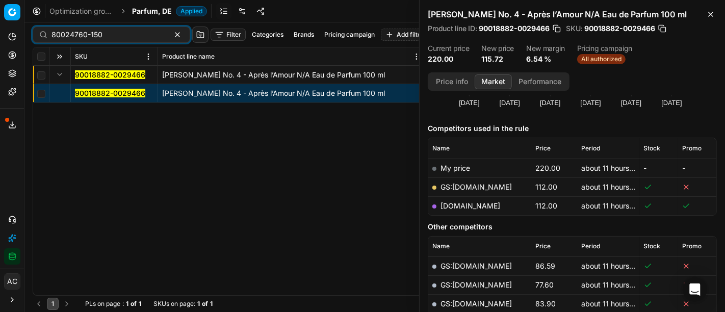
click at [151, 11] on span "Parfum, DE" at bounding box center [152, 11] width 40 height 10
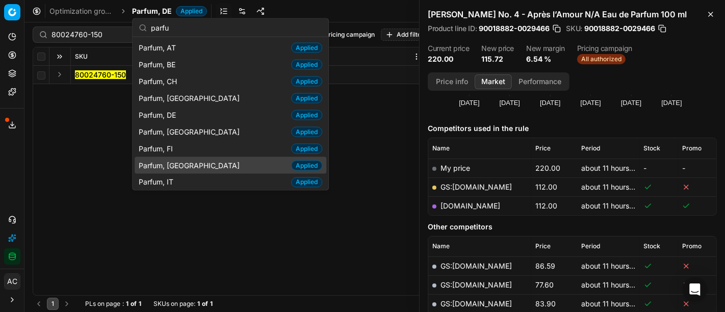
type input "parfu"
click at [170, 164] on span "Parfum, [GEOGRAPHIC_DATA]" at bounding box center [191, 165] width 105 height 10
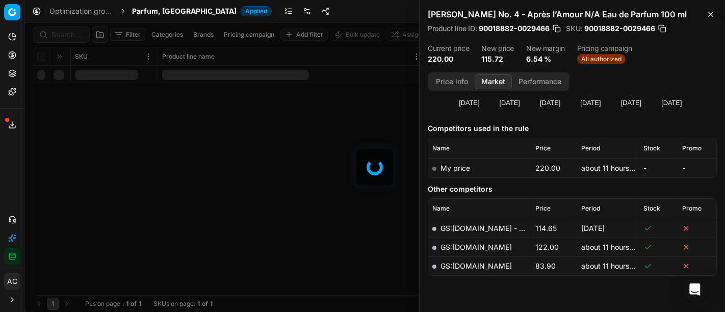
click at [68, 33] on div at bounding box center [374, 166] width 700 height 289
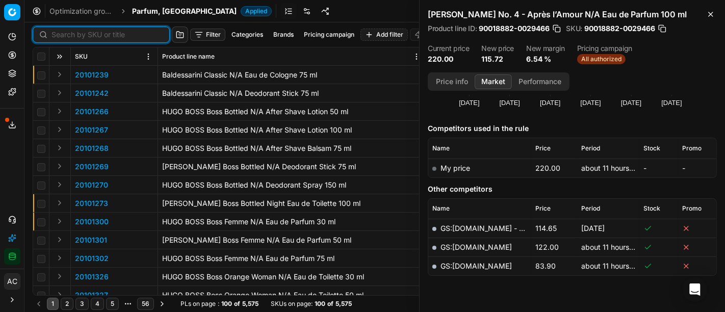
click at [68, 33] on input at bounding box center [107, 35] width 112 height 10
paste input "80024760-150"
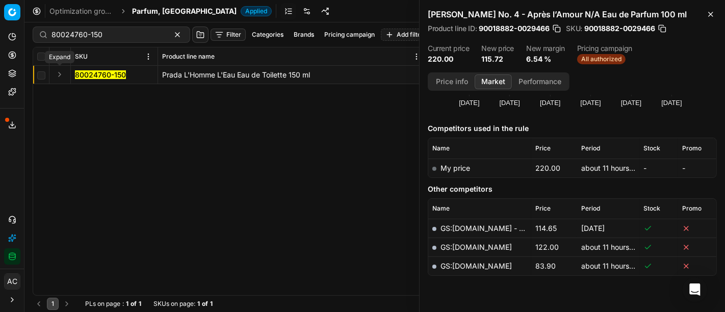
click at [60, 74] on button "Expand" at bounding box center [60, 74] width 12 height 12
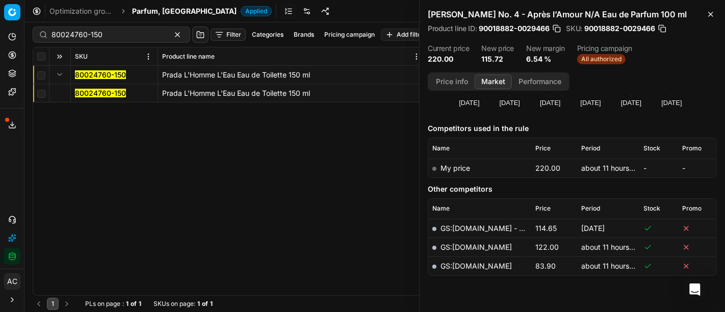
click at [93, 94] on mark "80024760-150" at bounding box center [100, 93] width 51 height 9
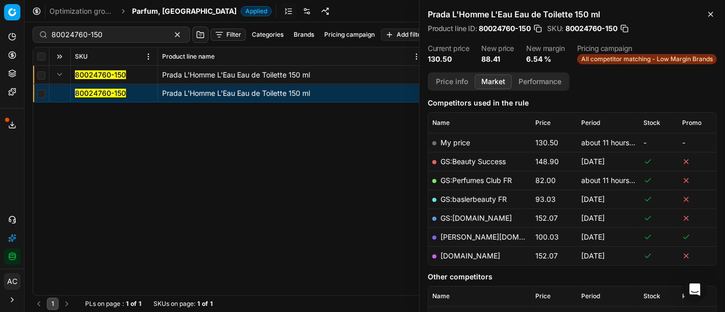
scroll to position [128, 0]
click at [469, 184] on link "GS:Perfumes Club FR" at bounding box center [475, 179] width 71 height 9
click at [135, 34] on input "80024760-150" at bounding box center [107, 35] width 112 height 10
paste input "02423-"
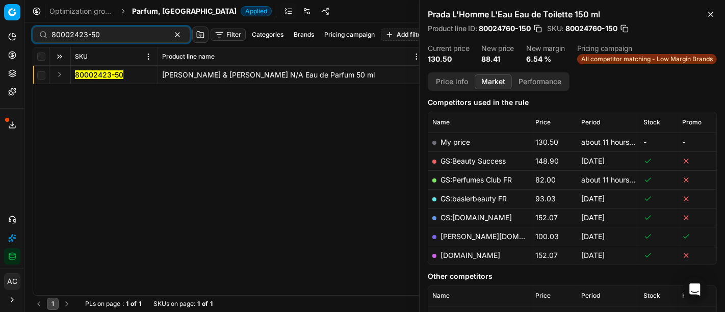
click at [65, 73] on button "Expand" at bounding box center [60, 74] width 12 height 12
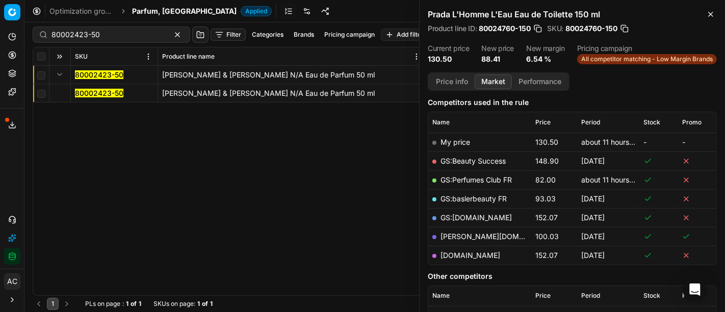
click at [91, 93] on mark "80002423-50" at bounding box center [99, 93] width 48 height 9
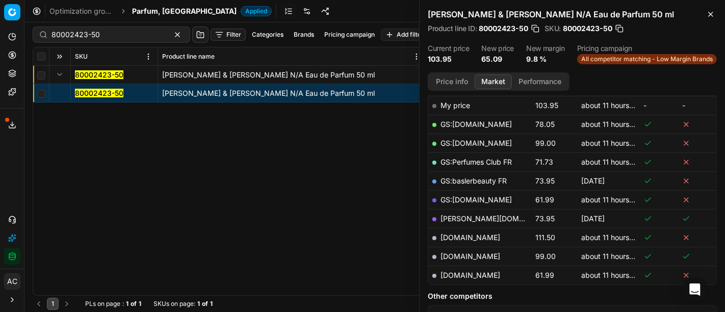
scroll to position [178, 0]
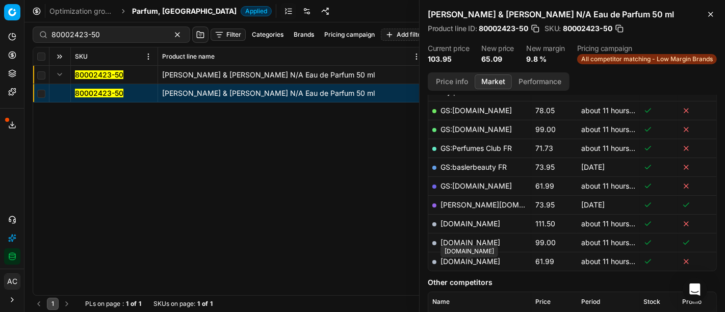
click at [476, 266] on link "[DOMAIN_NAME]" at bounding box center [470, 261] width 60 height 9
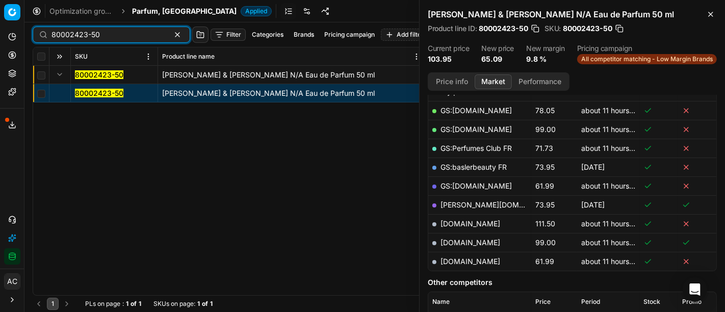
click at [141, 39] on input "80002423-50" at bounding box center [107, 35] width 112 height 10
paste input "77237-0013279"
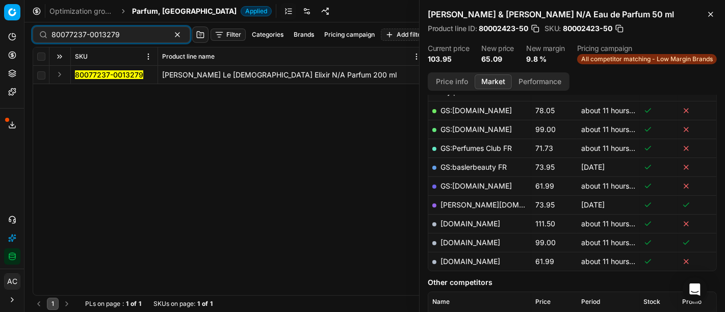
click at [61, 76] on button "Expand" at bounding box center [60, 74] width 12 height 12
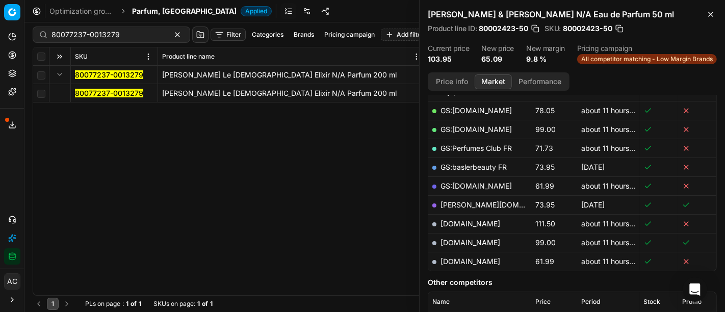
click at [88, 95] on mark "80077237-0013279" at bounding box center [109, 93] width 68 height 9
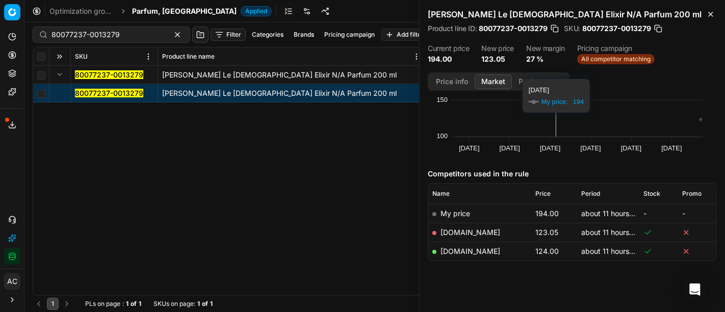
scroll to position [65, 0]
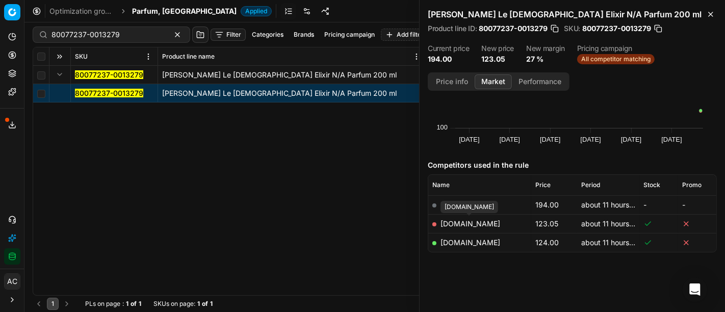
click at [456, 225] on link "[DOMAIN_NAME]" at bounding box center [470, 223] width 60 height 9
click at [128, 40] on div "80077237-0013279" at bounding box center [111, 35] width 157 height 16
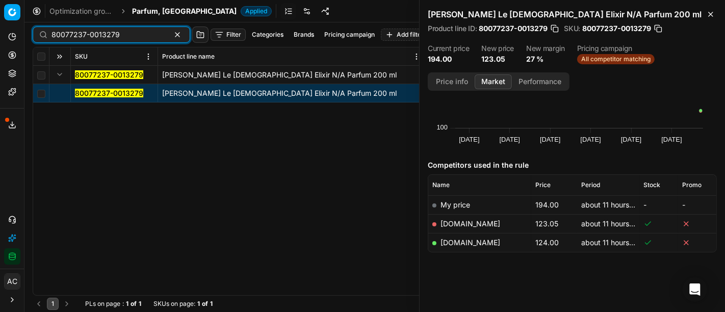
paste input "49591-200"
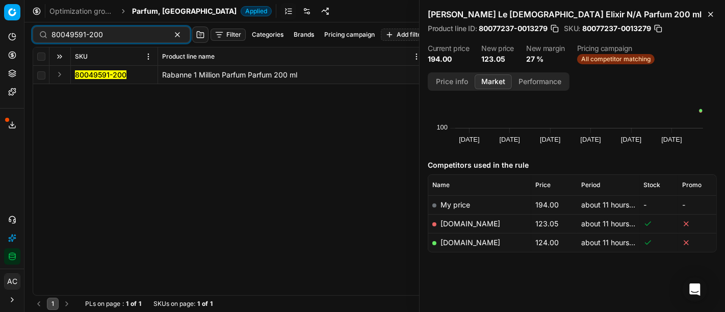
click at [58, 72] on button "Expand" at bounding box center [60, 74] width 12 height 12
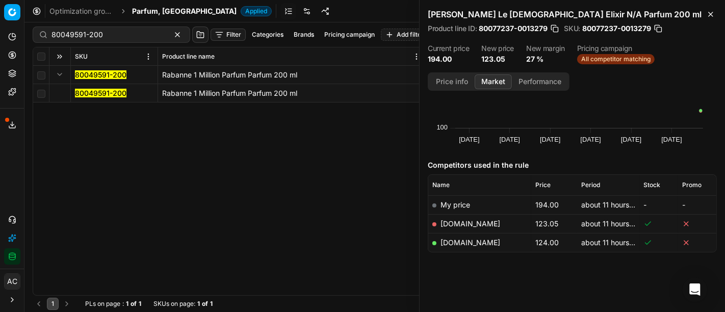
click at [86, 91] on mark "80049591-200" at bounding box center [100, 93] width 51 height 9
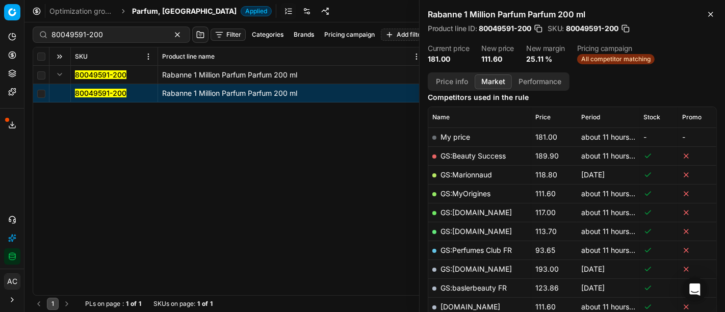
scroll to position [138, 0]
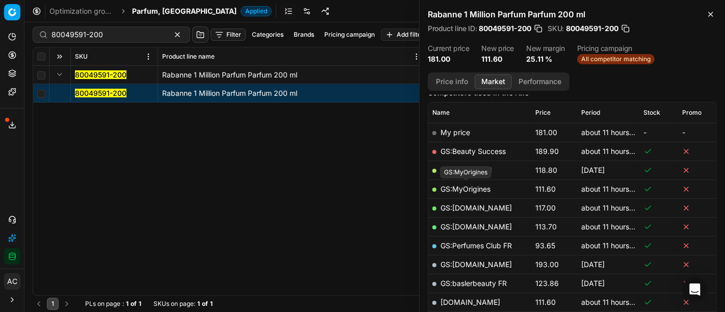
click at [479, 190] on link "GS:MyOrigines" at bounding box center [465, 188] width 50 height 9
click at [106, 31] on input "80049591-200" at bounding box center [107, 35] width 112 height 10
paste input "21279"
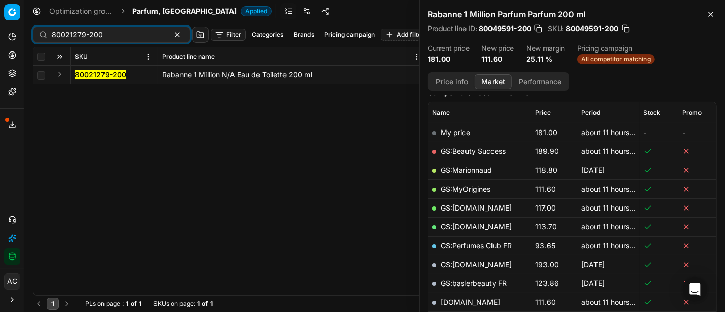
click at [55, 76] on button "Expand" at bounding box center [60, 74] width 12 height 12
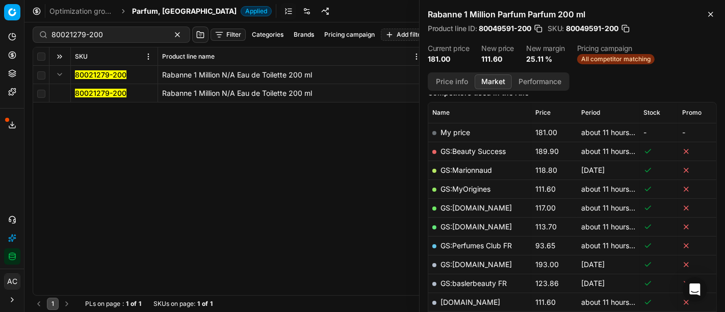
click at [97, 101] on td "80021279-200" at bounding box center [114, 93] width 87 height 18
click at [90, 94] on mark "80021279-200" at bounding box center [100, 93] width 51 height 9
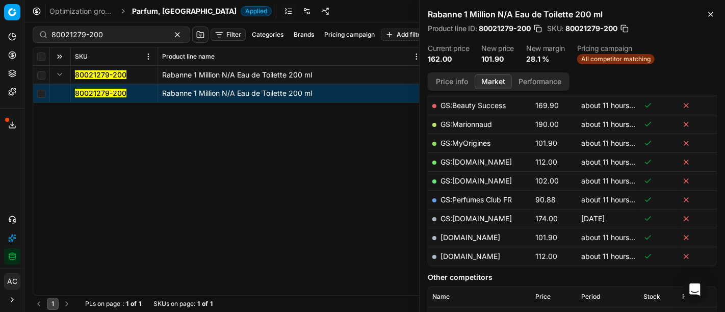
scroll to position [199, 0]
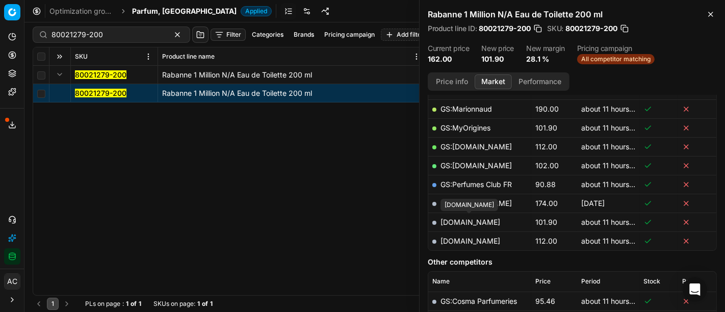
click at [475, 221] on link "[DOMAIN_NAME]" at bounding box center [470, 222] width 60 height 9
click at [109, 33] on input "80021279-200" at bounding box center [107, 35] width 112 height 10
paste input "20103736"
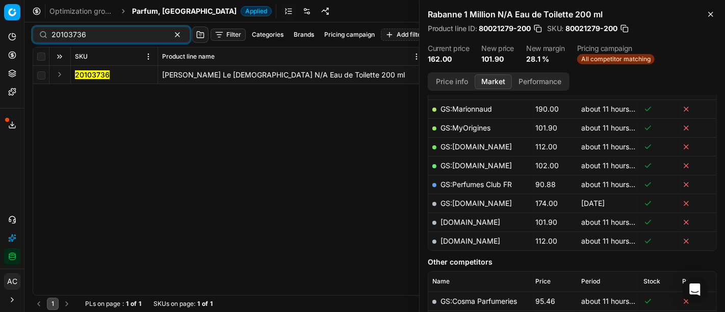
click at [60, 73] on button "Expand" at bounding box center [60, 74] width 12 height 12
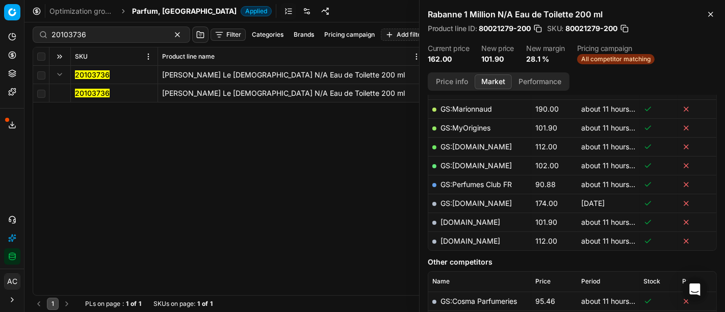
click at [97, 92] on mark "20103736" at bounding box center [92, 93] width 35 height 9
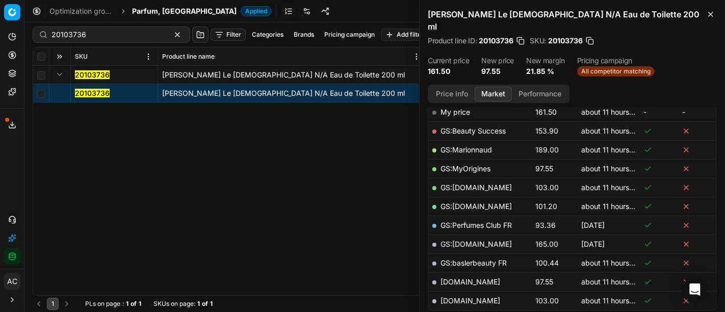
scroll to position [169, 0]
click at [482, 278] on link "[DOMAIN_NAME]" at bounding box center [470, 282] width 60 height 9
click at [135, 38] on input "20103736" at bounding box center [107, 35] width 112 height 10
paste input "80070412-150"
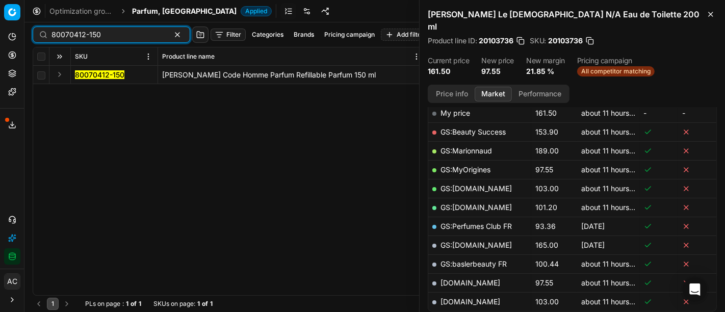
type input "80070412-150"
click at [61, 72] on button "Expand" at bounding box center [60, 74] width 12 height 12
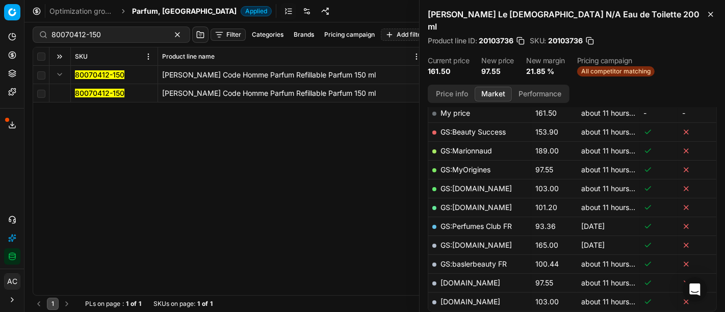
click at [89, 92] on mark "80070412-150" at bounding box center [99, 93] width 49 height 9
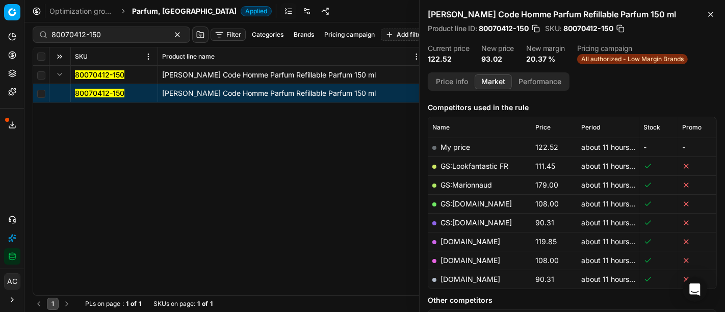
scroll to position [123, 0]
click at [472, 279] on link "[DOMAIN_NAME]" at bounding box center [470, 278] width 60 height 9
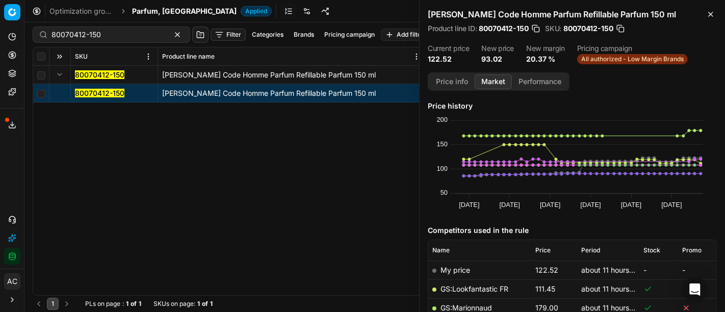
scroll to position [123, 0]
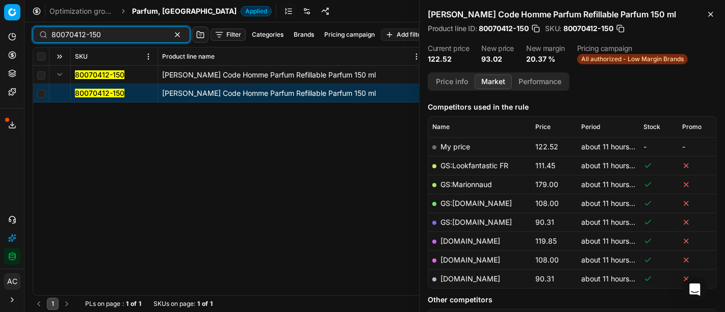
click at [129, 30] on input "80070412-150" at bounding box center [107, 35] width 112 height 10
paste input "5522-10"
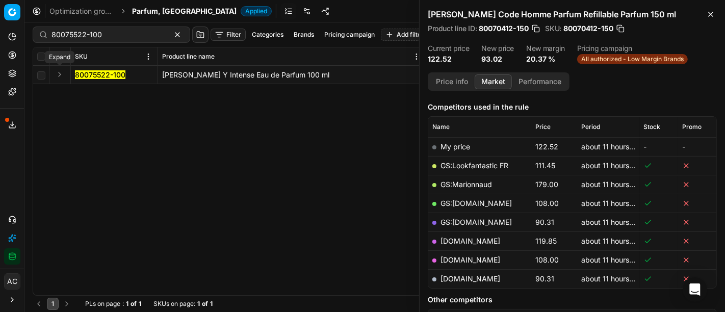
click at [58, 77] on button "Expand" at bounding box center [60, 74] width 12 height 12
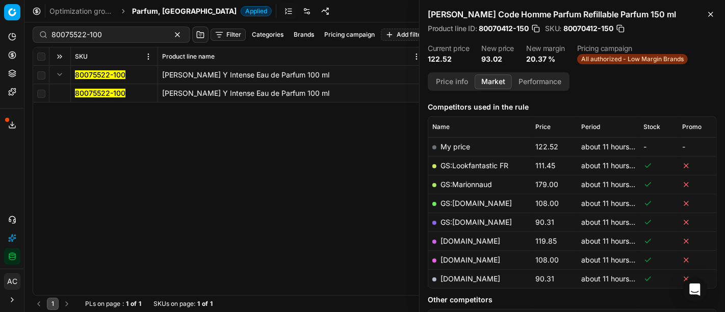
click at [103, 93] on mark "80075522-100" at bounding box center [100, 93] width 50 height 9
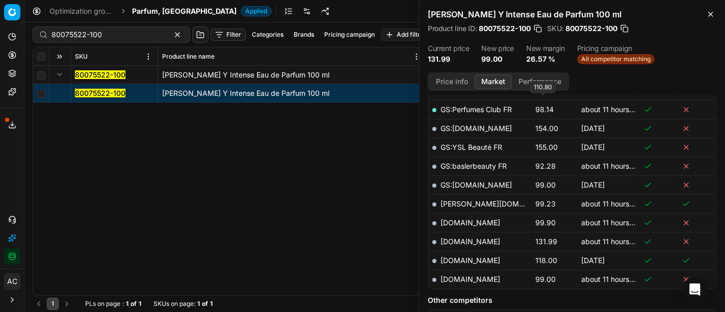
scroll to position [273, 0]
click at [488, 276] on link "[DOMAIN_NAME]" at bounding box center [470, 280] width 60 height 9
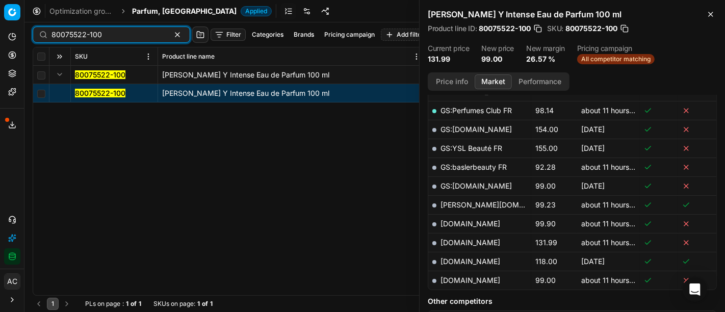
click at [141, 34] on input "80075522-100" at bounding box center [107, 35] width 112 height 10
paste input "48918-8"
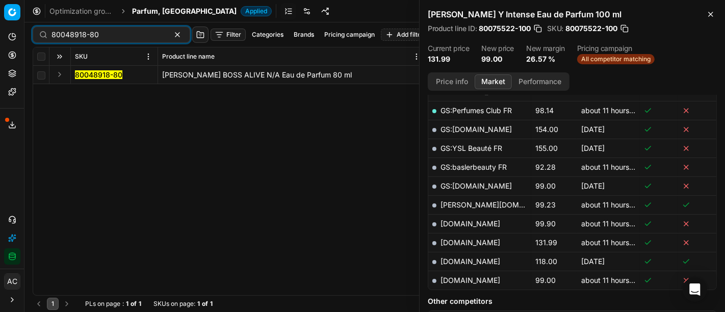
click at [60, 71] on button "Expand" at bounding box center [60, 74] width 12 height 12
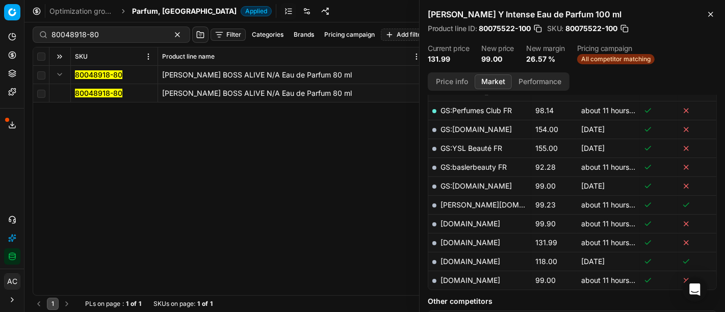
click at [97, 91] on mark "80048918-80" at bounding box center [98, 93] width 47 height 9
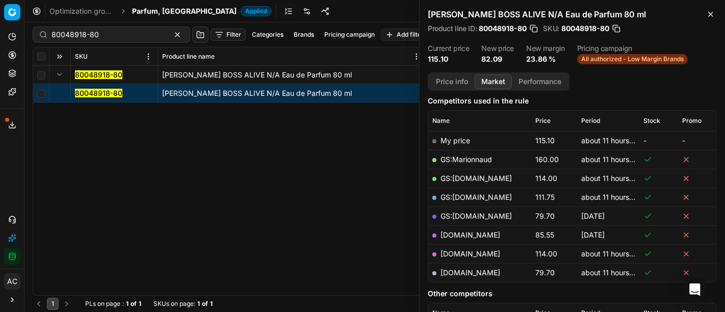
scroll to position [129, 0]
click at [474, 270] on link "[DOMAIN_NAME]" at bounding box center [470, 273] width 60 height 9
click at [337, 168] on div "80048918-80 HUGO BOSS ALIVE N/A Eau de Parfum 80 ml 80048918-80 HUGO BOSS ALIVE…" at bounding box center [374, 180] width 683 height 229
click at [476, 193] on link "GS:[DOMAIN_NAME]" at bounding box center [475, 197] width 71 height 9
click at [140, 34] on input "80048918-80" at bounding box center [107, 35] width 112 height 10
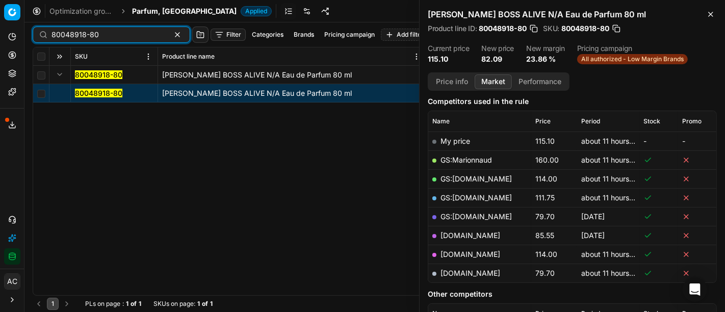
paste input "90007634-001172"
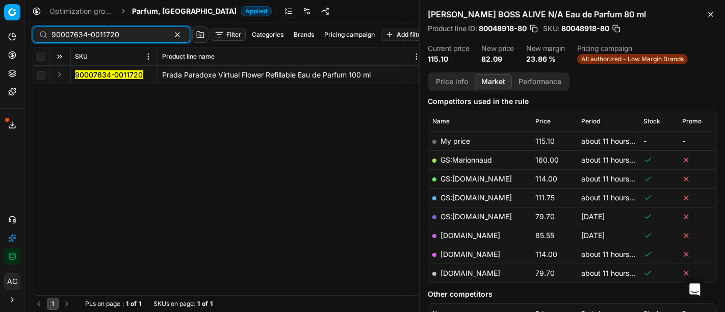
type input "90007634-0011720"
click at [60, 75] on button "Expand" at bounding box center [60, 74] width 12 height 12
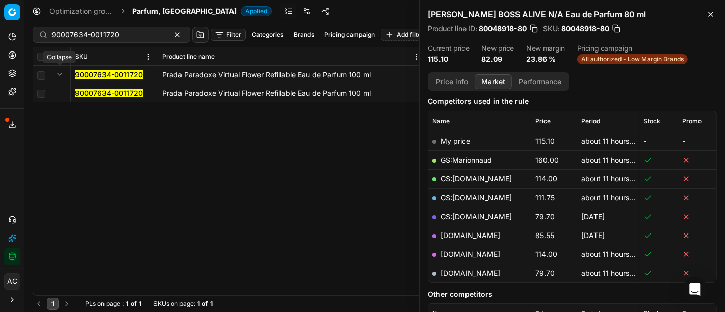
click at [99, 95] on mark "90007634-0011720" at bounding box center [109, 93] width 68 height 9
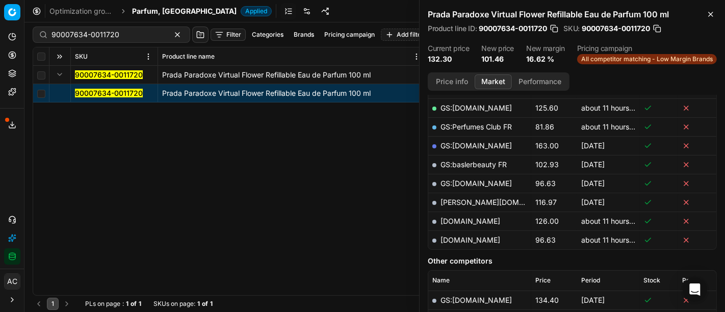
scroll to position [237, 0]
click at [443, 86] on button "Price info" at bounding box center [451, 81] width 45 height 15
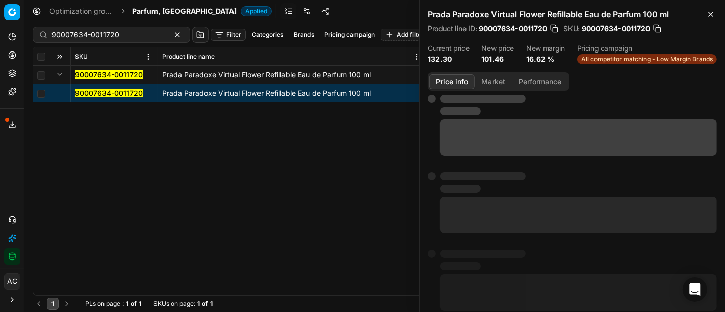
scroll to position [0, 0]
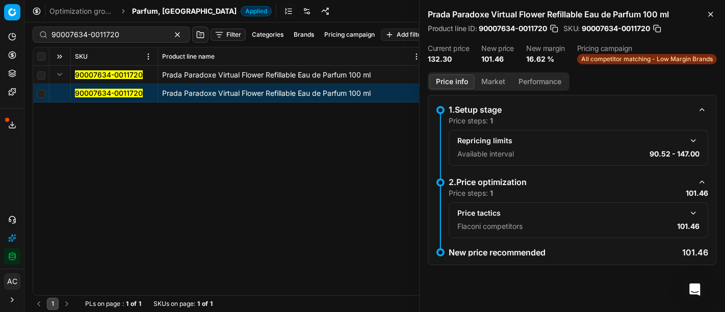
click at [692, 218] on button "button" at bounding box center [693, 213] width 12 height 12
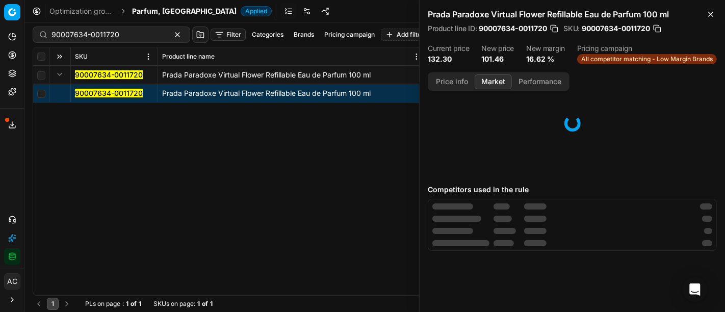
click at [487, 85] on button "Market" at bounding box center [492, 81] width 37 height 15
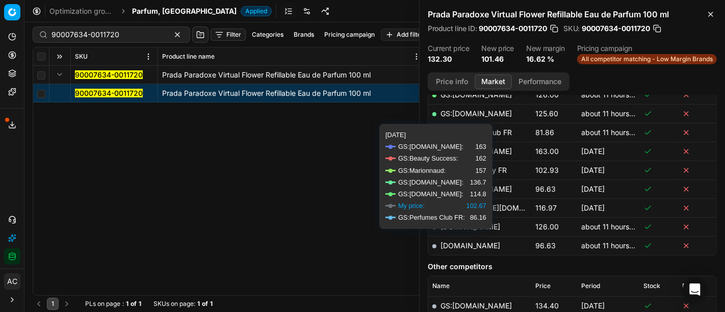
scroll to position [246, 0]
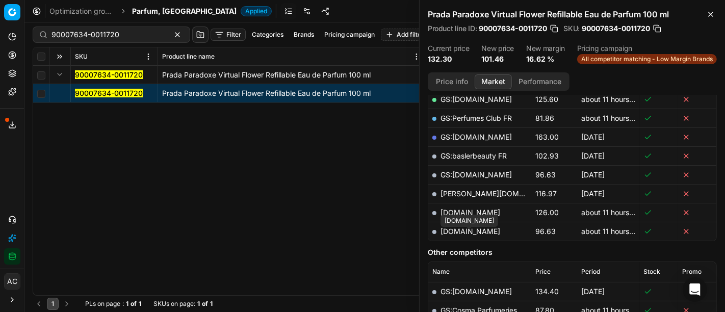
click at [464, 235] on link "[DOMAIN_NAME]" at bounding box center [470, 231] width 60 height 9
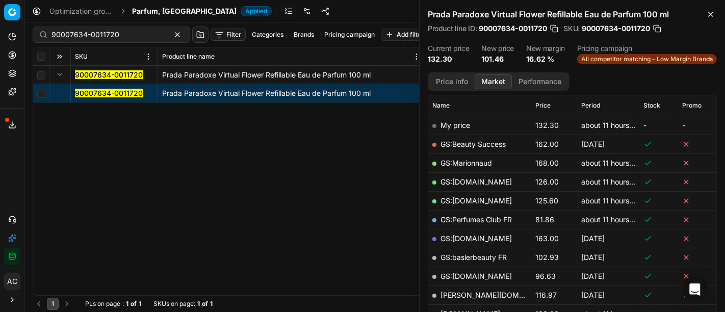
scroll to position [145, 0]
click at [469, 204] on link "GS:[DOMAIN_NAME]" at bounding box center [475, 200] width 71 height 9
click at [141, 13] on span "Parfum, [GEOGRAPHIC_DATA]" at bounding box center [184, 11] width 104 height 10
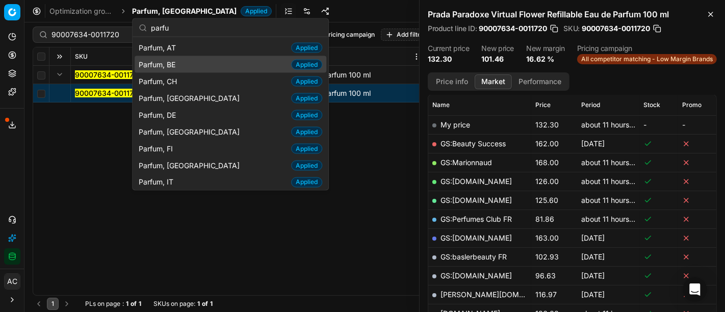
type input "parfu"
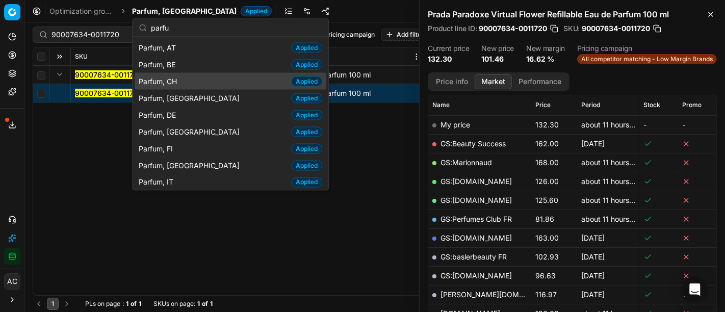
click at [176, 76] on span "Parfum, CH" at bounding box center [160, 81] width 42 height 10
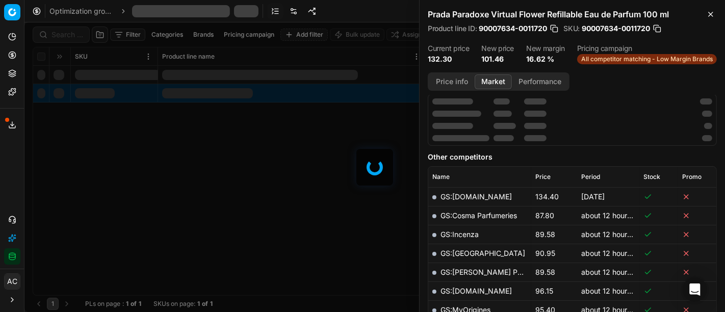
click at [69, 34] on div at bounding box center [374, 166] width 700 height 289
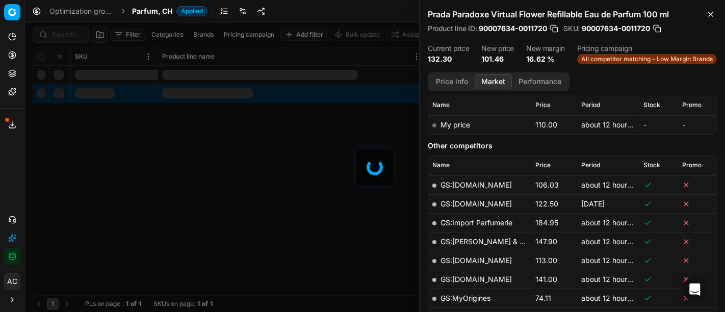
click at [69, 34] on div at bounding box center [374, 166] width 700 height 289
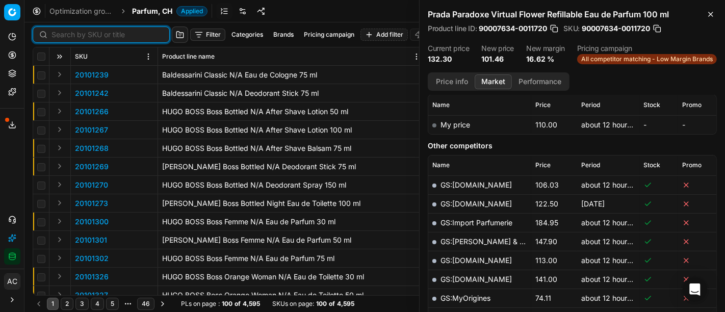
click at [69, 34] on input at bounding box center [107, 35] width 112 height 10
paste input "90000814-0001035"
click at [69, 34] on input at bounding box center [107, 35] width 112 height 10
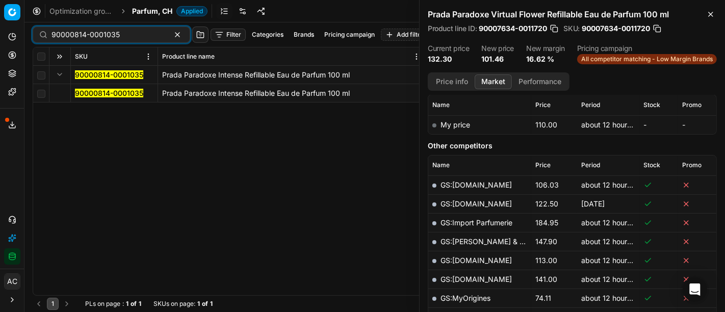
click at [60, 74] on button "Expand" at bounding box center [60, 74] width 12 height 12
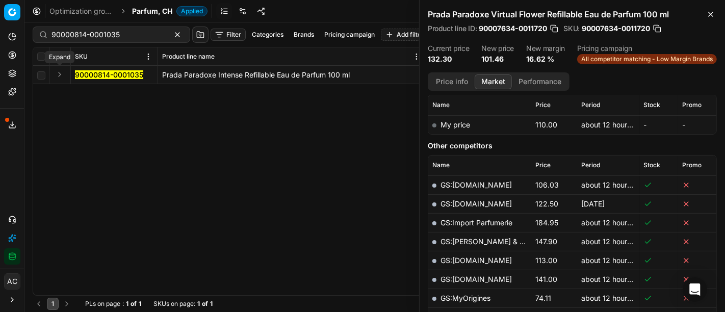
click at [60, 74] on button "Expand" at bounding box center [60, 74] width 12 height 12
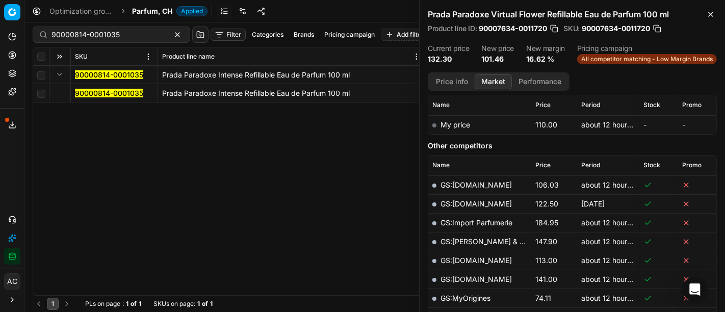
click at [100, 95] on mark "90000814-0001035" at bounding box center [109, 93] width 68 height 9
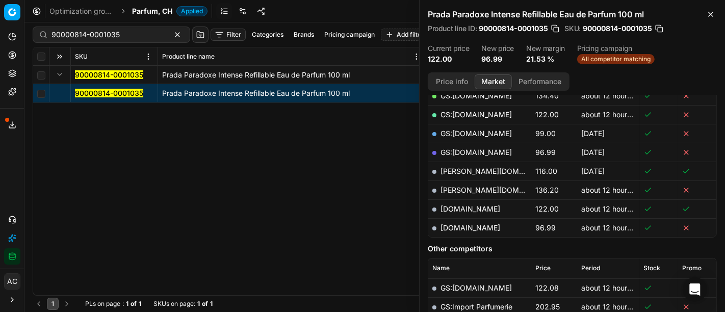
scroll to position [230, 0]
click at [471, 228] on link "parfumdreams.ch" at bounding box center [470, 228] width 60 height 9
click at [336, 222] on div "90000814-0001035 Prada Paradoxe Intense Refillable Eau de Parfum 100 ml 9000081…" at bounding box center [374, 180] width 683 height 229
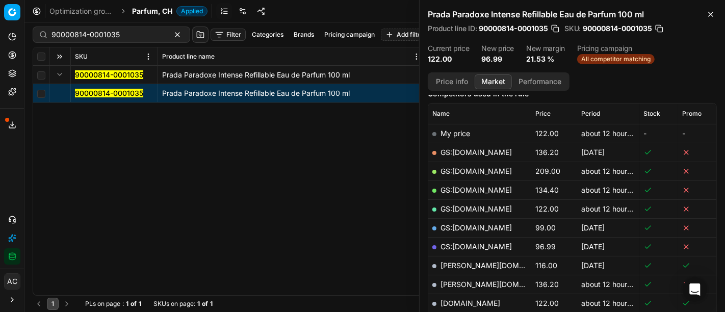
scroll to position [132, 0]
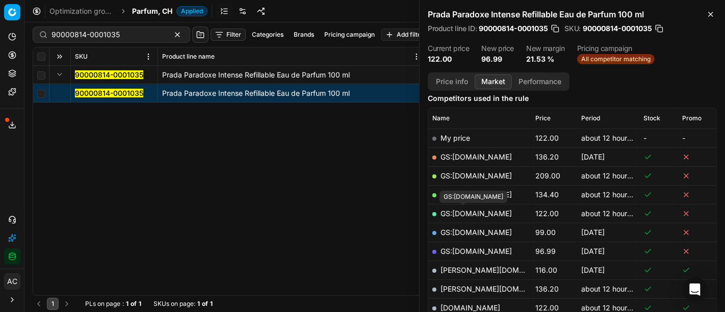
click at [479, 211] on link "GS:Notino.ch" at bounding box center [475, 213] width 71 height 9
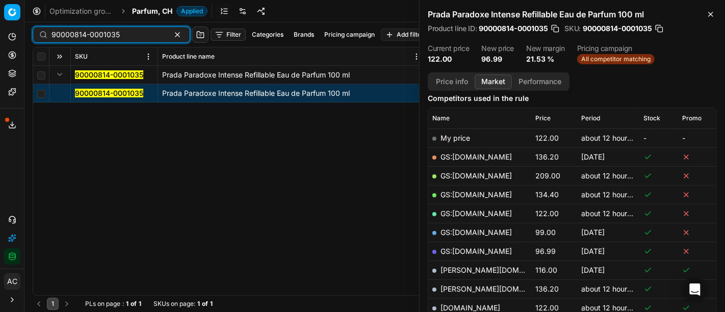
click at [112, 32] on input "90000814-0001035" at bounding box center [107, 35] width 112 height 10
paste input "7634-0011720"
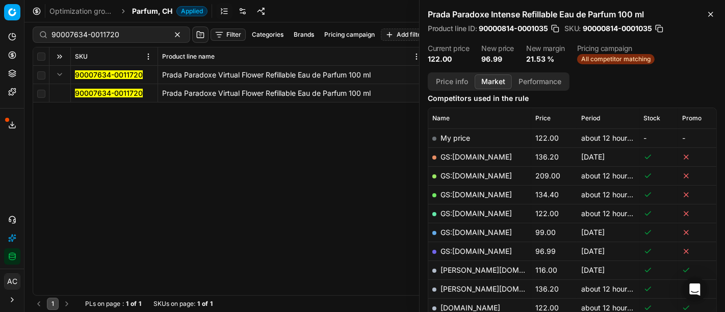
click at [92, 92] on mark "90007634-0011720" at bounding box center [109, 93] width 68 height 9
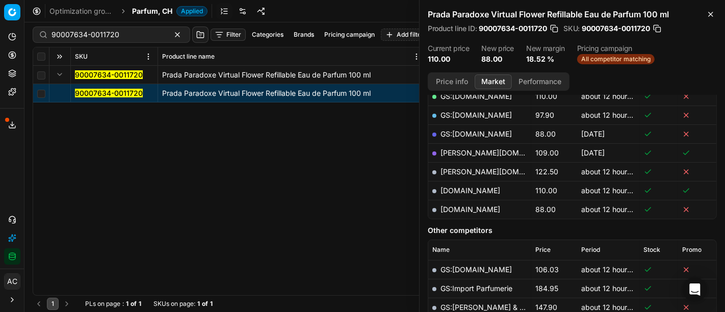
scroll to position [230, 0]
click at [484, 207] on link "parfumdreams.ch" at bounding box center [470, 209] width 60 height 9
click at [364, 171] on div "90007634-0011720 Prada Paradoxe Virtual Flower Refillable Eau de Parfum 100 ml …" at bounding box center [374, 180] width 683 height 229
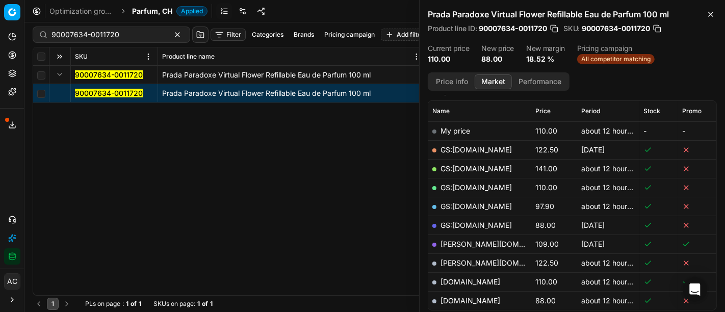
scroll to position [116, 0]
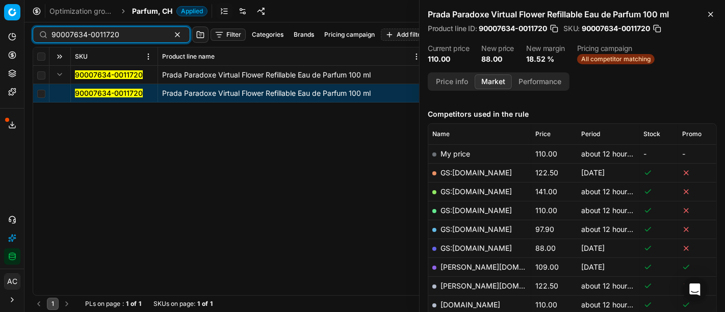
click at [131, 36] on input "90007634-0011720" at bounding box center [107, 35] width 112 height 10
paste input "80052300-10"
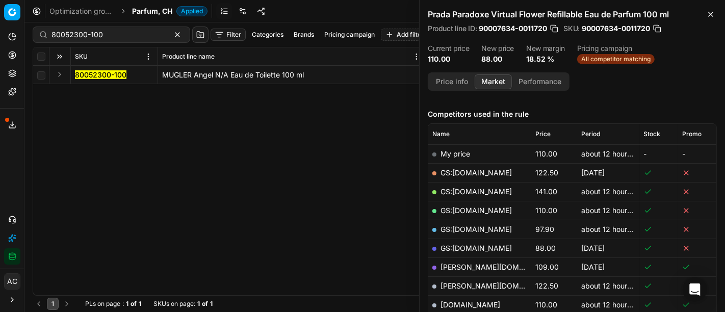
click at [58, 81] on td at bounding box center [59, 75] width 21 height 18
click at [59, 76] on button "Expand" at bounding box center [60, 74] width 12 height 12
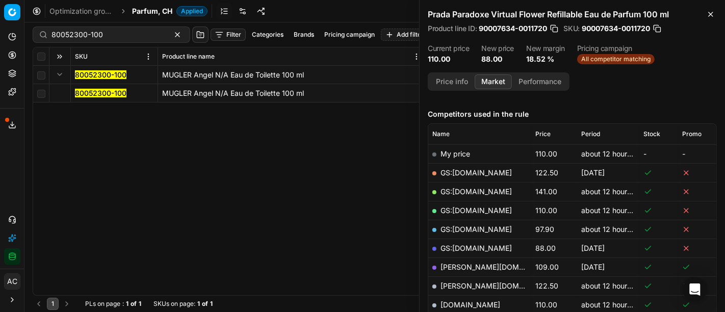
click at [114, 93] on mark "80052300-100" at bounding box center [100, 93] width 51 height 9
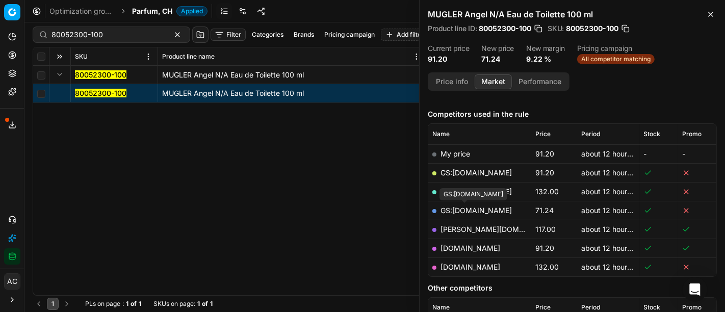
click at [481, 207] on link "GS:galaxus.ch" at bounding box center [475, 210] width 71 height 9
click at [328, 236] on div "80052300-100 MUGLER Angel N/A Eau de Toilette 100 ml 80052300-100 MUGLER Angel …" at bounding box center [374, 180] width 683 height 229
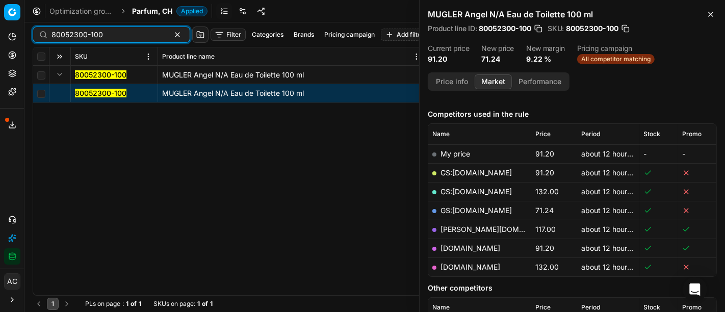
click at [142, 31] on input "80052300-100" at bounding box center [107, 35] width 112 height 10
paste input "90015600-0024375"
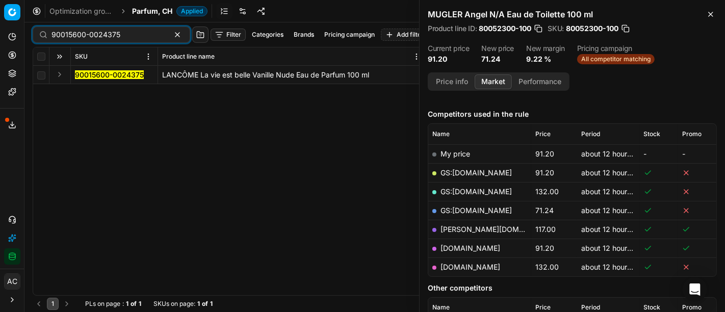
click at [61, 75] on button "Expand" at bounding box center [60, 74] width 12 height 12
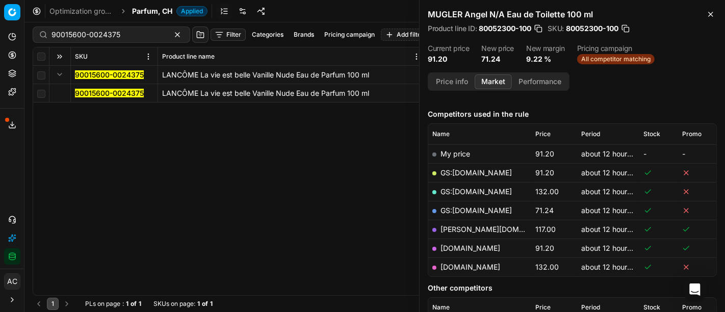
click at [104, 90] on mark "90015600-0024375" at bounding box center [109, 93] width 69 height 9
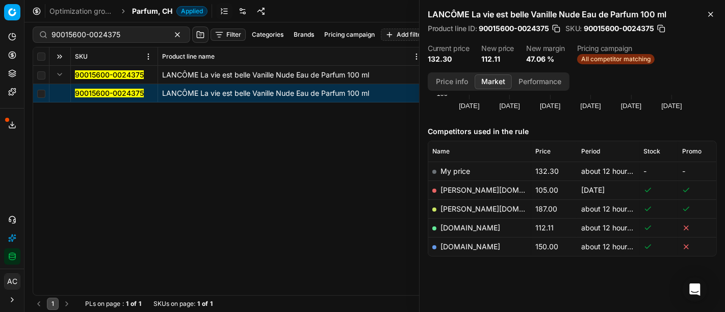
scroll to position [98, 0]
click at [479, 226] on link "parfumdreams.ch" at bounding box center [470, 228] width 60 height 9
click at [340, 187] on div "90015600-0024375 LANCÔME La vie est belle Vanille Nude Eau de Parfum 100 ml 900…" at bounding box center [374, 180] width 683 height 229
click at [463, 247] on link "zalando.ch" at bounding box center [470, 247] width 60 height 9
click at [125, 28] on div "90015600-0024375" at bounding box center [111, 35] width 157 height 16
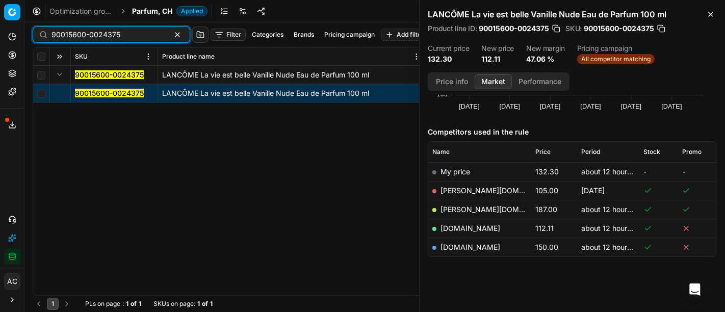
paste input "80036640-50"
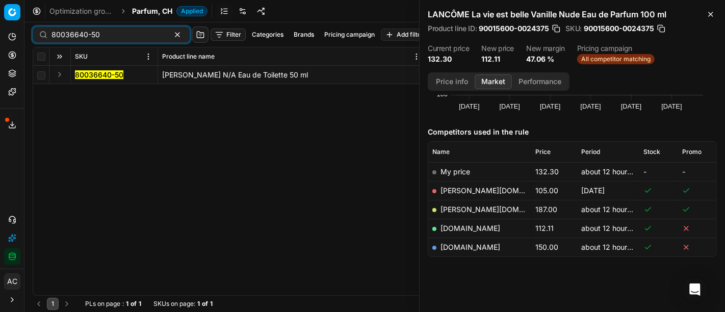
click at [58, 76] on button "Expand" at bounding box center [60, 74] width 12 height 12
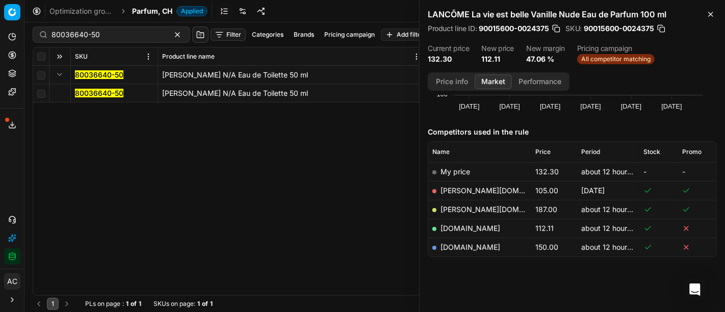
click at [84, 91] on mark "80036640-50" at bounding box center [99, 93] width 48 height 9
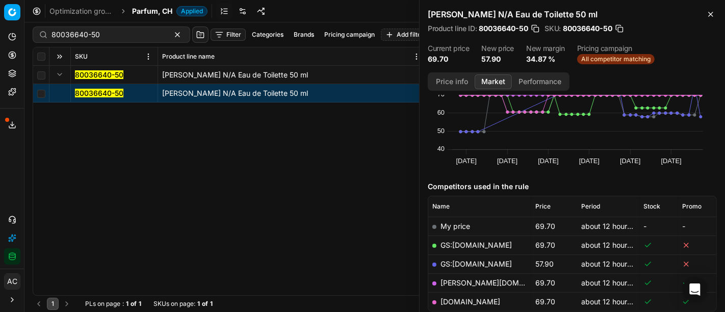
scroll to position [98, 0]
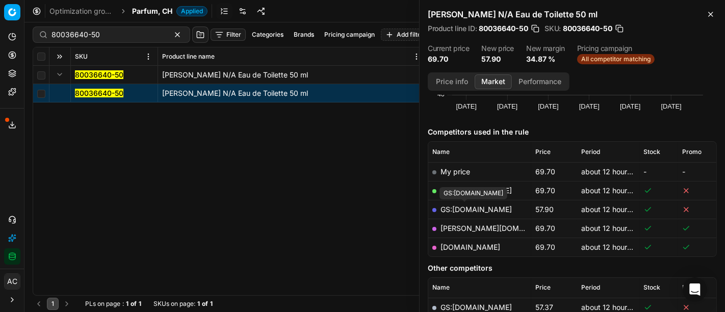
click at [476, 210] on link "GS:galaxus.ch" at bounding box center [475, 209] width 71 height 9
click at [104, 34] on input "80036640-50" at bounding box center [107, 35] width 112 height 10
paste input "69606"
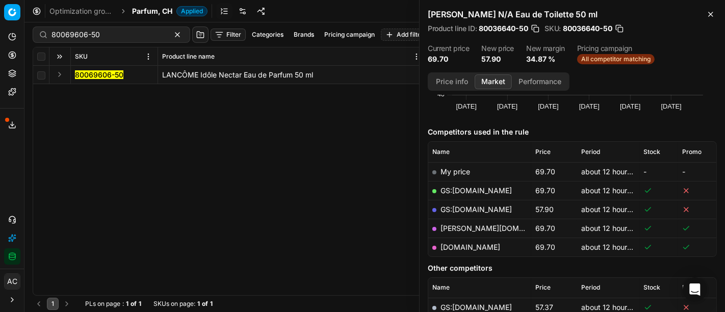
click at [61, 71] on button "Expand" at bounding box center [60, 74] width 12 height 12
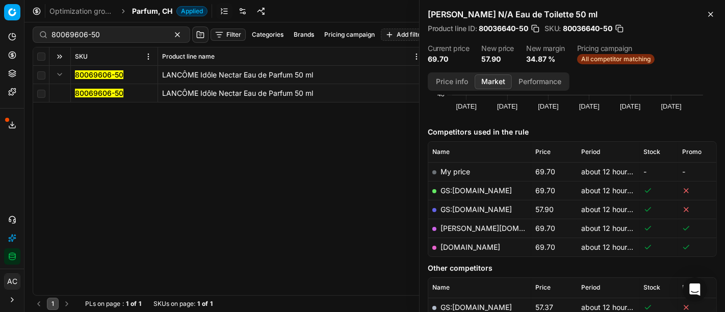
click at [85, 93] on mark "80069606-50" at bounding box center [99, 93] width 48 height 9
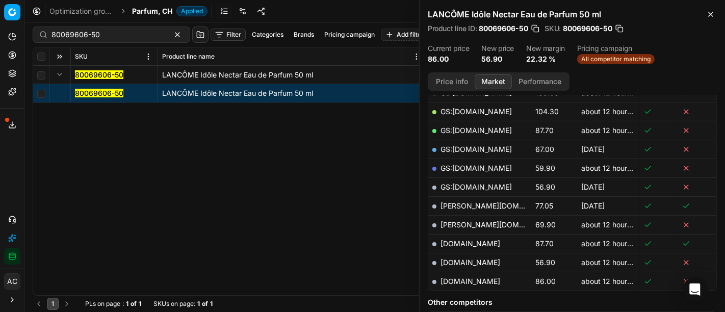
scroll to position [215, 0]
click at [493, 261] on link "parfumdreams.ch" at bounding box center [470, 262] width 60 height 9
click at [119, 32] on input "80069606-50" at bounding box center [107, 35] width 112 height 10
paste input "90016834-0026466"
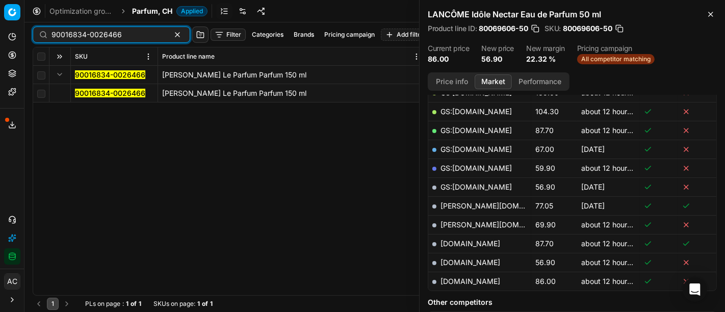
type input "90016834-0026466"
click at [116, 95] on mark "90016834-0026466" at bounding box center [110, 93] width 70 height 9
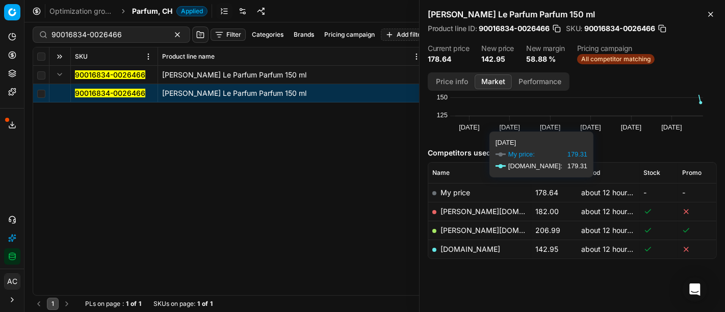
scroll to position [77, 0]
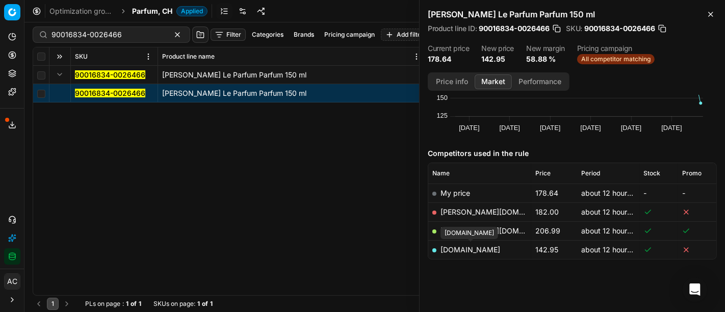
click at [478, 249] on link "parfumdreams.ch" at bounding box center [470, 249] width 60 height 9
click at [139, 14] on span "Parfum, CH" at bounding box center [152, 11] width 40 height 10
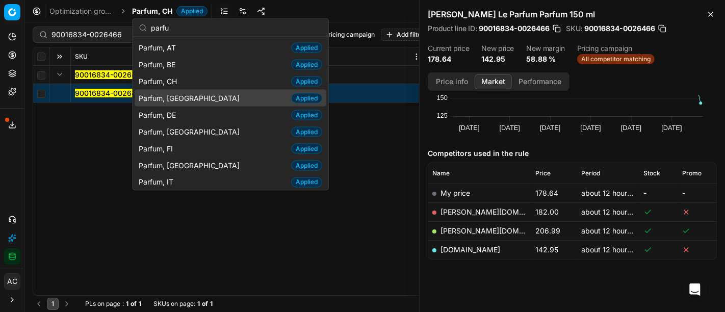
scroll to position [52, 0]
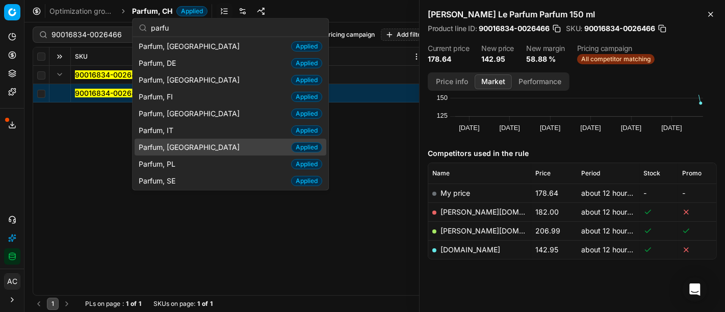
type input "parfu"
click at [197, 149] on div "Parfum, NL Applied" at bounding box center [231, 147] width 192 height 17
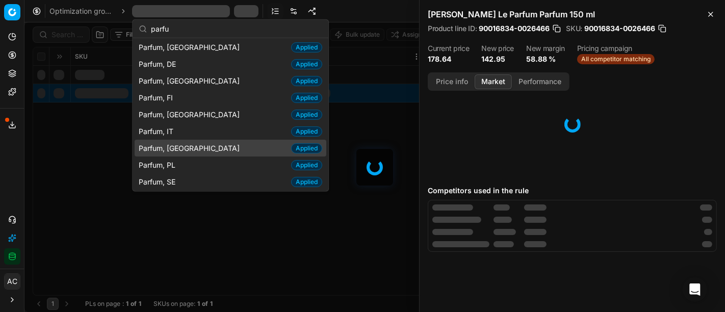
scroll to position [77, 0]
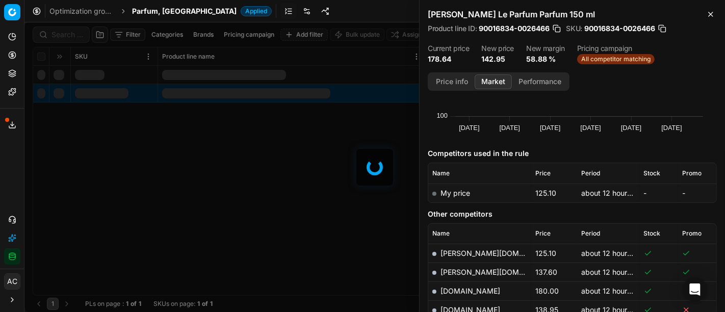
click at [72, 35] on div at bounding box center [374, 166] width 700 height 289
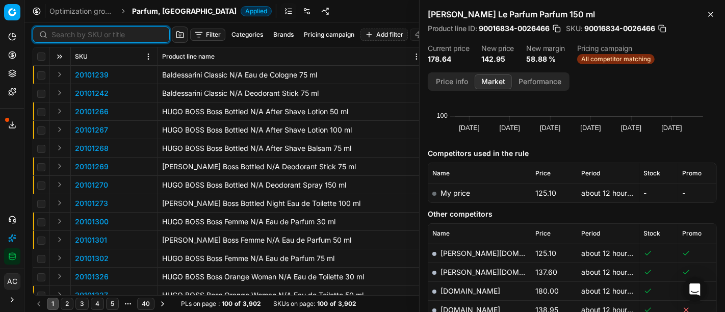
click at [72, 35] on input at bounding box center [107, 35] width 112 height 10
paste input "30150175-0007053"
click at [72, 35] on input at bounding box center [107, 35] width 112 height 10
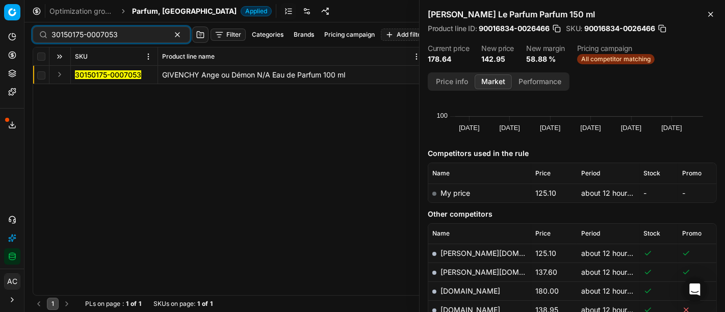
click at [58, 76] on button "Expand" at bounding box center [60, 74] width 12 height 12
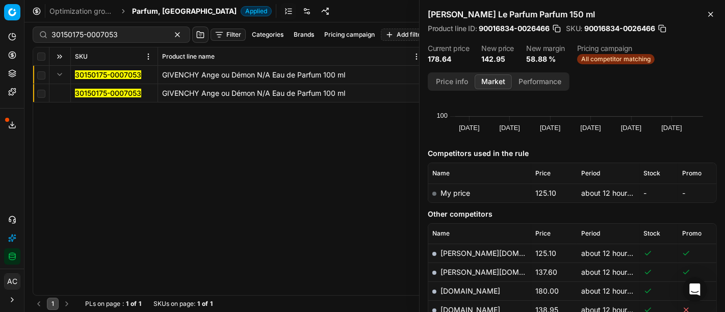
click at [84, 94] on mark "30150175-0007053" at bounding box center [108, 93] width 66 height 9
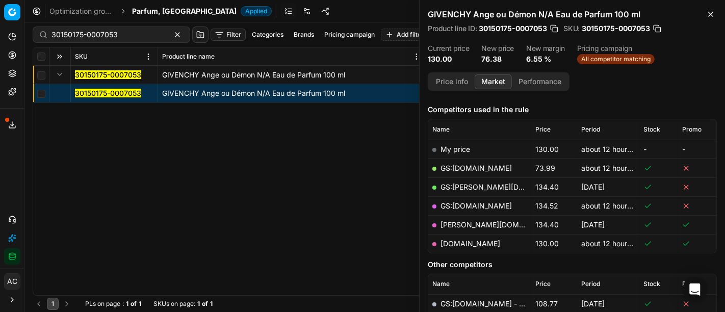
scroll to position [120, 0]
click at [482, 171] on link "GS:Deloox.nl" at bounding box center [475, 168] width 71 height 9
click at [139, 34] on input "30150175-0007053" at bounding box center [107, 35] width 112 height 10
paste input "90000848-0001089"
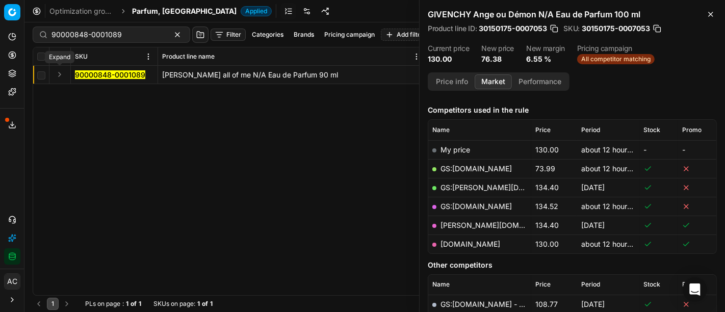
click at [62, 73] on button "Expand" at bounding box center [60, 74] width 12 height 12
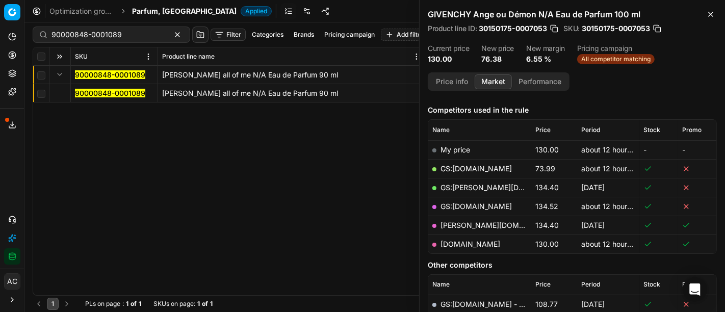
click at [96, 95] on mark "90000848-0001089" at bounding box center [110, 93] width 70 height 9
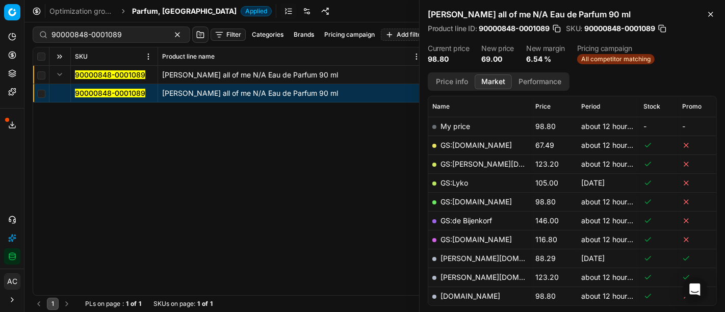
scroll to position [144, 0]
click at [474, 142] on link "GS:Deloox.nl" at bounding box center [475, 144] width 71 height 9
click at [131, 33] on input "90000848-0001089" at bounding box center [107, 35] width 112 height 10
paste input "1965-0002727"
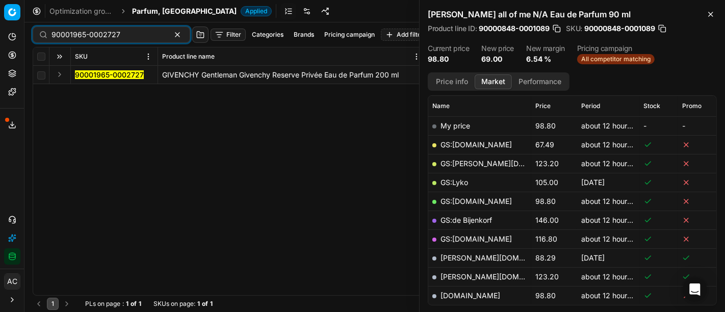
click at [61, 74] on button "Expand" at bounding box center [60, 74] width 12 height 12
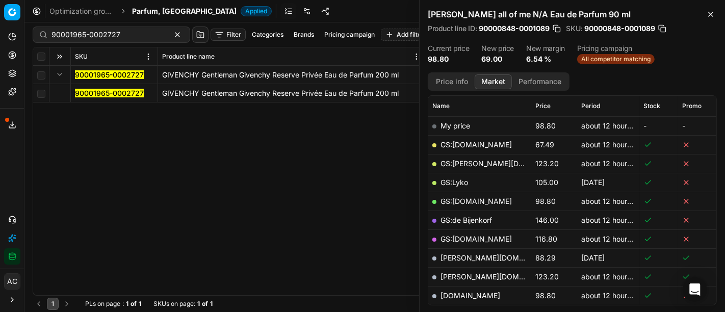
click at [83, 92] on mark "90001965-0002727" at bounding box center [109, 93] width 69 height 9
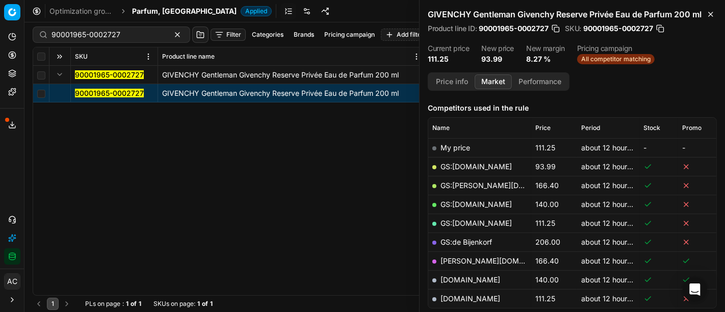
scroll to position [121, 0]
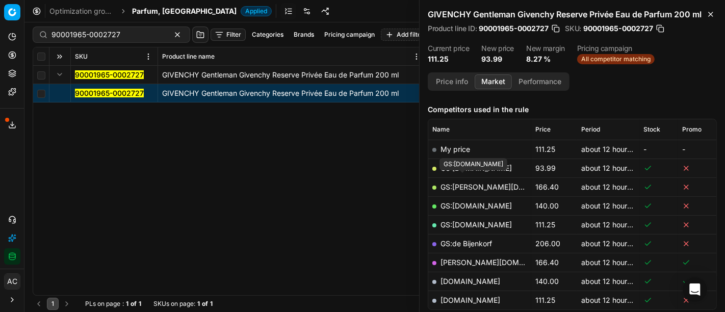
click at [476, 172] on link "GS:Deloox.nl" at bounding box center [475, 168] width 71 height 9
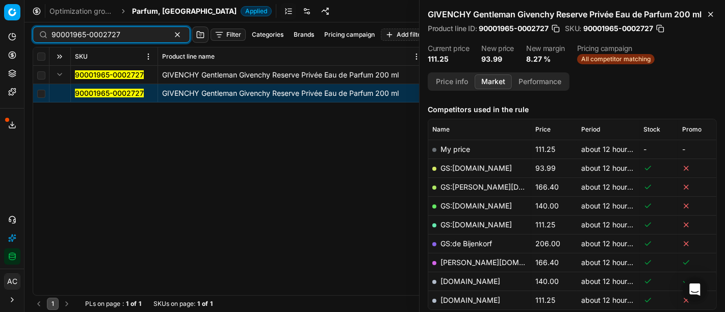
click at [138, 34] on input "90001965-0002727" at bounding box center [107, 35] width 112 height 10
paste input "2182-0003066"
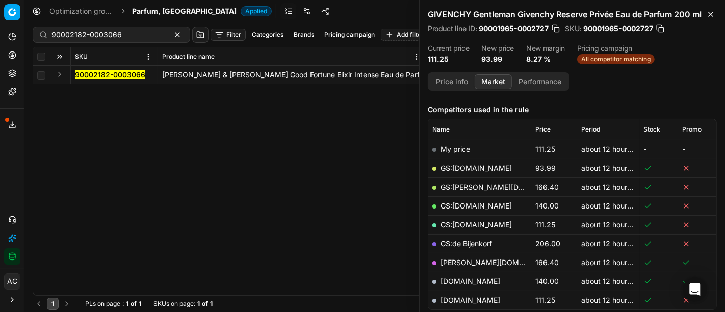
click at [59, 70] on button "Expand" at bounding box center [60, 74] width 12 height 12
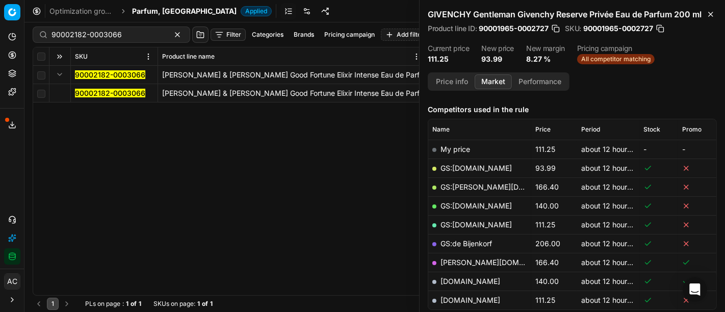
click at [90, 93] on mark "90002182-0003066" at bounding box center [110, 93] width 70 height 9
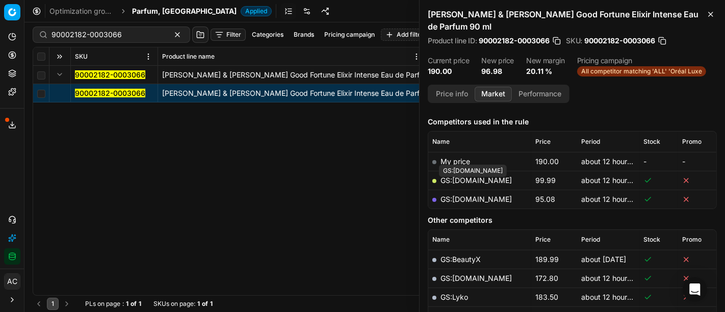
click at [470, 195] on link "GS:bol.com" at bounding box center [475, 199] width 71 height 9
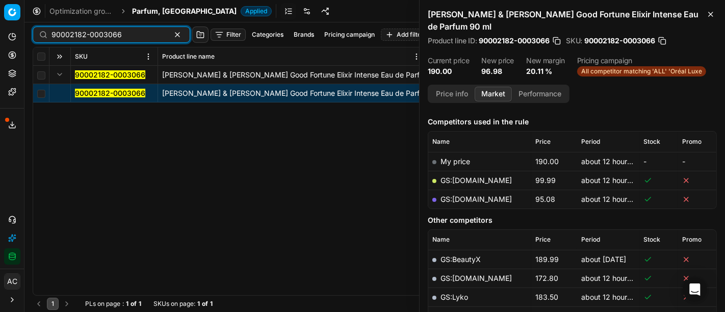
click at [104, 34] on input "90002182-0003066" at bounding box center [107, 35] width 112 height 10
paste input "80003091-100"
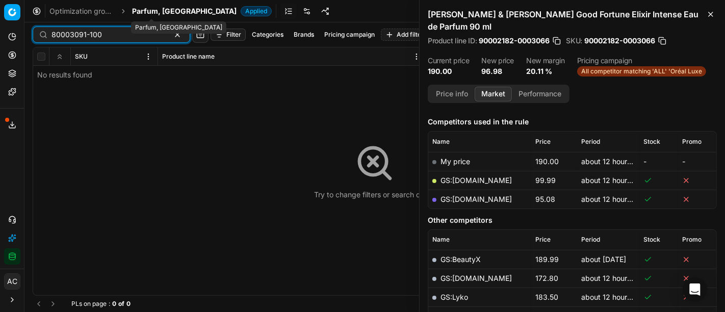
type input "80003091-100"
click at [141, 13] on span "Parfum, [GEOGRAPHIC_DATA]" at bounding box center [184, 11] width 104 height 10
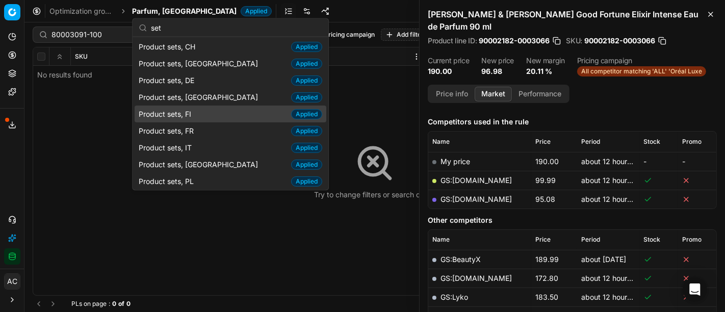
scroll to position [52, 0]
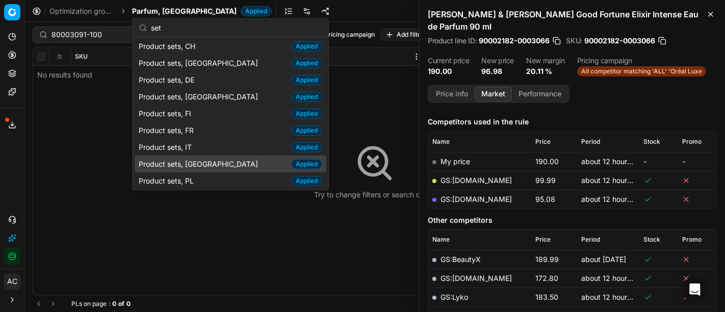
type input "set"
click at [189, 166] on span "Product sets, [GEOGRAPHIC_DATA]" at bounding box center [200, 163] width 123 height 10
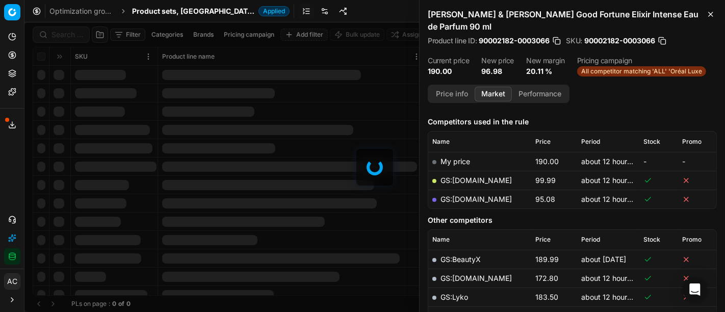
click at [73, 36] on div at bounding box center [374, 166] width 700 height 289
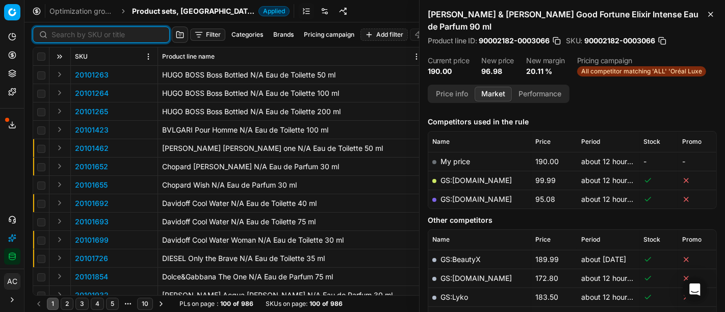
click at [73, 36] on input at bounding box center [107, 35] width 112 height 10
paste input "80003091-100"
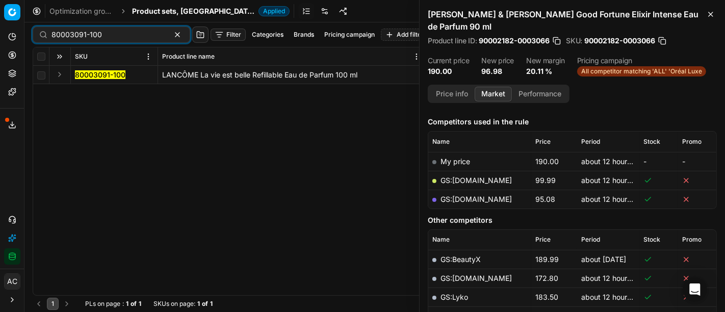
click at [61, 73] on button "Expand" at bounding box center [60, 74] width 12 height 12
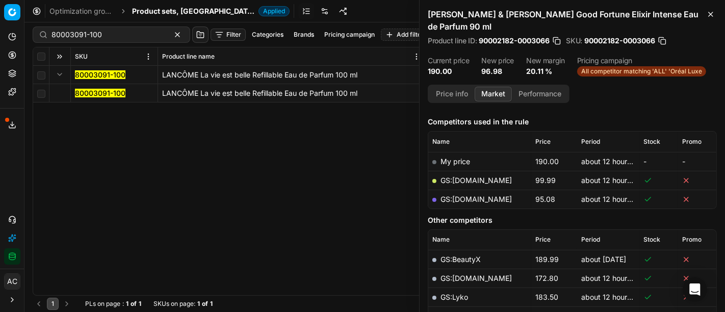
click at [94, 92] on mark "80003091-100" at bounding box center [100, 93] width 50 height 9
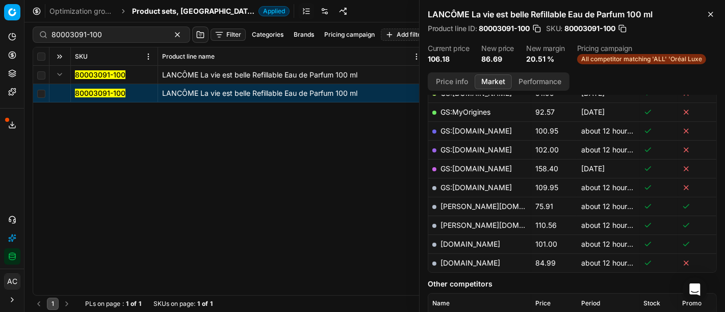
scroll to position [214, 0]
click at [485, 203] on link "basler-beauty.nl" at bounding box center [499, 206] width 118 height 9
click at [128, 31] on input "80003091-100" at bounding box center [107, 35] width 112 height 10
paste input "61830"
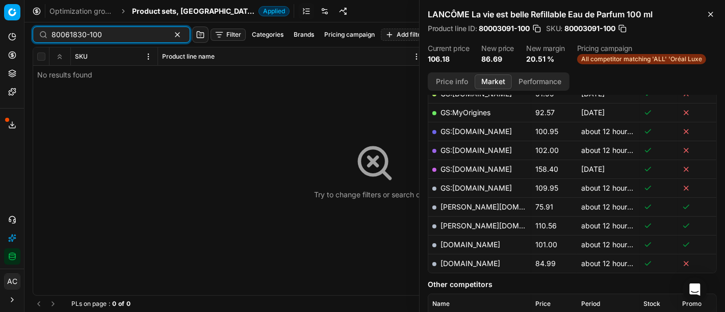
type input "80061830-100"
click at [153, 8] on span "Product sets, [GEOGRAPHIC_DATA]" at bounding box center [193, 11] width 122 height 10
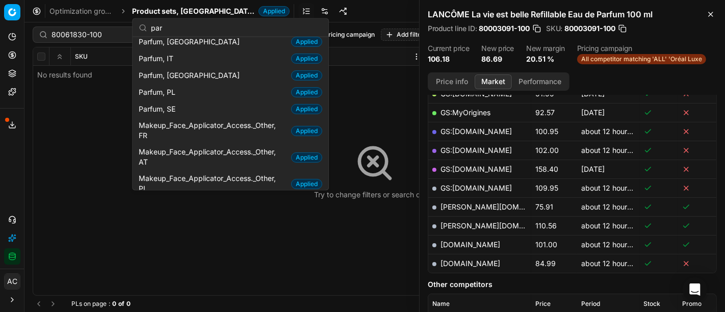
scroll to position [124, 0]
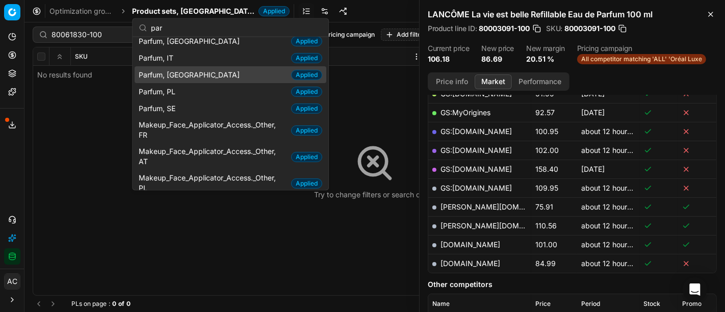
type input "par"
click at [184, 79] on div "Parfum, NL Applied" at bounding box center [231, 74] width 192 height 17
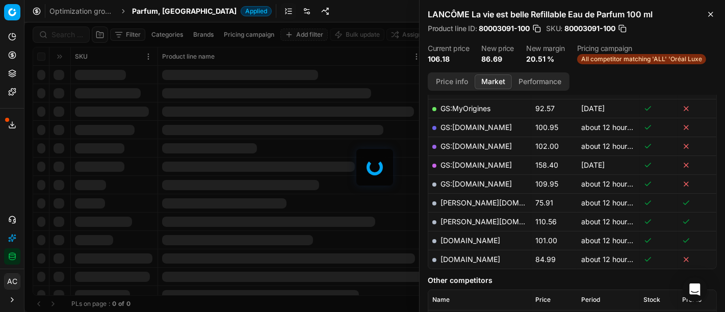
scroll to position [214, 0]
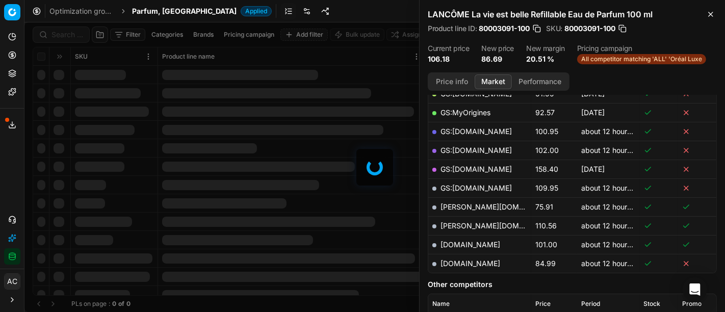
click at [68, 33] on div "Filter Categories Brands Pricing campaign Add filter Bulk update Assign SKU Pro…" at bounding box center [374, 166] width 700 height 289
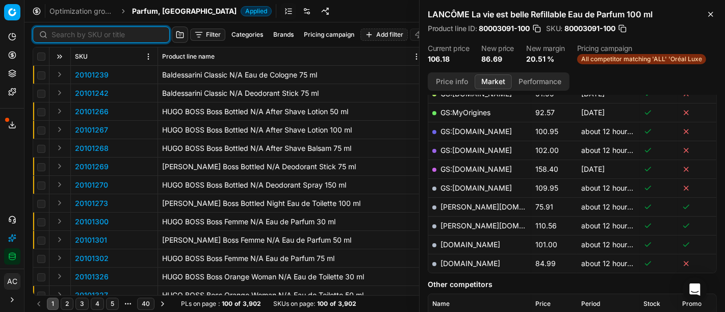
click at [68, 33] on input at bounding box center [107, 35] width 112 height 10
paste input "80061830-100"
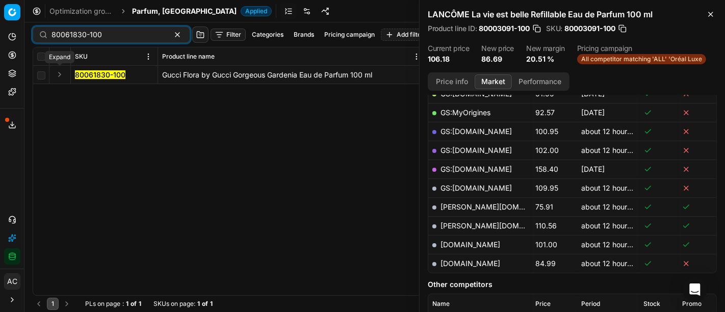
click at [57, 71] on button "Expand" at bounding box center [60, 74] width 12 height 12
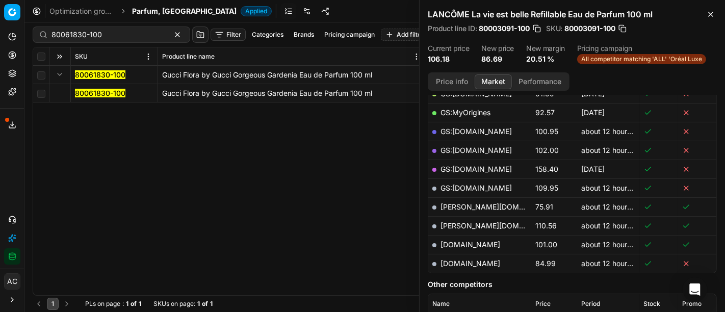
click at [93, 91] on mark "80061830-100" at bounding box center [100, 93] width 50 height 9
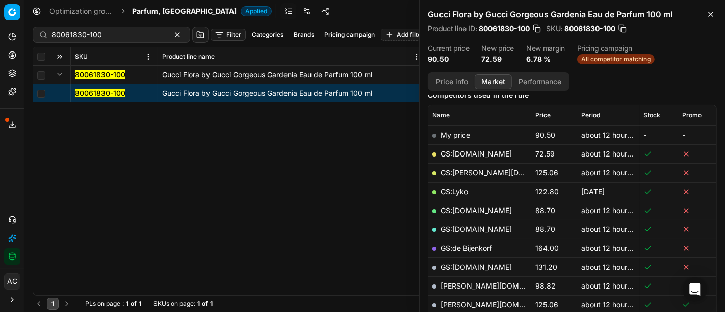
scroll to position [135, 0]
click at [471, 150] on link "GS:Deloox.nl" at bounding box center [475, 153] width 71 height 9
click at [144, 32] on input "80061830-100" at bounding box center [107, 35] width 112 height 10
paste input "90004514-0006759"
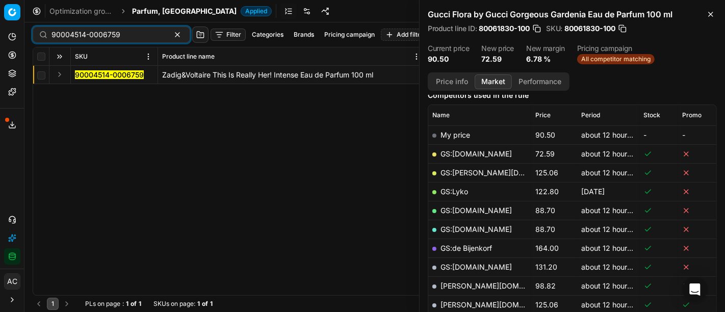
click at [57, 71] on button "Expand" at bounding box center [60, 74] width 12 height 12
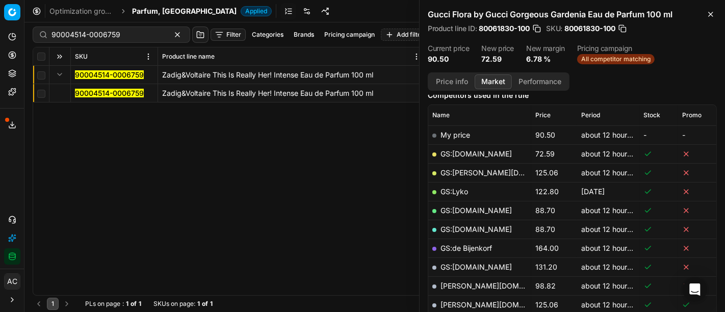
click at [92, 92] on mark "90004514-0006759" at bounding box center [109, 93] width 69 height 9
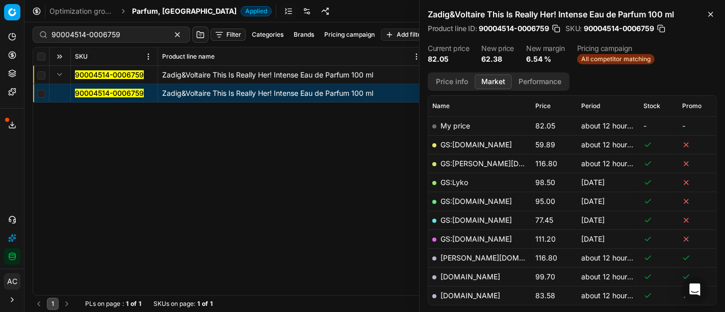
scroll to position [147, 0]
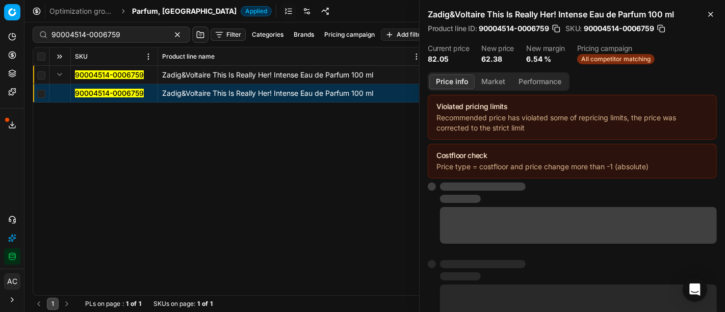
click at [449, 87] on button "Price info" at bounding box center [451, 81] width 45 height 15
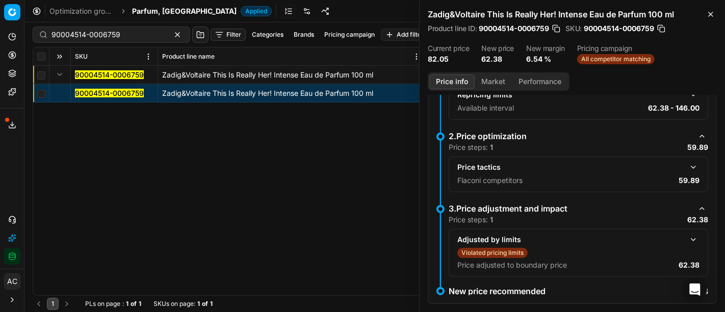
scroll to position [138, 0]
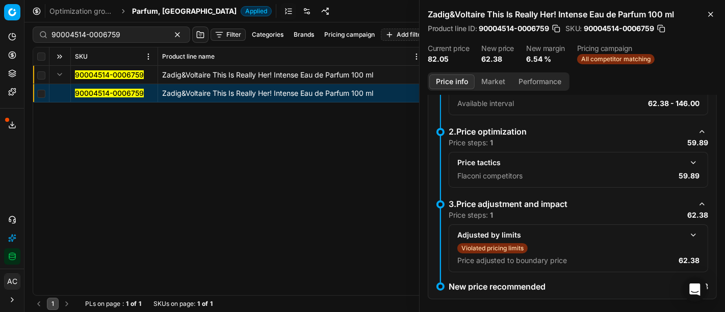
click at [688, 161] on button "button" at bounding box center [693, 162] width 12 height 12
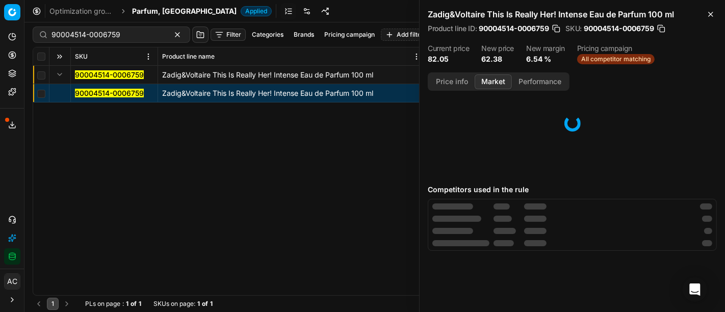
click at [495, 81] on button "Market" at bounding box center [492, 81] width 37 height 15
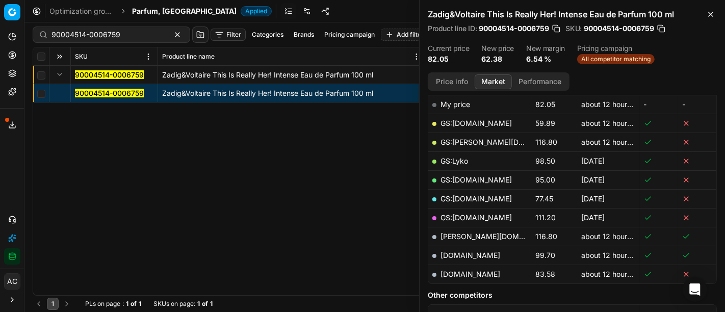
scroll to position [155, 0]
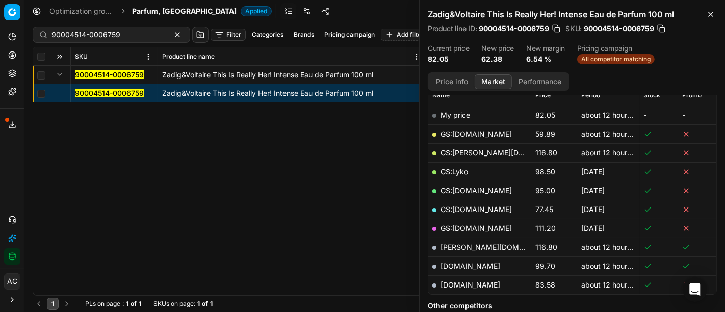
click at [476, 132] on link "GS:Deloox.nl" at bounding box center [475, 133] width 71 height 9
click at [140, 30] on input "90004514-0006759" at bounding box center [107, 35] width 112 height 10
paste input "80061826-150"
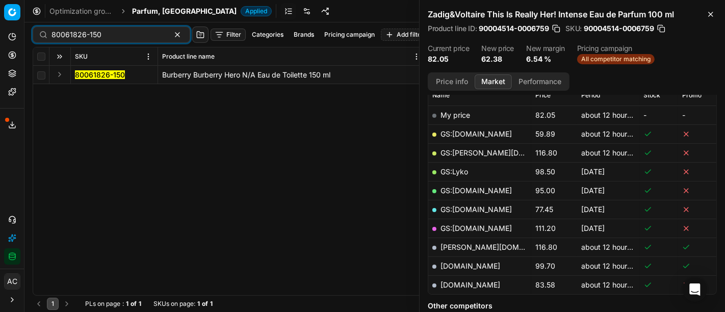
click at [63, 74] on button "Expand" at bounding box center [60, 74] width 12 height 12
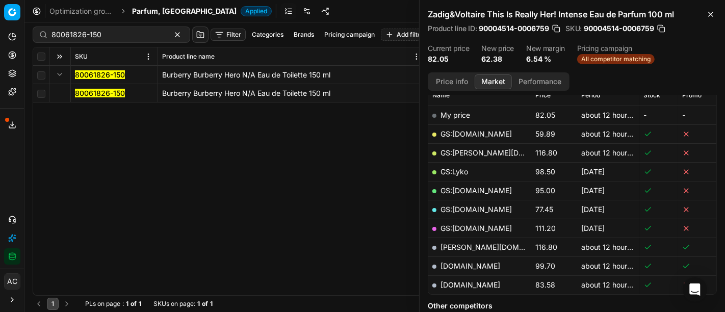
click at [93, 93] on mark "80061826-150" at bounding box center [100, 93] width 50 height 9
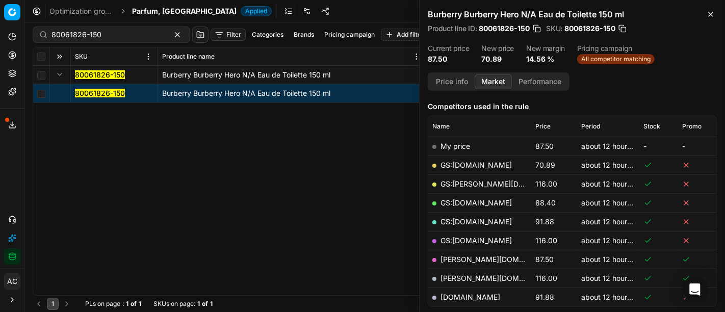
scroll to position [123, 0]
click at [471, 161] on link "GS:Deloox.nl" at bounding box center [475, 165] width 71 height 9
click at [137, 35] on input "80061826-150" at bounding box center [107, 35] width 112 height 10
paste input "75334-"
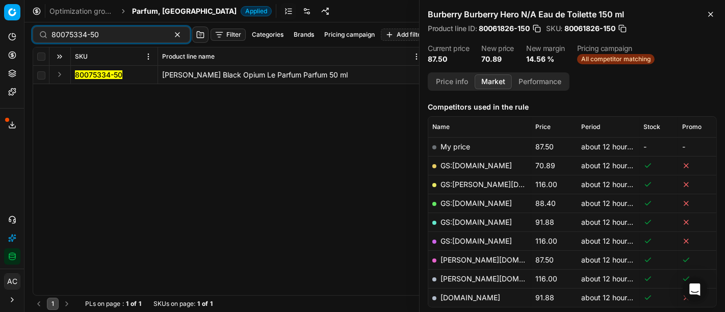
click at [60, 73] on button "Expand" at bounding box center [60, 74] width 12 height 12
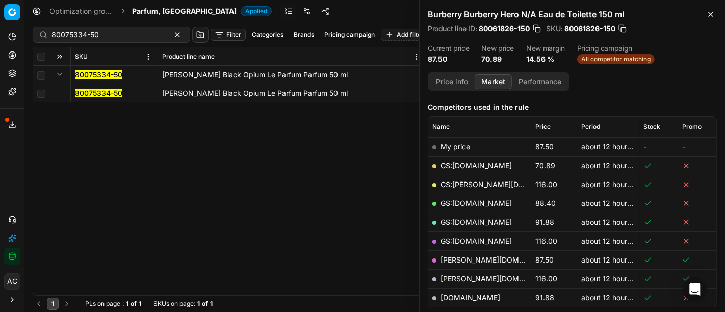
click at [84, 92] on mark "80075334-50" at bounding box center [98, 93] width 47 height 9
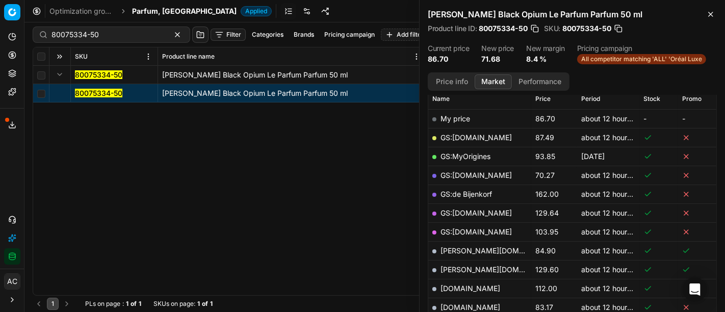
scroll to position [151, 0]
click at [446, 77] on button "Price info" at bounding box center [451, 81] width 45 height 15
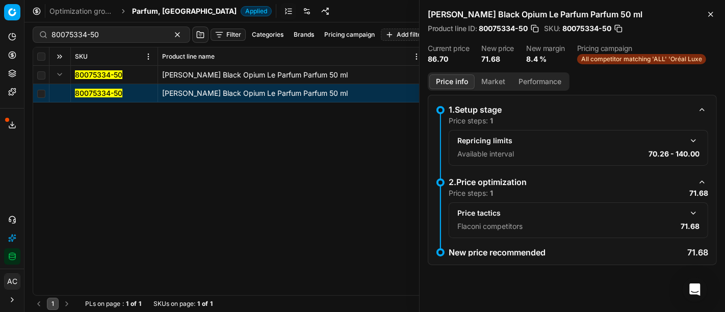
scroll to position [0, 0]
click at [695, 214] on button "button" at bounding box center [693, 213] width 12 height 12
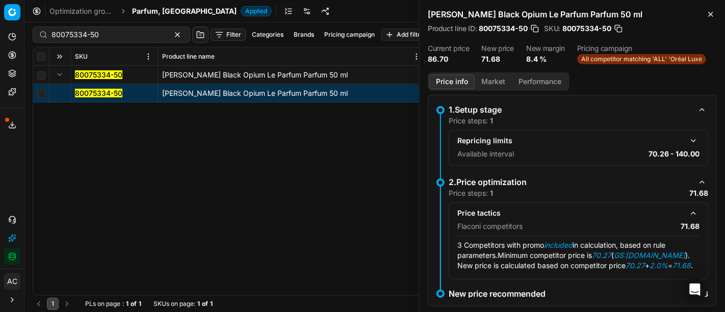
click at [493, 79] on button "Market" at bounding box center [492, 81] width 37 height 15
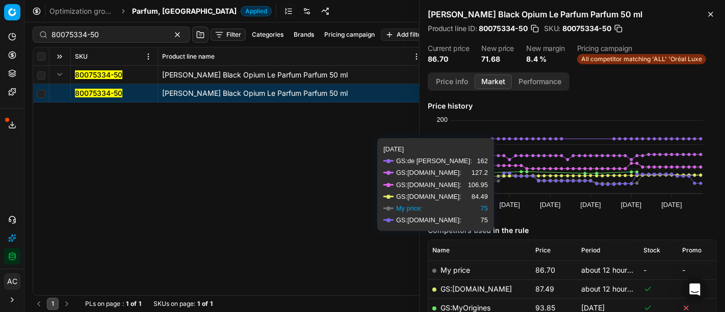
scroll to position [99, 0]
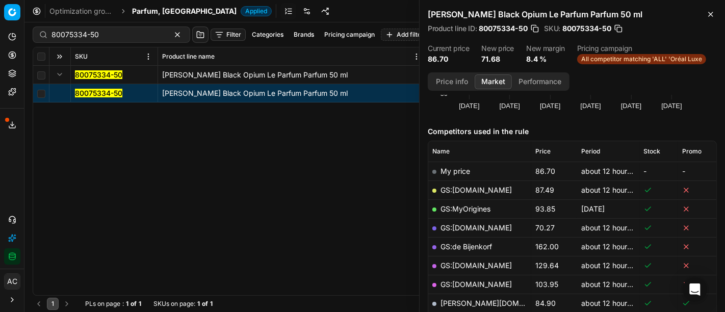
click at [466, 228] on link "GS:bol.com" at bounding box center [475, 227] width 71 height 9
click at [116, 30] on input "80075334-50" at bounding box center [107, 35] width 112 height 10
paste input "52133-10"
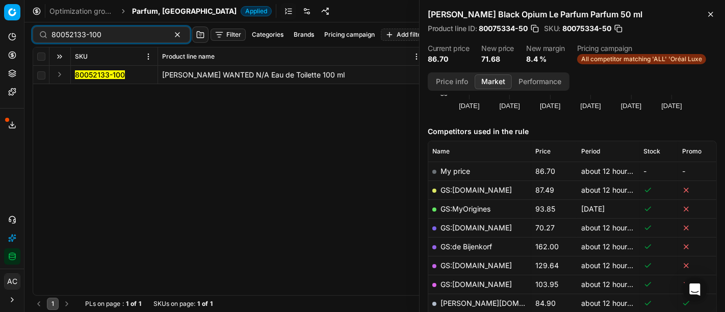
click at [58, 71] on button "Expand" at bounding box center [60, 74] width 12 height 12
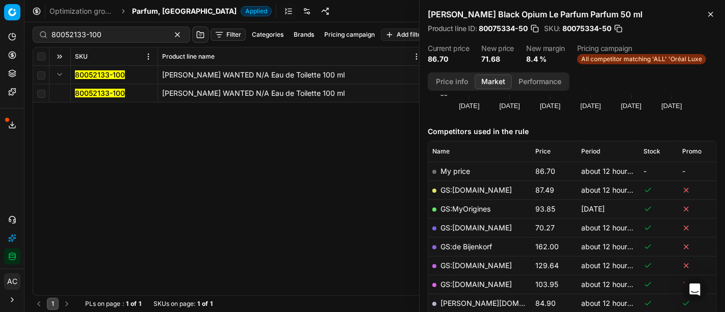
click at [87, 93] on mark "80052133-100" at bounding box center [100, 93] width 50 height 9
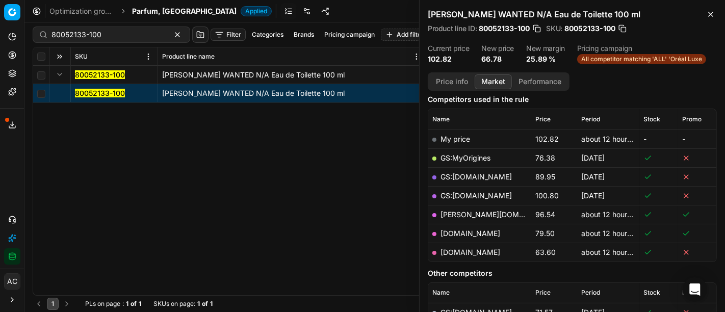
scroll to position [131, 0]
click at [469, 252] on link "parfumdreams.nl" at bounding box center [470, 252] width 60 height 9
click at [114, 38] on input "80052133-100" at bounding box center [107, 35] width 112 height 10
paste input "90016834-0026464"
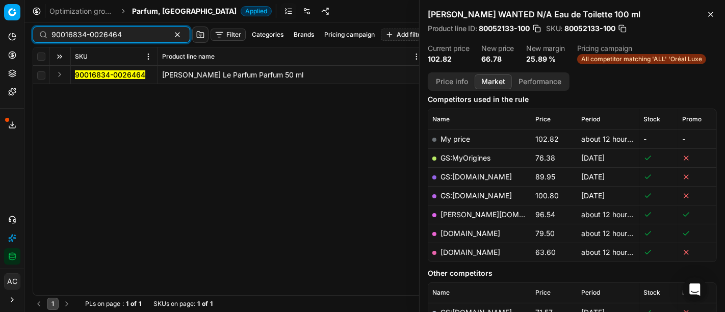
type input "90016834-0026464"
click at [60, 76] on button "Expand" at bounding box center [60, 74] width 12 height 12
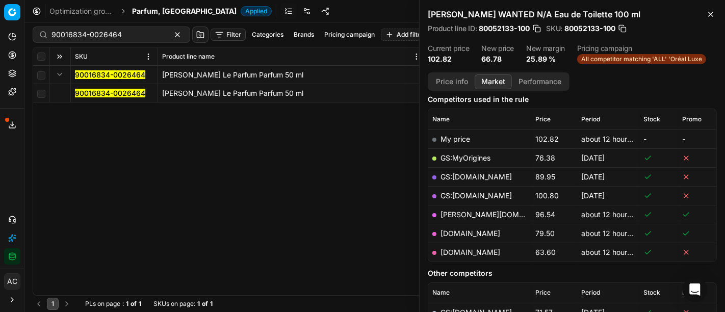
click at [101, 94] on mark "90016834-0026464" at bounding box center [110, 93] width 70 height 9
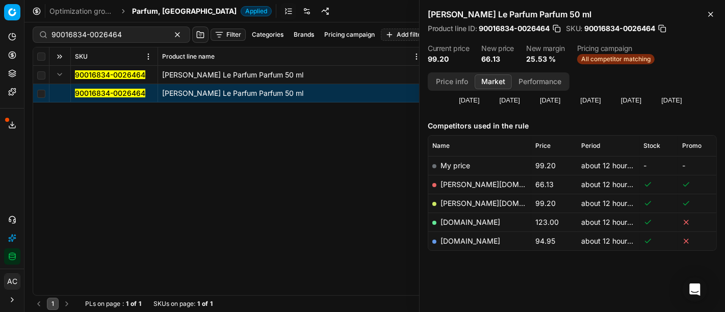
scroll to position [103, 0]
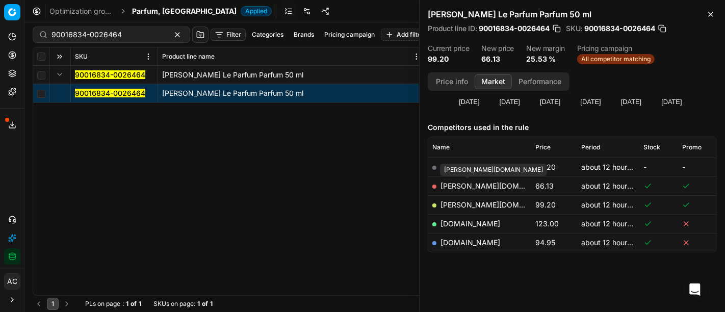
click at [476, 185] on link "basler-beauty.nl" at bounding box center [499, 185] width 118 height 9
click at [151, 13] on span "Parfum, [GEOGRAPHIC_DATA]" at bounding box center [184, 11] width 104 height 10
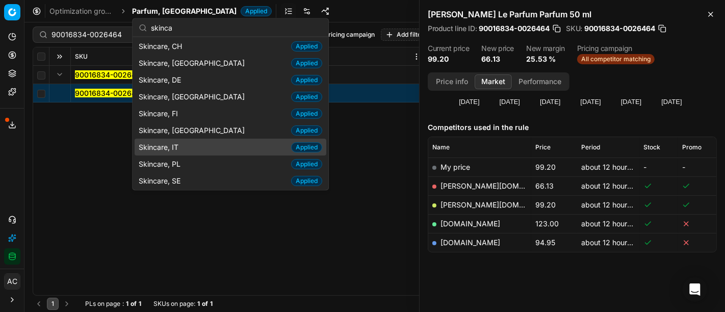
scroll to position [0, 0]
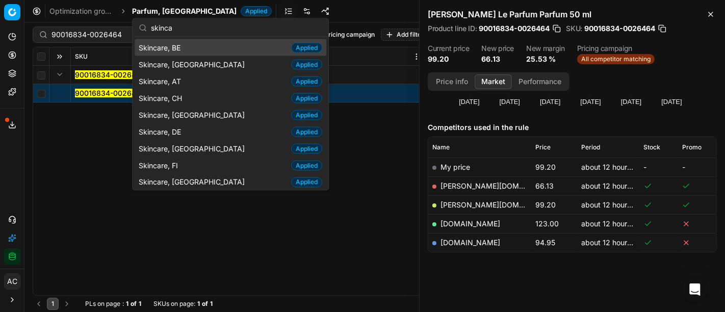
type input "skinca"
click at [186, 50] on div "Skincare, BE Applied" at bounding box center [231, 47] width 192 height 17
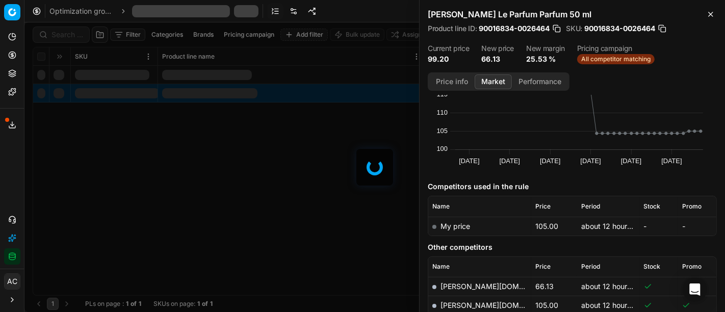
scroll to position [103, 0]
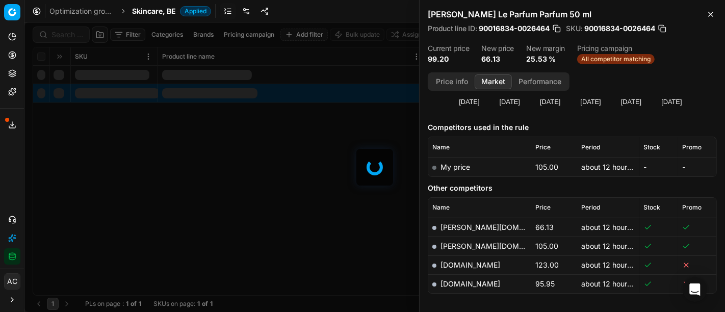
click at [61, 36] on div at bounding box center [374, 166] width 700 height 289
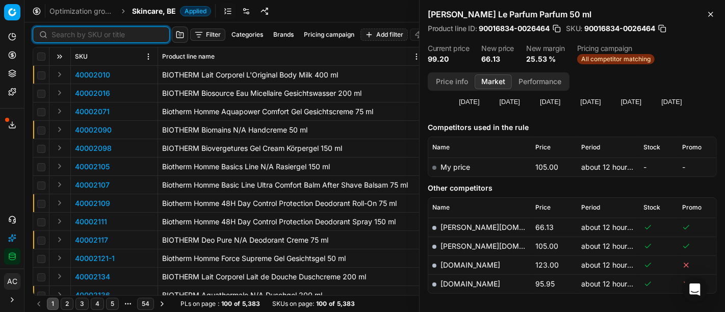
click at [61, 36] on input at bounding box center [107, 35] width 112 height 10
paste input "50003823-0014194"
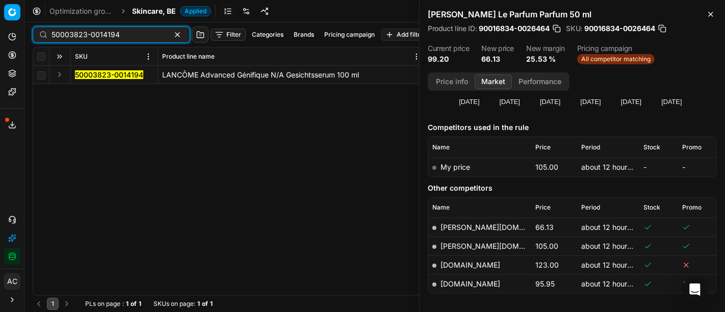
type input "50003823-0014194"
click at [58, 71] on button "Expand" at bounding box center [60, 74] width 12 height 12
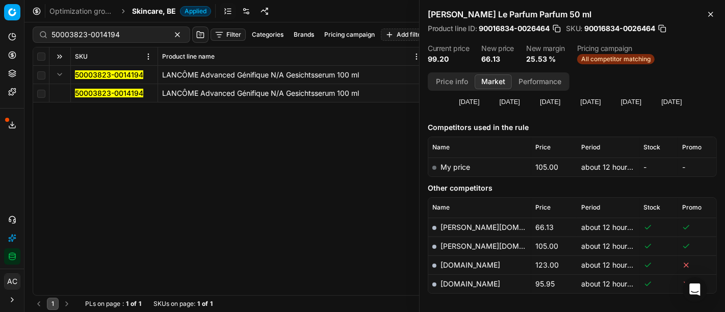
click at [85, 92] on mark "50003823-0014194" at bounding box center [109, 93] width 68 height 9
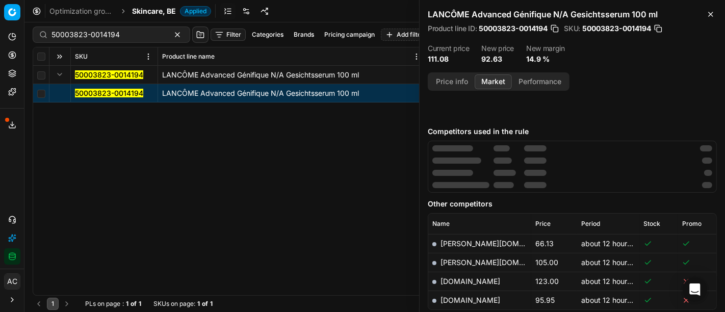
scroll to position [103, 0]
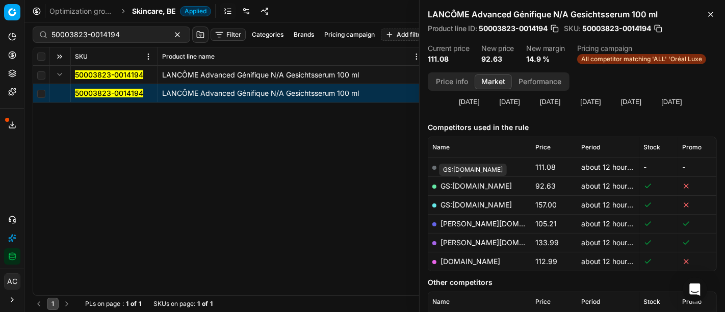
click at [464, 185] on link "GS:bol.com" at bounding box center [475, 185] width 71 height 9
click at [137, 42] on div "50003823-0014194" at bounding box center [111, 35] width 157 height 16
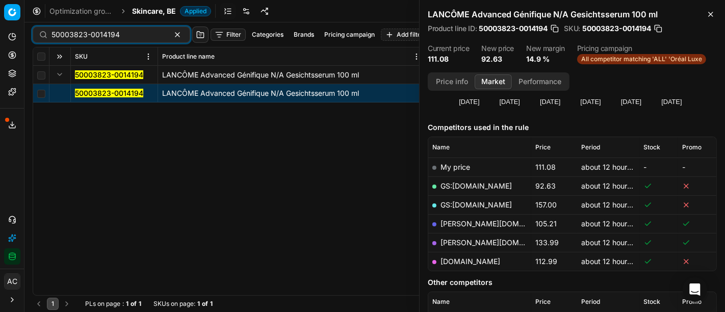
click at [150, 13] on span "Skincare, BE" at bounding box center [154, 11] width 44 height 10
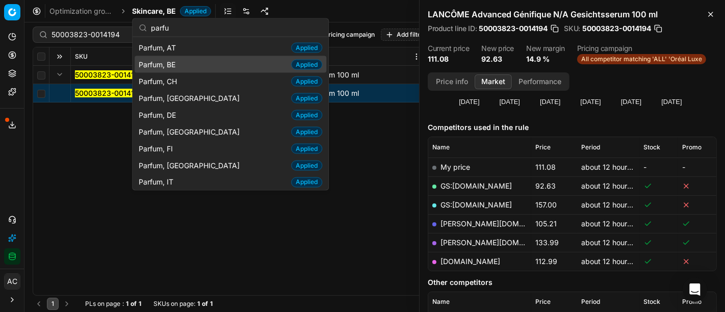
type input "parfu"
click at [168, 61] on span "Parfum, BE" at bounding box center [159, 64] width 41 height 10
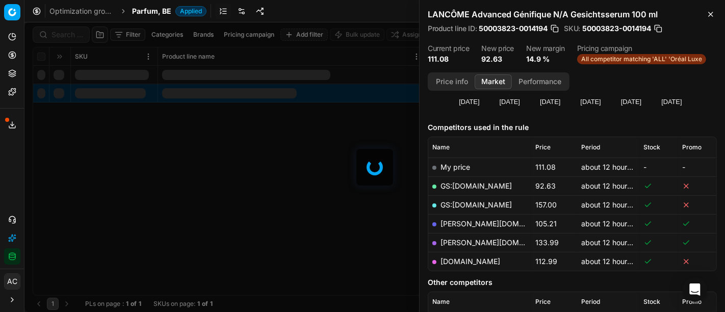
click at [62, 33] on div at bounding box center [374, 166] width 700 height 289
click at [62, 33] on div "Filter Categories Brands Pricing campaign Add filter Bulk update Assign SKU Pro…" at bounding box center [374, 166] width 700 height 289
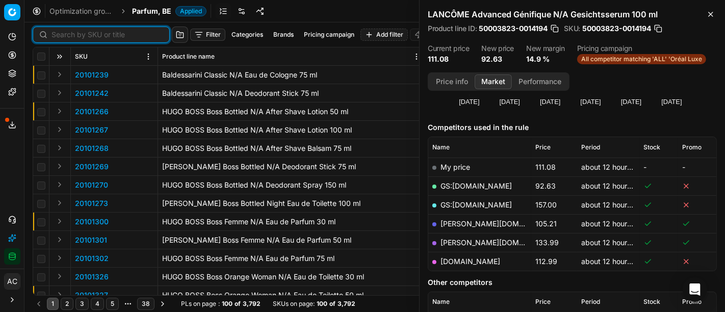
paste input "80075334-50"
click at [62, 33] on input at bounding box center [107, 35] width 112 height 10
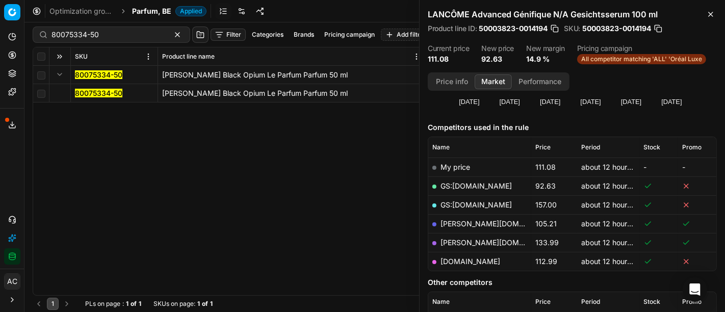
click at [61, 73] on button "Expand" at bounding box center [60, 74] width 12 height 12
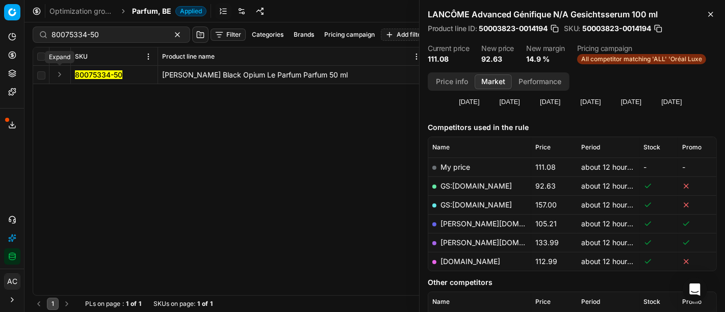
click at [61, 73] on button "Expand" at bounding box center [60, 74] width 12 height 12
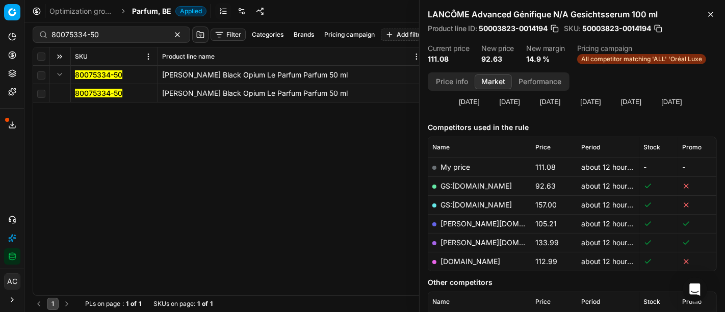
click at [94, 95] on mark "80075334-50" at bounding box center [98, 93] width 47 height 9
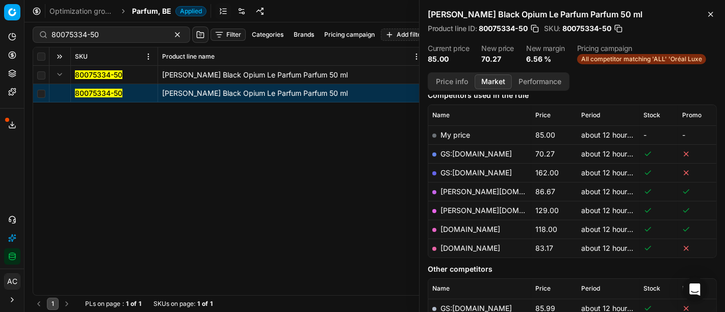
scroll to position [136, 0]
click at [464, 150] on link "GS:bol.com" at bounding box center [475, 153] width 71 height 9
click at [126, 32] on input "80075334-50" at bounding box center [107, 35] width 112 height 10
paste input "20150005"
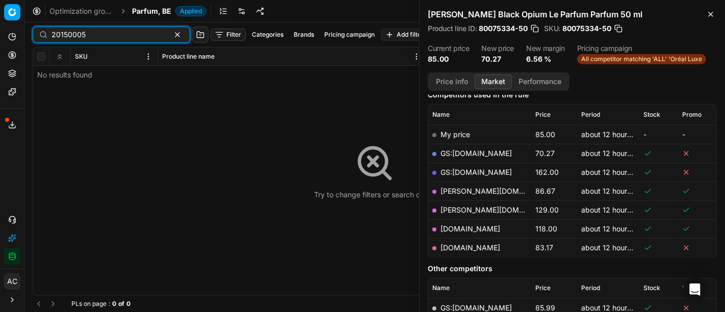
type input "20150005"
click at [151, 16] on div "Optimization groups Parfum, BE Applied Discard Download report" at bounding box center [374, 11] width 700 height 22
click at [149, 11] on span "Parfum, BE" at bounding box center [151, 11] width 39 height 10
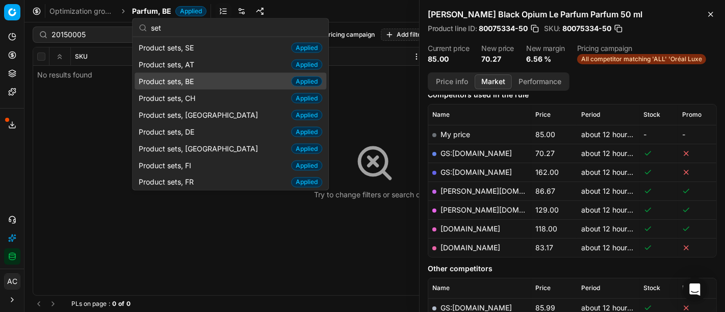
type input "set"
click at [204, 81] on div "Product sets, BE Applied" at bounding box center [231, 81] width 192 height 17
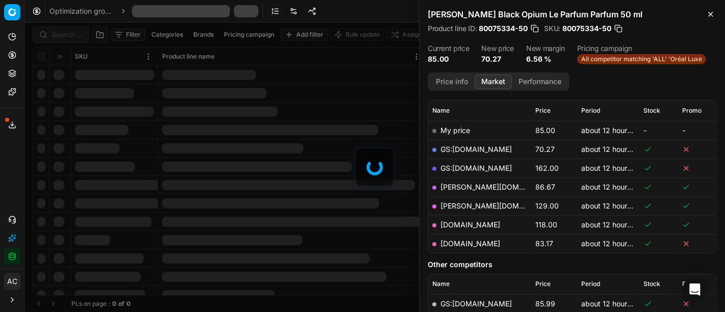
scroll to position [136, 0]
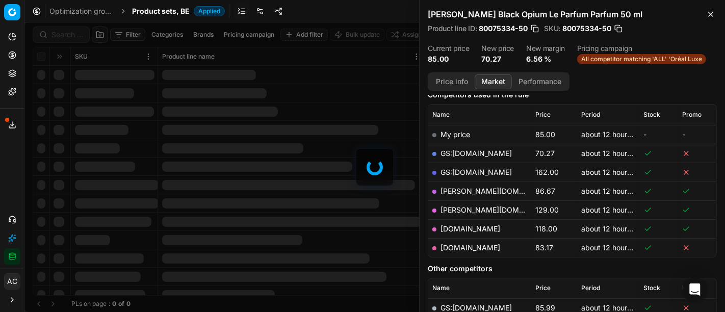
click at [61, 33] on div at bounding box center [374, 166] width 700 height 289
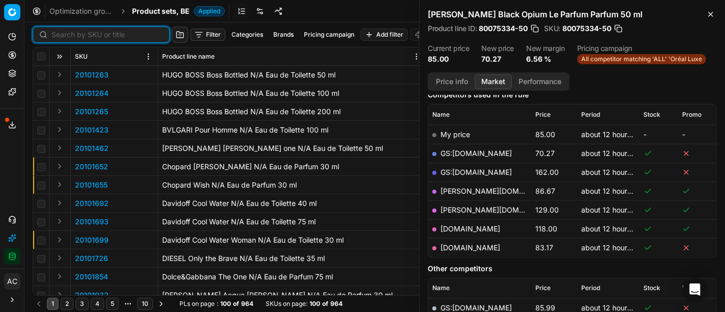
click at [61, 33] on input at bounding box center [107, 35] width 112 height 10
paste input "20150005"
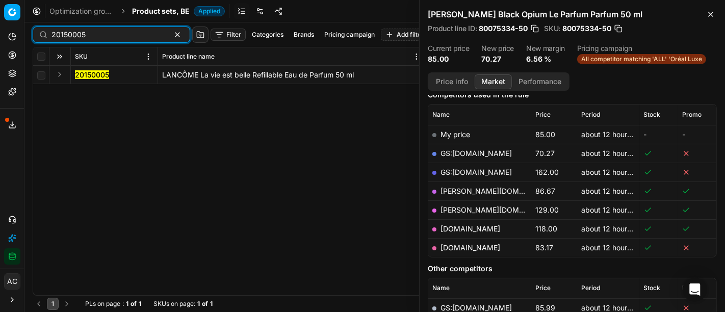
type input "20150005"
click at [57, 77] on button "Expand" at bounding box center [60, 74] width 12 height 12
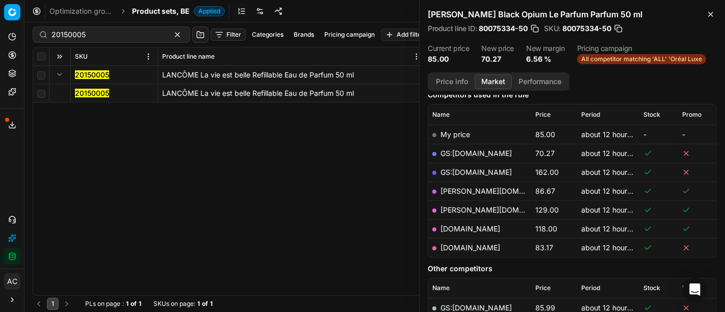
click at [87, 93] on mark "20150005" at bounding box center [92, 93] width 34 height 9
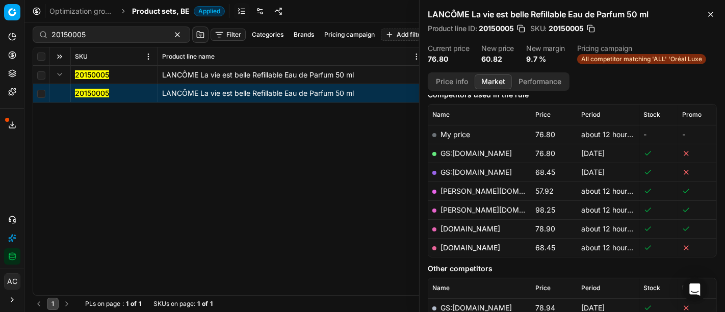
scroll to position [148, 0]
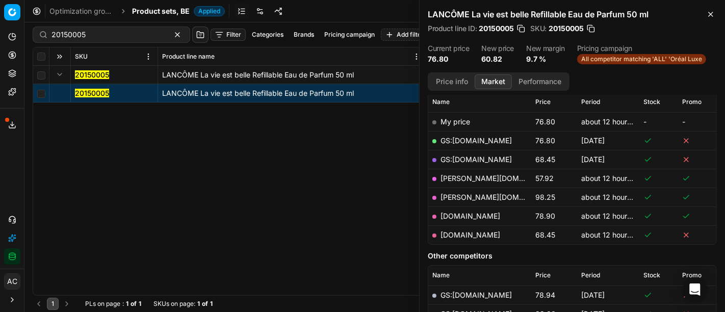
click at [482, 177] on link "basler-beauty.be" at bounding box center [499, 178] width 118 height 9
click at [144, 15] on span "Product sets, BE" at bounding box center [161, 11] width 58 height 10
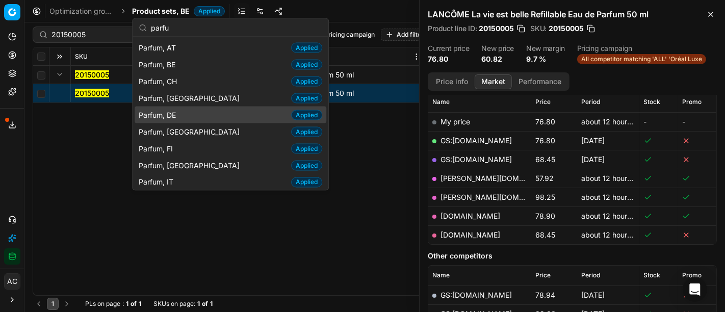
scroll to position [52, 0]
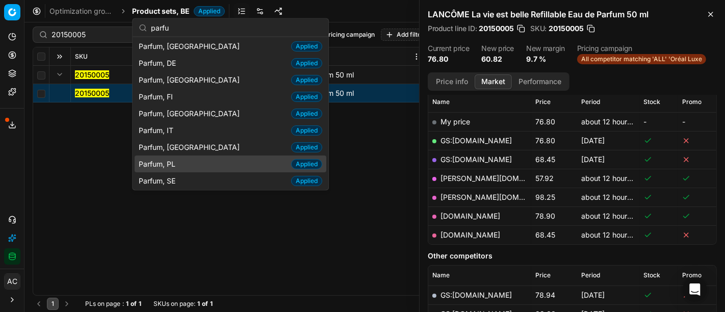
type input "parfu"
click at [188, 161] on div "Parfum, PL Applied" at bounding box center [231, 163] width 192 height 17
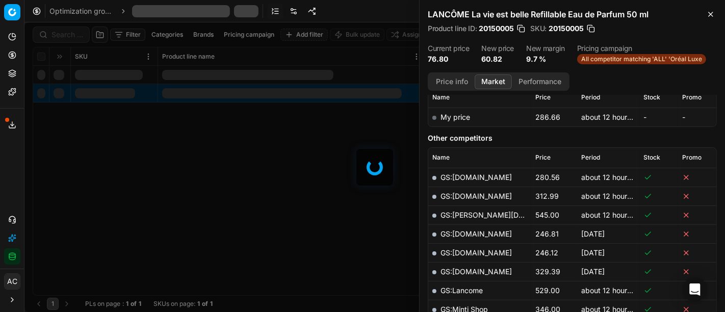
scroll to position [148, 0]
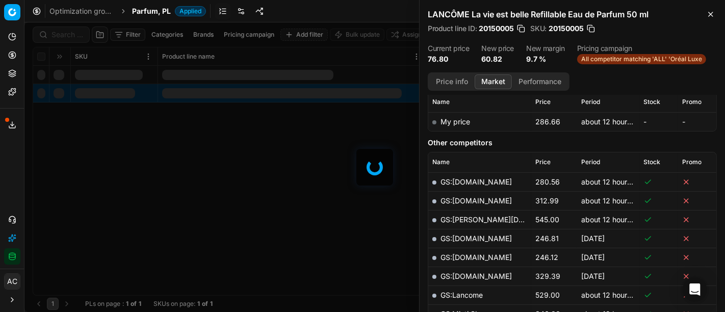
click at [71, 36] on div at bounding box center [374, 166] width 700 height 289
click at [71, 36] on div "Filter Categories Brands Pricing campaign Add filter Bulk update Assign SKU Pro…" at bounding box center [374, 166] width 700 height 289
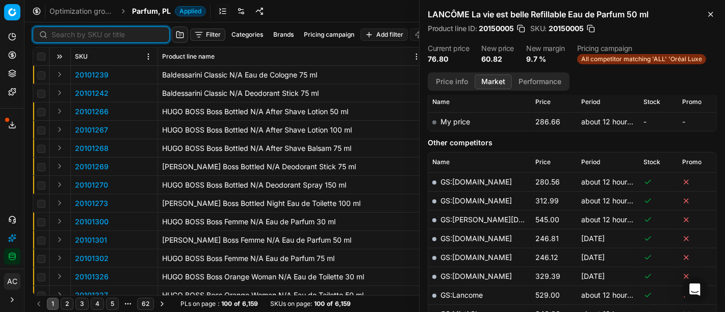
click at [71, 36] on input at bounding box center [107, 35] width 112 height 10
paste input "80052530-75"
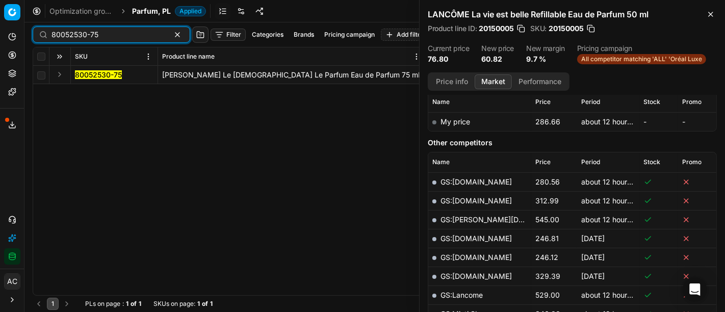
type input "80052530-75"
click at [57, 74] on button "Expand" at bounding box center [60, 74] width 12 height 12
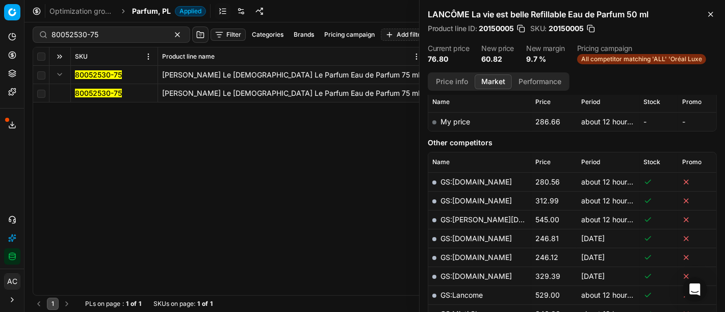
click at [100, 93] on mark "80052530-75" at bounding box center [98, 93] width 47 height 9
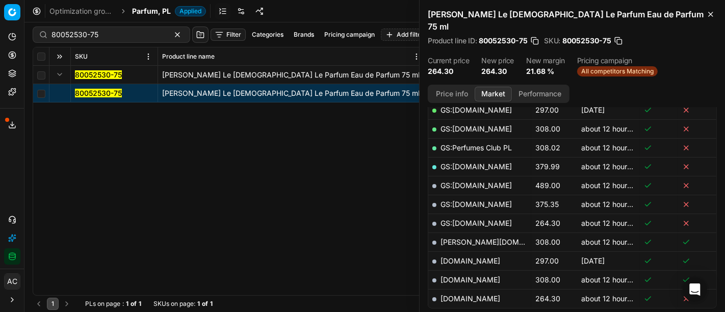
scroll to position [233, 0]
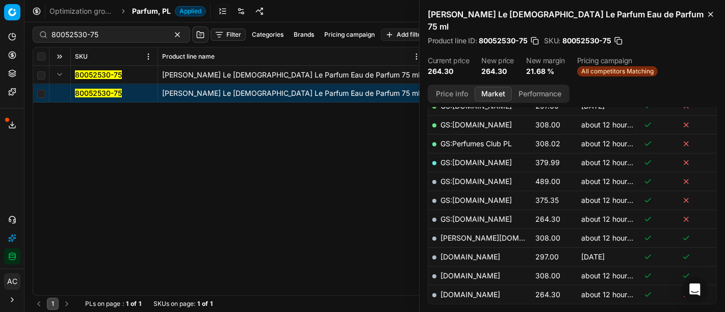
click at [493, 290] on link "[DOMAIN_NAME]" at bounding box center [470, 294] width 60 height 9
click at [131, 36] on input "80052530-75" at bounding box center [107, 35] width 112 height 10
